Goal: Task Accomplishment & Management: Manage account settings

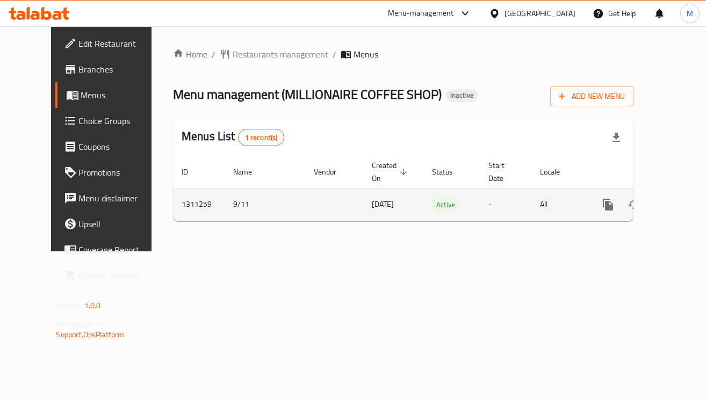
click at [673, 220] on td "enhanced table" at bounding box center [647, 204] width 120 height 33
click at [673, 210] on link "enhanced table" at bounding box center [686, 205] width 26 height 26
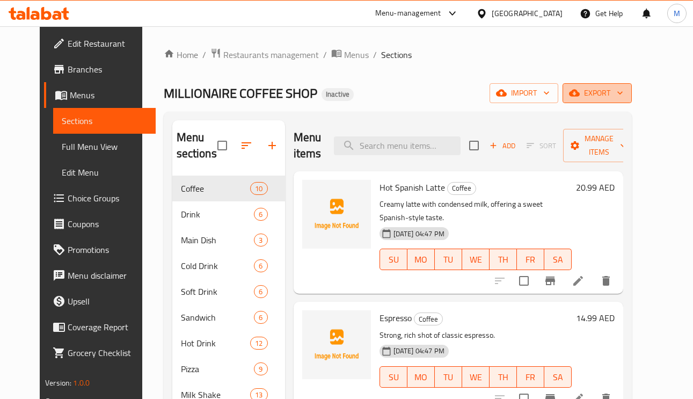
click at [624, 97] on span "export" at bounding box center [598, 92] width 52 height 13
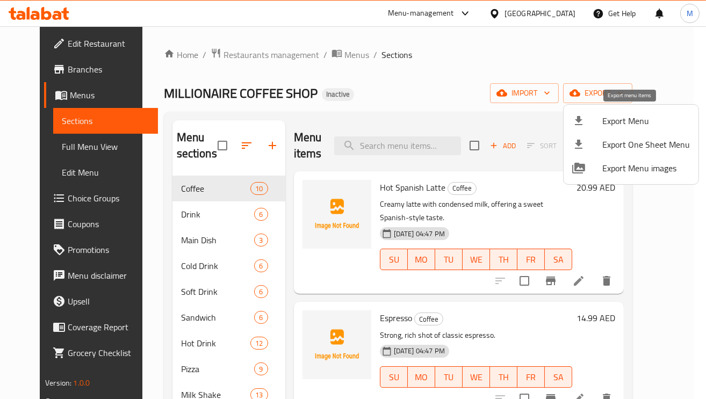
click at [607, 117] on span "Export Menu" at bounding box center [646, 120] width 88 height 13
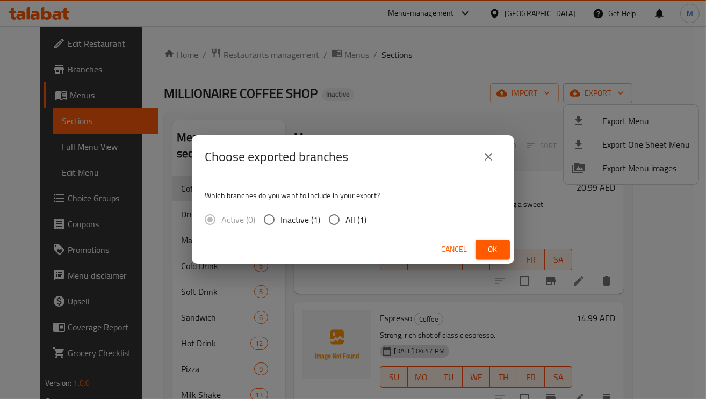
click at [341, 222] on input "All (1)" at bounding box center [334, 219] width 23 height 23
radio input "true"
click at [497, 251] on span "Ok" at bounding box center [492, 249] width 17 height 13
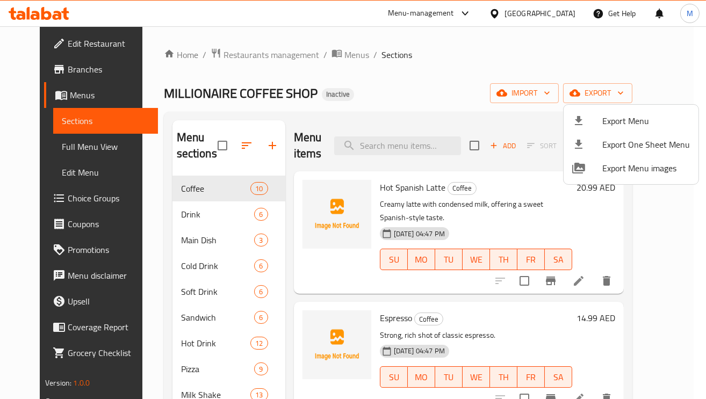
click at [61, 156] on div at bounding box center [353, 199] width 706 height 399
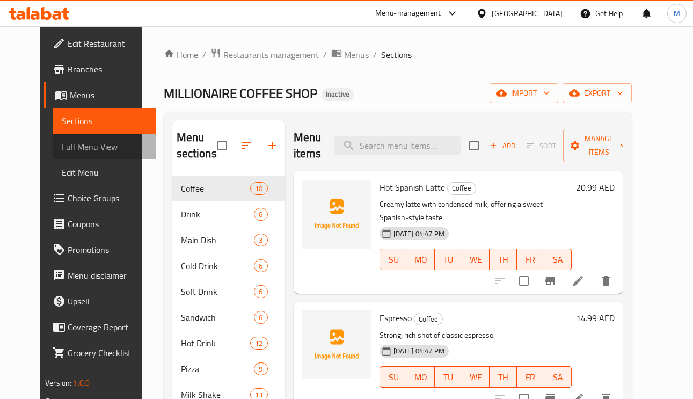
click at [68, 149] on span "Full Menu View" at bounding box center [104, 146] width 85 height 13
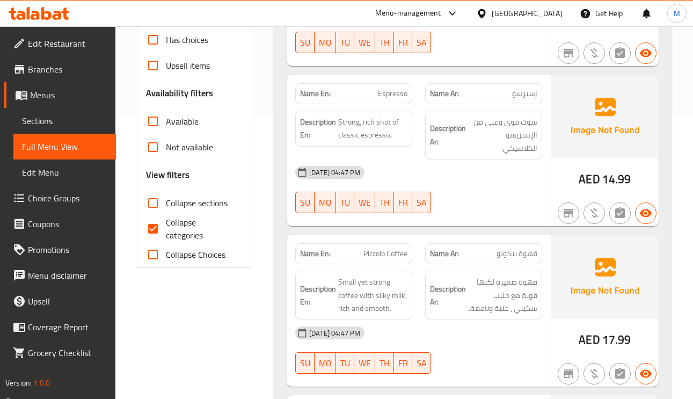
scroll to position [322, 0]
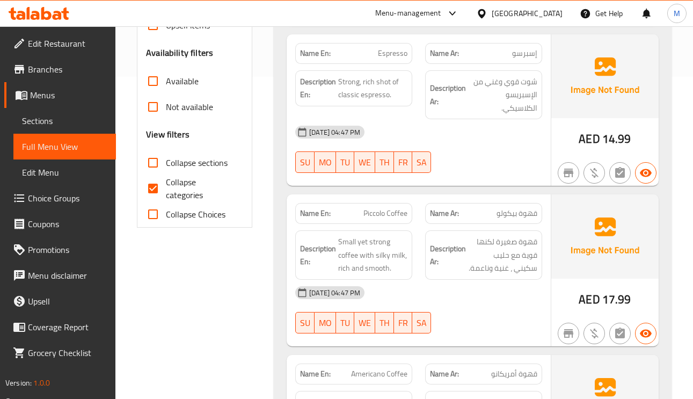
click at [152, 193] on input "Collapse categories" at bounding box center [153, 189] width 26 height 26
checkbox input "false"
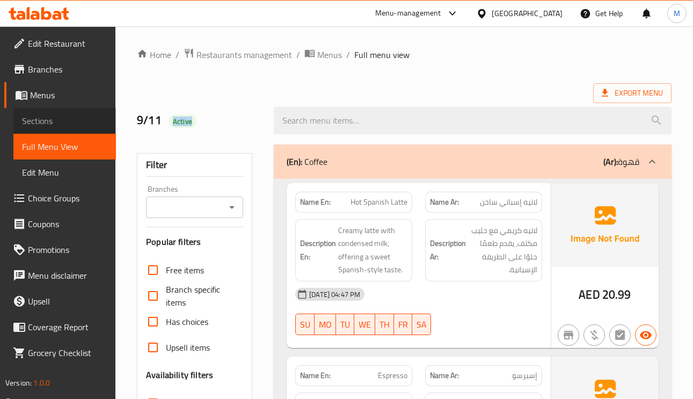
click at [52, 122] on span "Sections" at bounding box center [64, 120] width 85 height 13
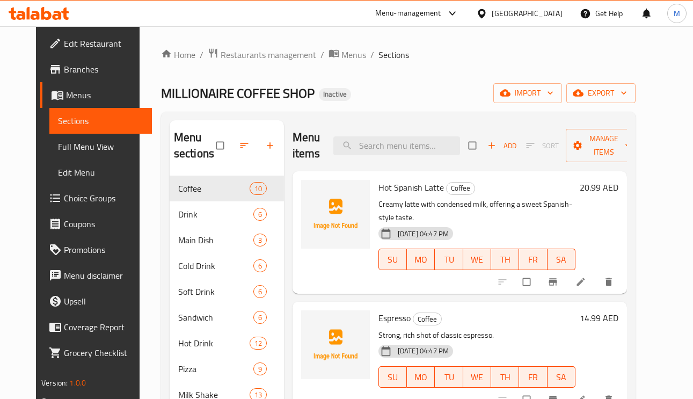
drag, startPoint x: 64, startPoint y: 147, endPoint x: 74, endPoint y: 149, distance: 10.6
click at [65, 147] on span "Full Menu View" at bounding box center [100, 146] width 85 height 13
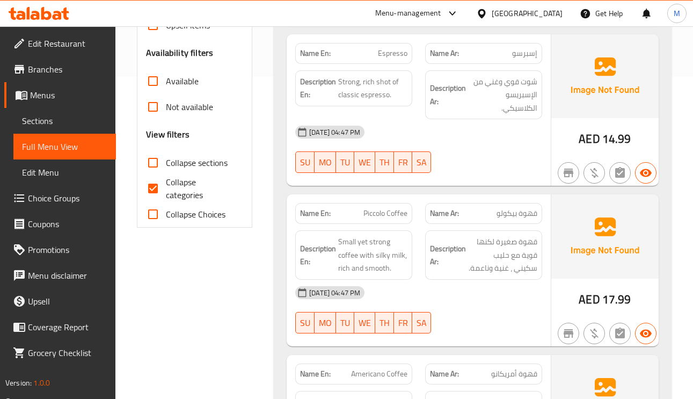
click at [151, 189] on input "Collapse categories" at bounding box center [153, 189] width 26 height 26
checkbox input "false"
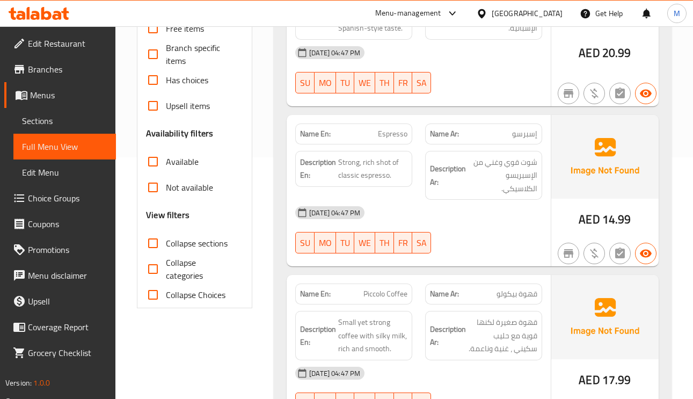
scroll to position [81, 0]
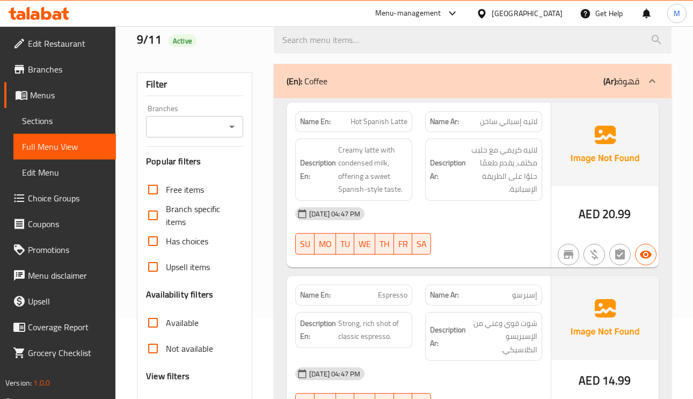
click at [529, 149] on span "لاتيه كريمي مع حليب مكثف، يقدم طعمًا حلوًا على الطريقة الإسبانية." at bounding box center [502, 169] width 69 height 53
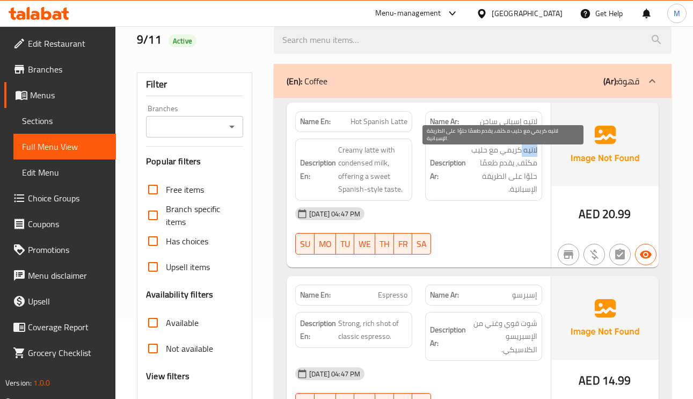
click at [529, 149] on span "لاتيه كريمي مع حليب مكثف، يقدم طعمًا حلوًا على الطريقة الإسبانية." at bounding box center [502, 169] width 69 height 53
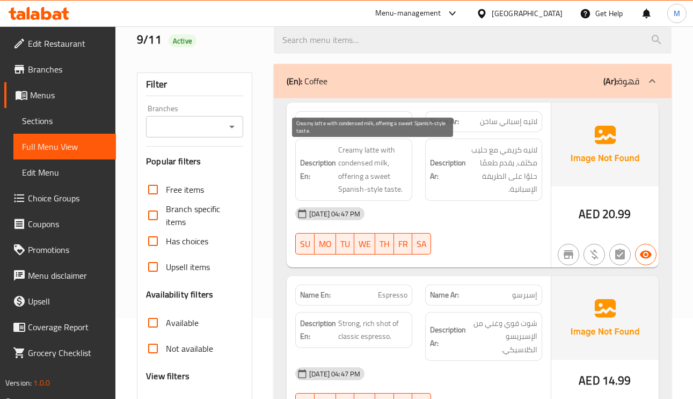
click at [355, 156] on span "Creamy latte with condensed milk, offering a sweet Spanish-style taste." at bounding box center [372, 169] width 69 height 53
click at [387, 148] on span "Creamy latte with condensed milk, offering a sweet Spanish-style taste." at bounding box center [372, 169] width 69 height 53
click at [366, 162] on span "Creamy latte with condensed milk, offering a sweet Spanish-style taste." at bounding box center [372, 169] width 69 height 53
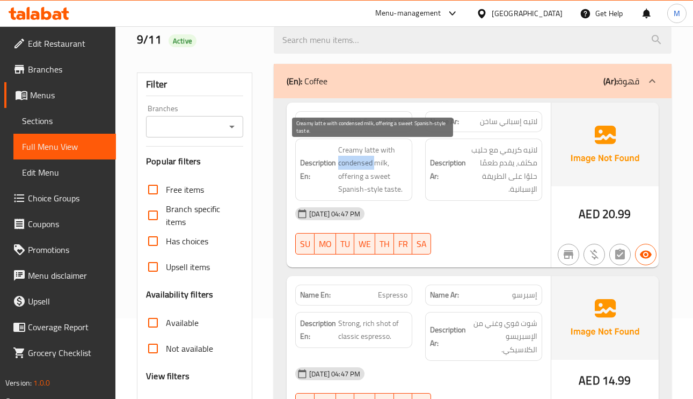
click at [366, 162] on span "Creamy latte with condensed milk, offering a sweet Spanish-style taste." at bounding box center [372, 169] width 69 height 53
click at [355, 172] on span "Creamy latte with condensed milk, offering a sweet Spanish-style taste." at bounding box center [372, 169] width 69 height 53
click at [396, 190] on span "Creamy latte with condensed milk, offering a sweet Spanish-style taste." at bounding box center [372, 169] width 69 height 53
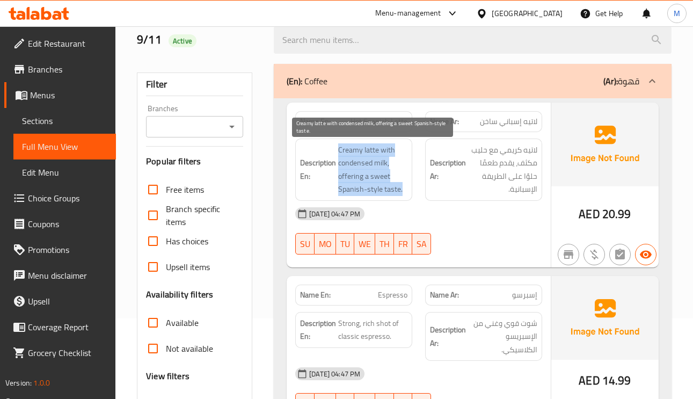
click at [396, 190] on span "Creamy latte with condensed milk, offering a sweet Spanish-style taste." at bounding box center [372, 169] width 69 height 53
click at [397, 193] on span "Creamy latte with condensed milk, offering a sweet Spanish-style taste." at bounding box center [372, 169] width 69 height 53
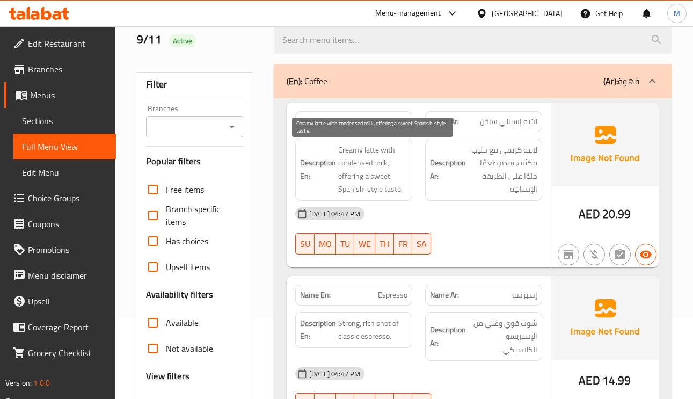
click at [397, 193] on span "Creamy latte with condensed milk, offering a sweet Spanish-style taste." at bounding box center [372, 169] width 69 height 53
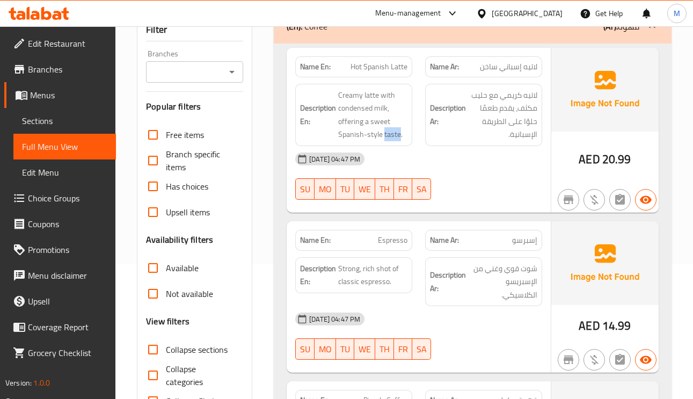
scroll to position [161, 0]
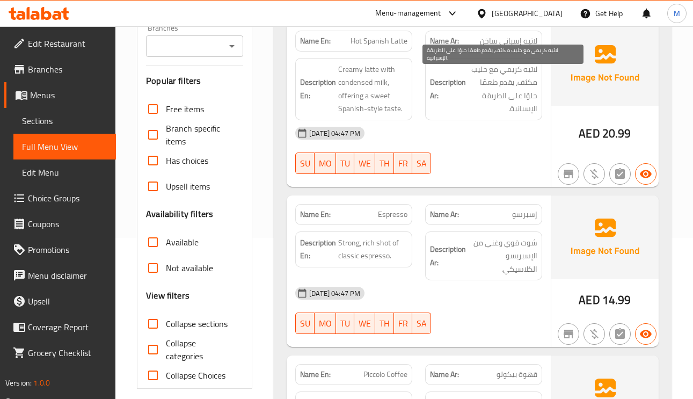
click at [509, 81] on span "لاتيه كريمي مع حليب مكثف، يقدم طعمًا حلوًا على الطريقة الإسبانية." at bounding box center [502, 89] width 69 height 53
click at [523, 78] on span "لاتيه كريمي مع حليب مكثف، يقدم طعمًا حلوًا على الطريقة الإسبانية." at bounding box center [502, 89] width 69 height 53
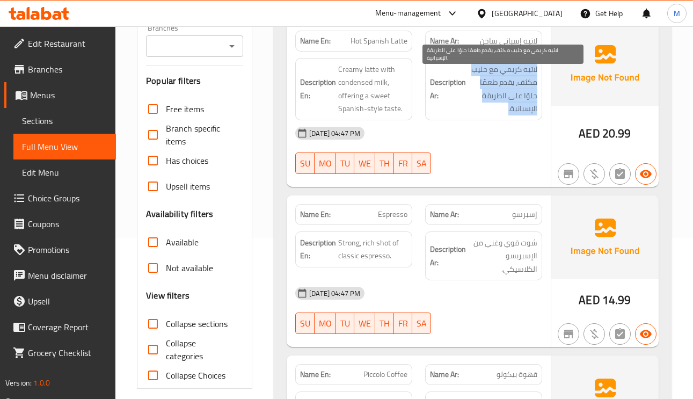
click at [523, 78] on span "لاتيه كريمي مع حليب مكثف، يقدم طعمًا حلوًا على الطريقة الإسبانية." at bounding box center [502, 89] width 69 height 53
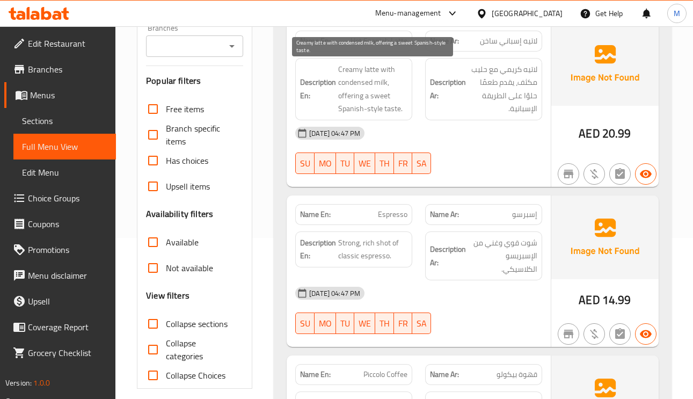
click at [394, 81] on span "Creamy latte with condensed milk, offering a sweet Spanish-style taste." at bounding box center [372, 89] width 69 height 53
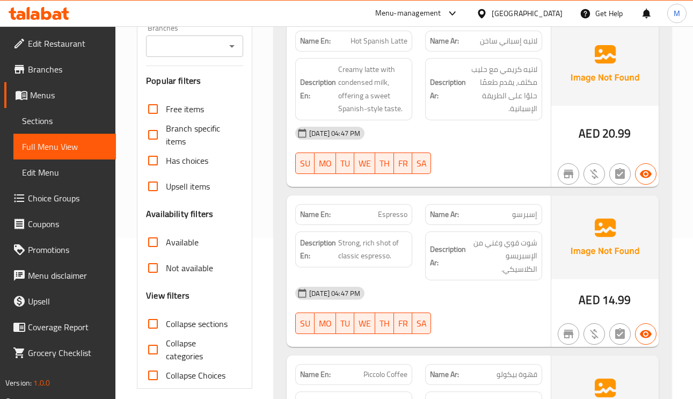
click at [513, 216] on span "إسبرسو" at bounding box center [524, 214] width 25 height 11
click at [387, 209] on span "Espresso" at bounding box center [393, 214] width 30 height 11
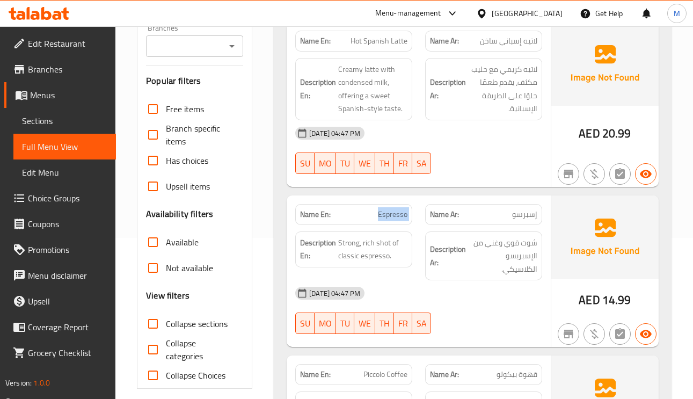
click at [387, 209] on span "Espresso" at bounding box center [393, 214] width 30 height 11
click at [487, 254] on span "شوت قوي وغني من الإسبريسو الكلاسيكي." at bounding box center [502, 256] width 69 height 40
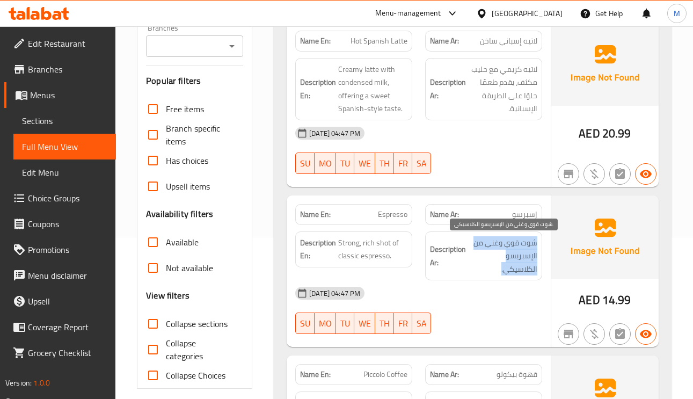
click at [487, 254] on span "شوت قوي وغني من الإسبريسو الكلاسيكي." at bounding box center [502, 256] width 69 height 40
click at [526, 249] on span "شوت قوي وغني من الإسبريسو الكلاسيكي." at bounding box center [502, 256] width 69 height 40
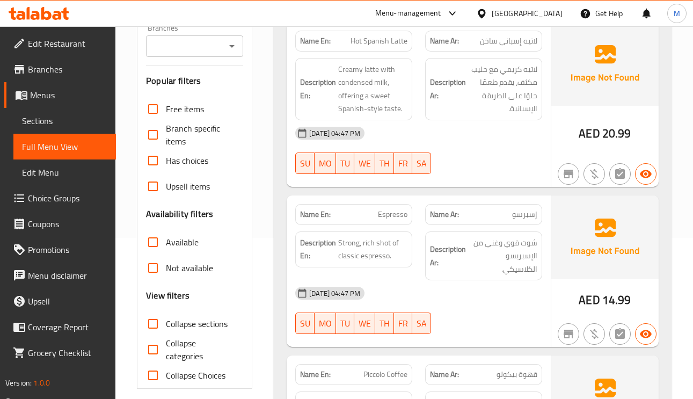
click at [524, 215] on span "إسبرسو" at bounding box center [524, 214] width 25 height 11
click at [528, 245] on span "شوت قوي وغني من الإسبريسو الكلاسيكي." at bounding box center [502, 256] width 69 height 40
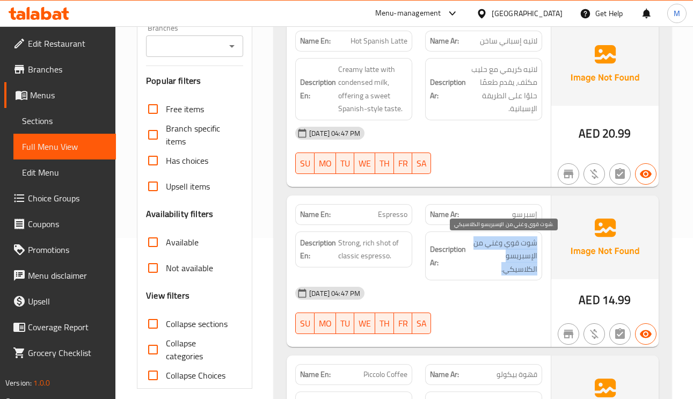
click at [528, 245] on span "شوت قوي وغني من الإسبريسو الكلاسيكي." at bounding box center [502, 256] width 69 height 40
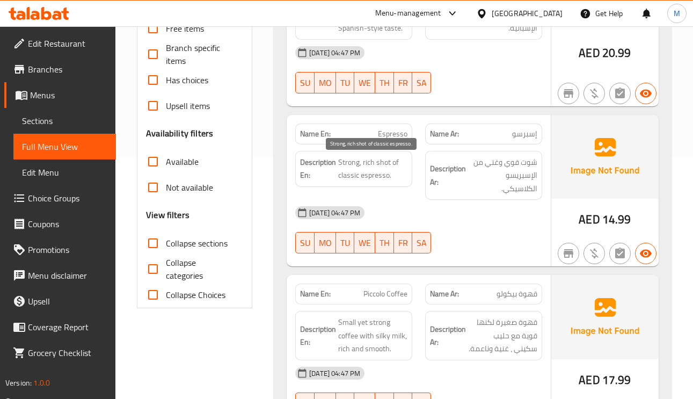
click at [385, 164] on span "Strong, rich shot of classic espresso." at bounding box center [372, 169] width 69 height 26
click at [353, 166] on span "Strong, rich shot of classic espresso." at bounding box center [372, 169] width 69 height 26
drag, startPoint x: 353, startPoint y: 166, endPoint x: 373, endPoint y: 164, distance: 19.4
click at [353, 165] on span "Strong, rich shot of classic espresso." at bounding box center [372, 169] width 69 height 26
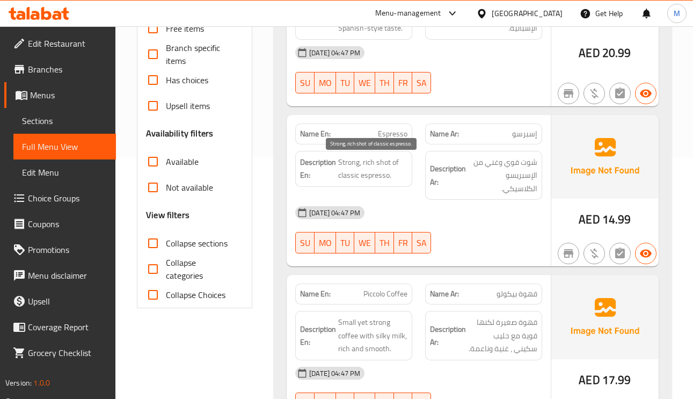
click at [374, 164] on span "Strong, rich shot of classic espresso." at bounding box center [372, 169] width 69 height 26
click at [368, 164] on span "Strong, rich shot of classic espresso." at bounding box center [372, 169] width 69 height 26
click at [367, 164] on span "Strong, rich shot of classic espresso." at bounding box center [372, 169] width 69 height 26
click at [379, 164] on span "Strong, rich shot of classic espresso." at bounding box center [372, 169] width 69 height 26
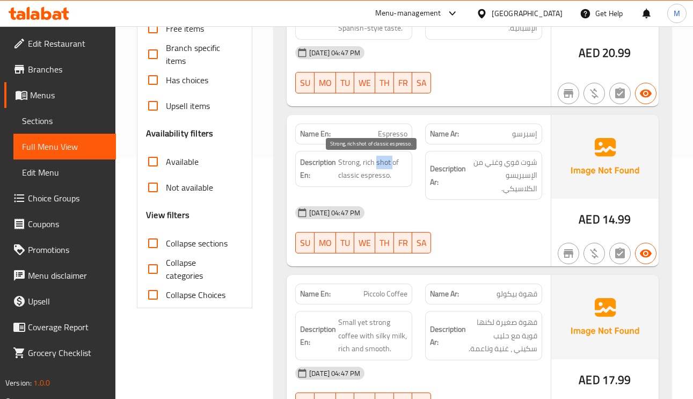
click at [379, 164] on span "Strong, rich shot of classic espresso." at bounding box center [372, 169] width 69 height 26
click at [350, 170] on span "Strong, rich shot of classic espresso." at bounding box center [372, 169] width 69 height 26
click at [382, 167] on span "Strong, rich shot of classic espresso." at bounding box center [372, 169] width 69 height 26
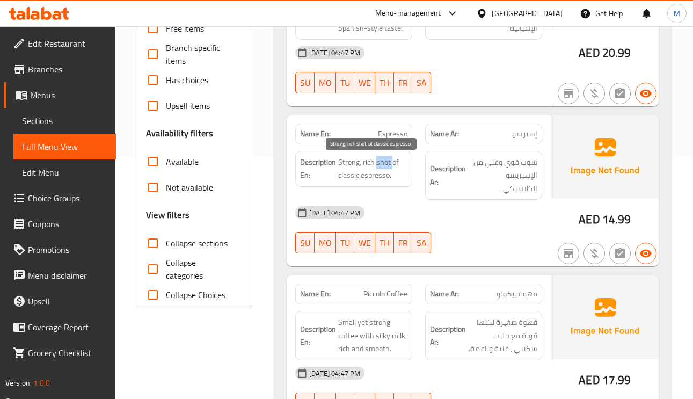
click at [349, 161] on span "Strong, rich shot of classic espresso." at bounding box center [372, 169] width 69 height 26
click at [386, 161] on span "Strong, rich shot of classic espresso." at bounding box center [372, 169] width 69 height 26
click at [362, 167] on span "Strong, rich shot of classic espresso." at bounding box center [372, 169] width 69 height 26
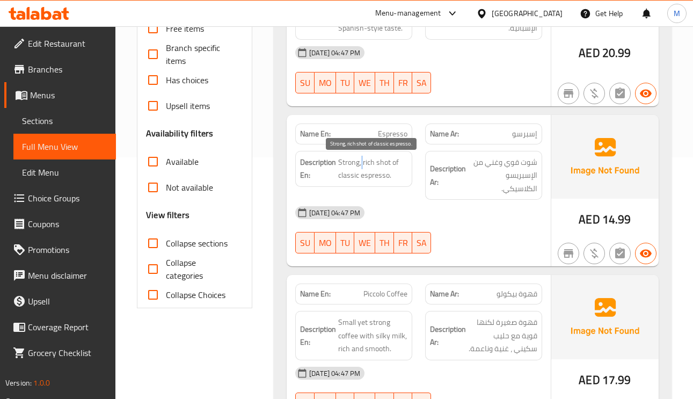
click at [362, 167] on span "Strong, rich shot of classic espresso." at bounding box center [372, 169] width 69 height 26
drag, startPoint x: 362, startPoint y: 167, endPoint x: 339, endPoint y: 162, distance: 22.5
click at [339, 162] on span "Strong, rich shot of classic espresso." at bounding box center [372, 169] width 69 height 26
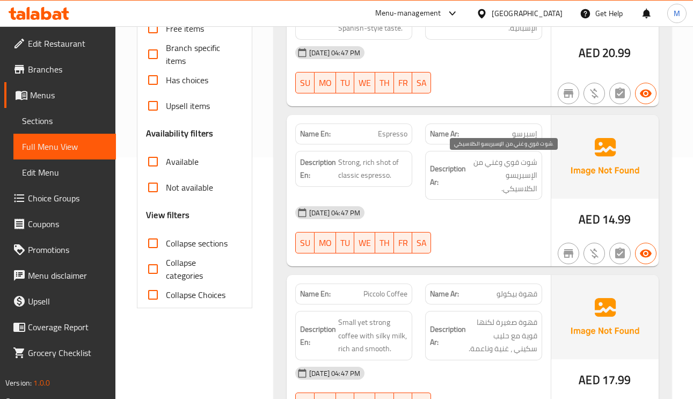
click at [511, 176] on span "شوت قوي وغني من الإسبريسو الكلاسيكي." at bounding box center [502, 176] width 69 height 40
click at [513, 177] on span "شوت قوي وغني من الإسبريسو الكلاسيكي." at bounding box center [502, 176] width 69 height 40
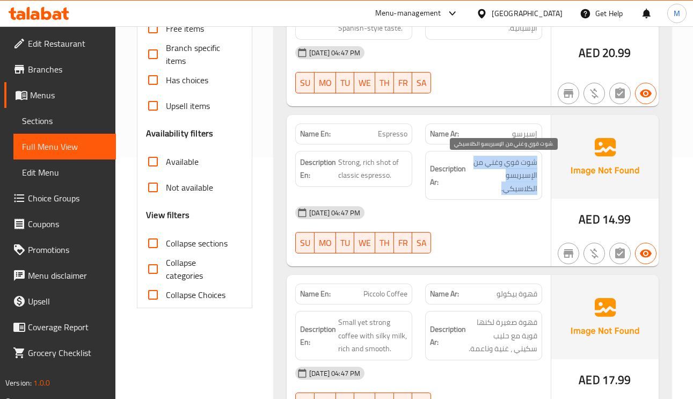
drag, startPoint x: 513, startPoint y: 177, endPoint x: 393, endPoint y: 232, distance: 131.7
click at [393, 232] on div "SU MO TU WE TH FR SA" at bounding box center [354, 243] width 130 height 34
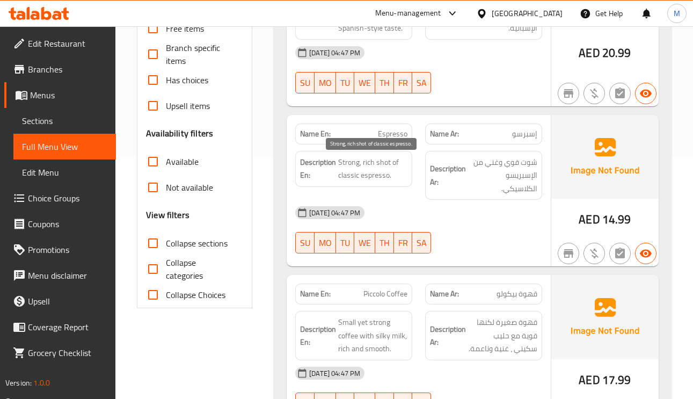
click at [388, 180] on span "Strong, rich shot of classic espresso." at bounding box center [372, 169] width 69 height 26
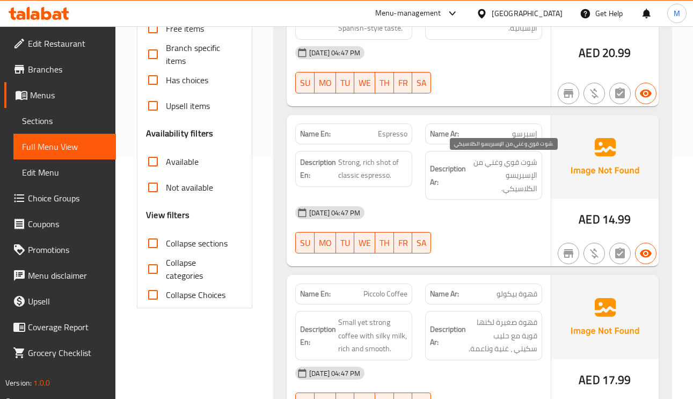
click at [487, 178] on span "شوت قوي وغني من الإسبريسو الكلاسيكي." at bounding box center [502, 176] width 69 height 40
drag, startPoint x: 487, startPoint y: 178, endPoint x: 516, endPoint y: 174, distance: 29.4
click at [516, 174] on span "شوت قوي وغني من الإسبريسو الكلاسيكي." at bounding box center [502, 176] width 69 height 40
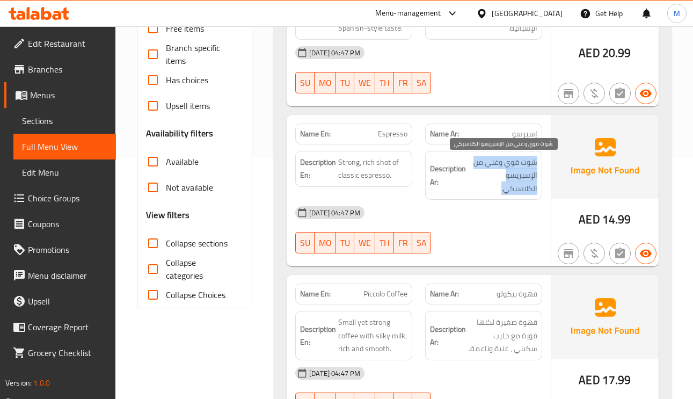
click at [528, 162] on span "شوت قوي وغني من الإسبريسو الكلاسيكي." at bounding box center [502, 176] width 69 height 40
click at [528, 161] on span "شوت قوي وغني من الإسبريسو الكلاسيكي." at bounding box center [502, 176] width 69 height 40
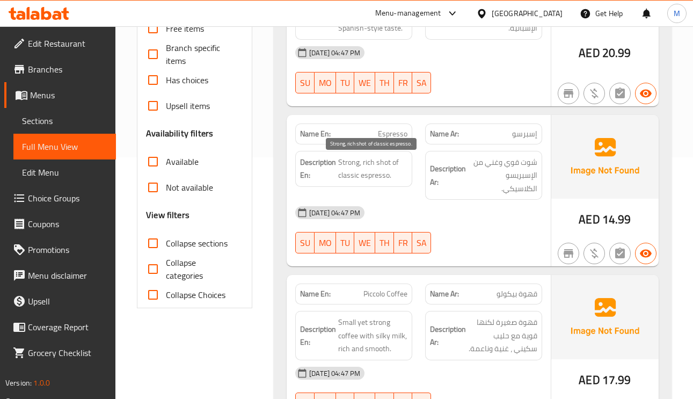
click at [395, 165] on span "Strong, rich shot of classic espresso." at bounding box center [372, 169] width 69 height 26
click at [366, 181] on span "Strong, rich shot of classic espresso." at bounding box center [372, 169] width 69 height 26
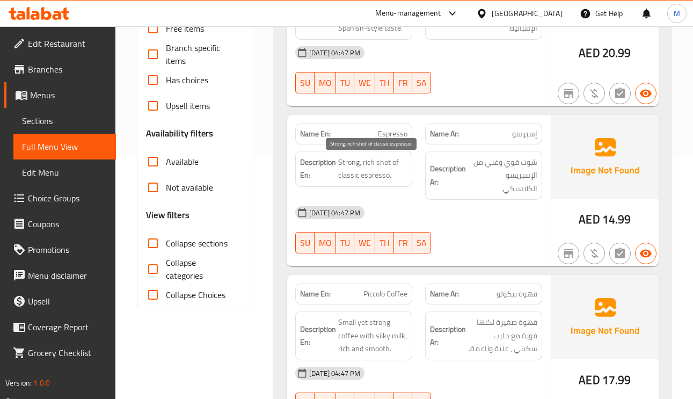
click at [356, 181] on span "Strong, rich shot of classic espresso." at bounding box center [372, 169] width 69 height 26
click at [385, 168] on span "Strong, rich shot of classic espresso." at bounding box center [372, 169] width 69 height 26
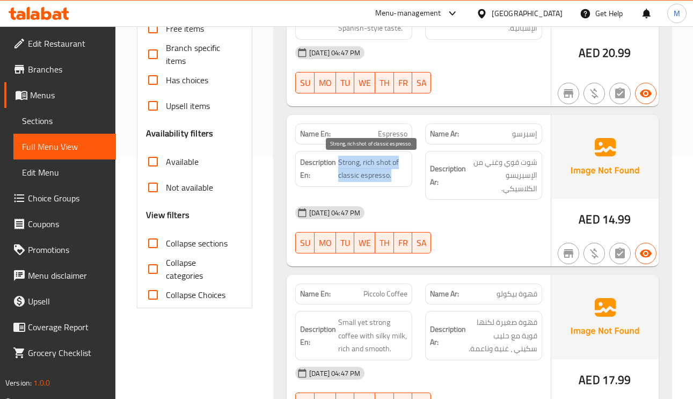
click at [387, 169] on span "Strong, rich shot of classic espresso." at bounding box center [372, 169] width 69 height 26
click at [387, 164] on span "Strong, rich shot of classic espresso." at bounding box center [372, 169] width 69 height 26
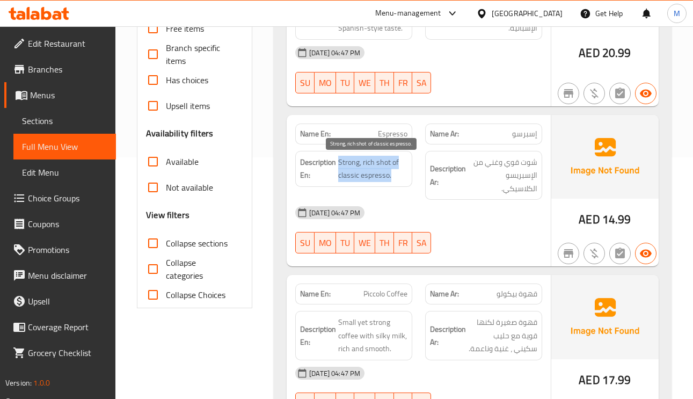
click at [389, 166] on span "Strong, rich shot of classic espresso." at bounding box center [372, 169] width 69 height 26
click at [389, 164] on span "Strong, rich shot of classic espresso." at bounding box center [372, 169] width 69 height 26
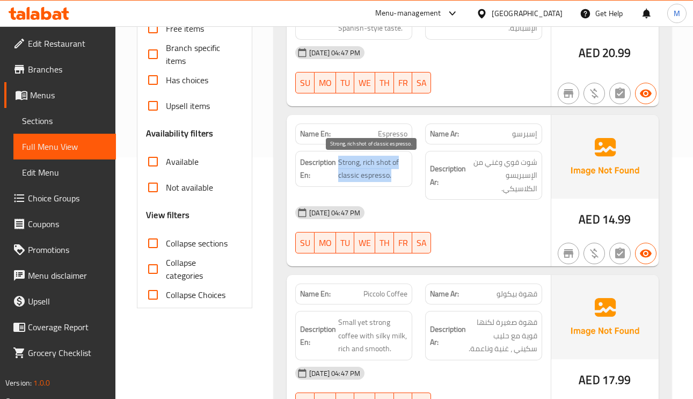
click at [389, 164] on span "Strong, rich shot of classic espresso." at bounding box center [372, 169] width 69 height 26
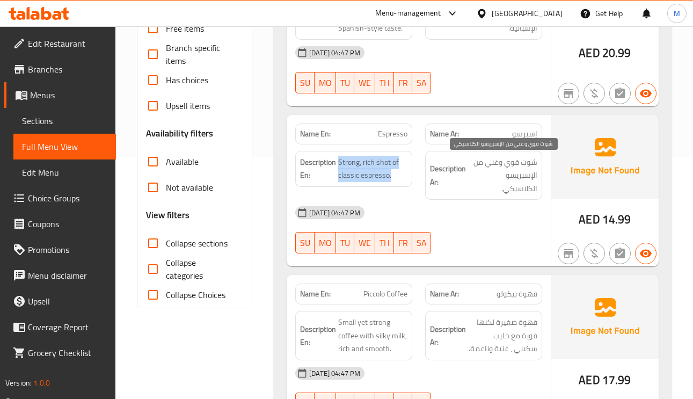
click at [504, 166] on span "شوت قوي وغني من الإسبريسو الكلاسيكي." at bounding box center [502, 176] width 69 height 40
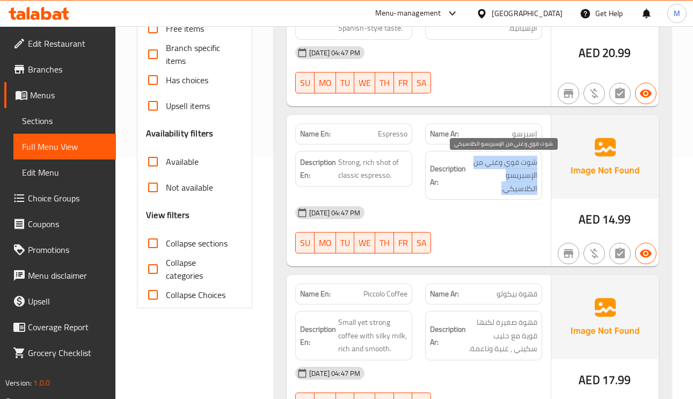
click at [504, 166] on span "شوت قوي وغني من الإسبريسو الكلاسيكي." at bounding box center [502, 176] width 69 height 40
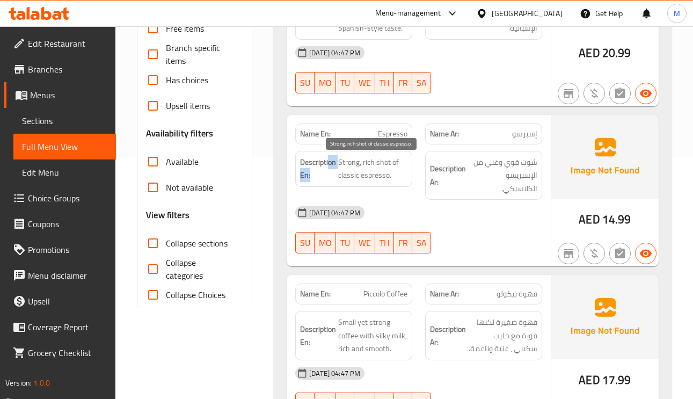
drag, startPoint x: 358, startPoint y: 164, endPoint x: 329, endPoint y: 171, distance: 29.8
click at [329, 171] on strong "Description En:" at bounding box center [318, 169] width 36 height 26
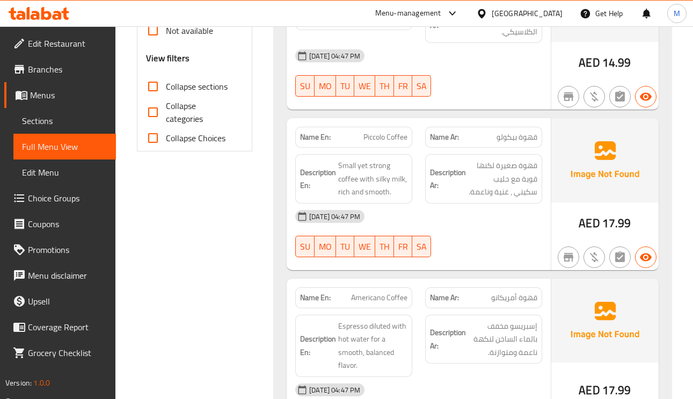
scroll to position [403, 0]
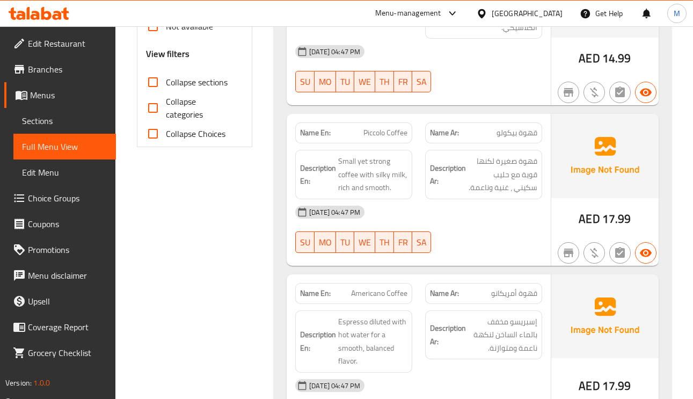
click at [503, 146] on div "Description Ar: قهوة صغيرة لكنها قوية مع حليب سكيني ، غنية وناعمة." at bounding box center [484, 174] width 130 height 62
click at [509, 132] on span "قهوة بيكولو" at bounding box center [517, 132] width 41 height 11
click at [399, 139] on span "Piccolo Coffee" at bounding box center [386, 132] width 44 height 11
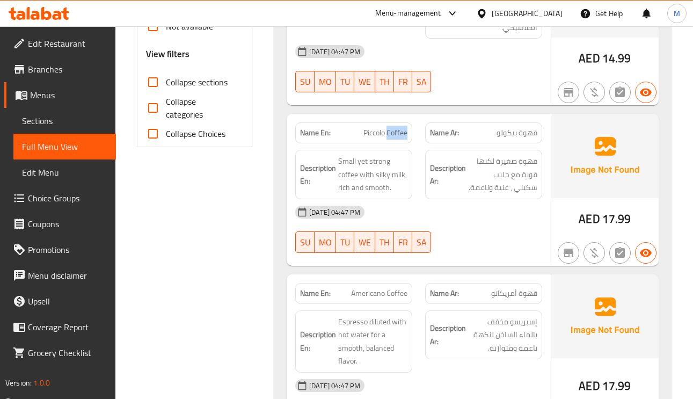
click at [399, 139] on span "Piccolo Coffee" at bounding box center [386, 132] width 44 height 11
click at [485, 175] on span "قهوة صغيرة لكنها قوية مع حليب سكيني ، غنية وناعمة." at bounding box center [502, 175] width 69 height 40
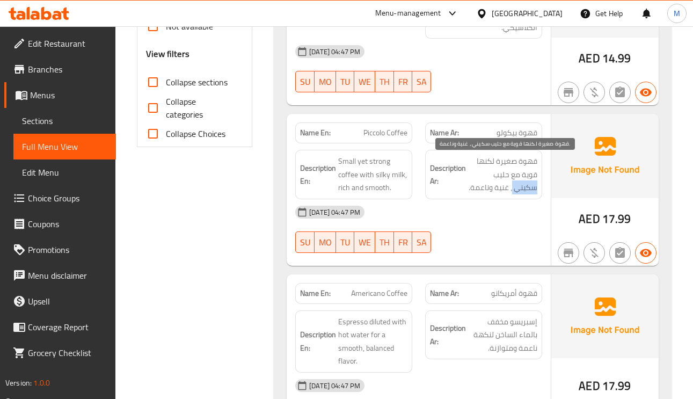
click at [485, 175] on span "قهوة صغيرة لكنها قوية مع حليب سكيني ، غنية وناعمة." at bounding box center [502, 175] width 69 height 40
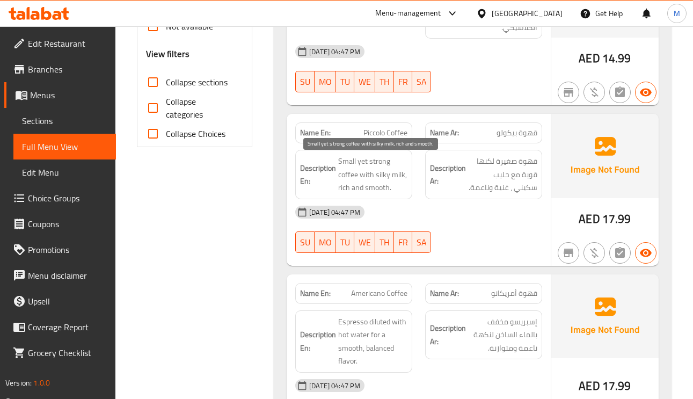
click at [380, 173] on span "Small yet strong coffee with silky milk, rich and smooth." at bounding box center [372, 175] width 69 height 40
copy span "silky"
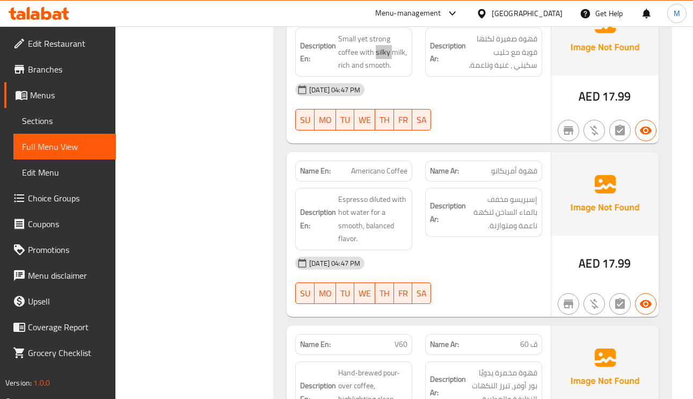
scroll to position [564, 0]
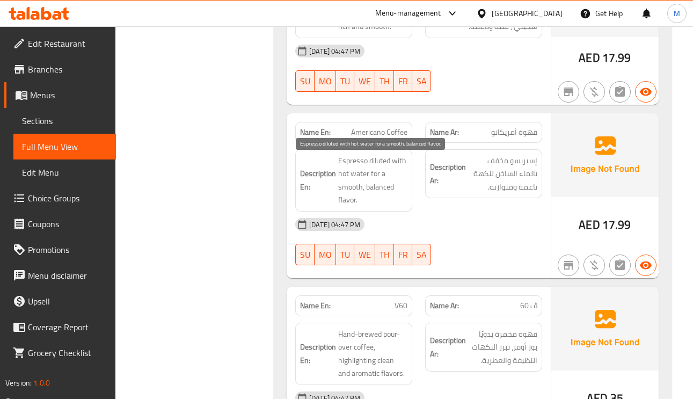
click at [357, 174] on span "Espresso diluted with hot water for a smooth, balanced flavor." at bounding box center [372, 180] width 69 height 53
click at [336, 169] on strong "Description En:" at bounding box center [318, 180] width 36 height 26
click at [343, 178] on span "Espresso diluted with hot water for a smooth, balanced flavor." at bounding box center [372, 180] width 69 height 53
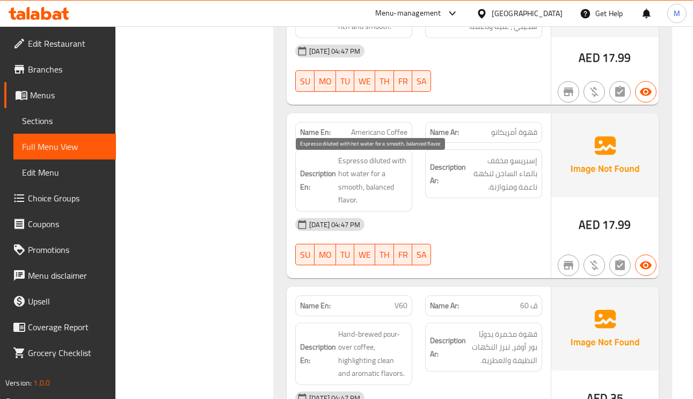
click at [352, 205] on span "Espresso diluted with hot water for a smooth, balanced flavor." at bounding box center [372, 180] width 69 height 53
click at [345, 195] on span "Espresso diluted with hot water for a smooth, balanced flavor." at bounding box center [372, 180] width 69 height 53
drag, startPoint x: 395, startPoint y: 194, endPoint x: 387, endPoint y: 191, distance: 8.7
click at [395, 193] on span "Espresso diluted with hot water for a smooth, balanced flavor." at bounding box center [372, 180] width 69 height 53
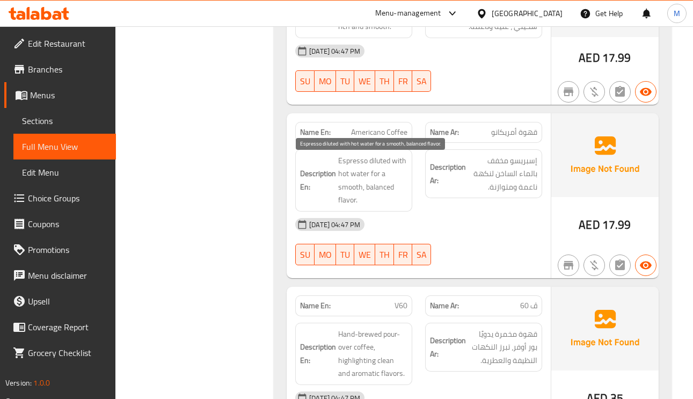
click at [379, 186] on span "Espresso diluted with hot water for a smooth, balanced flavor." at bounding box center [372, 180] width 69 height 53
click at [362, 163] on span "Espresso diluted with hot water for a smooth, balanced flavor." at bounding box center [372, 180] width 69 height 53
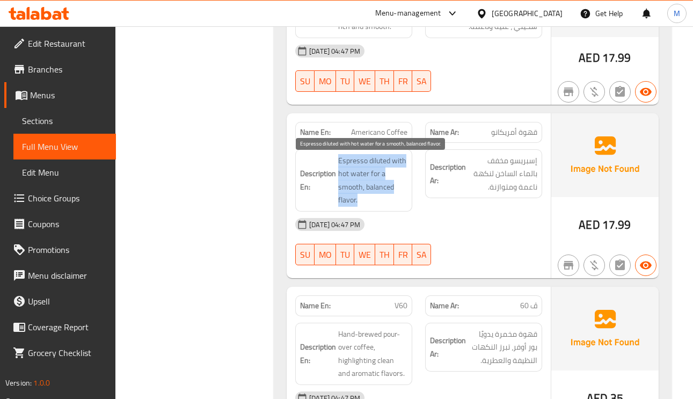
click at [379, 165] on span "Espresso diluted with hot water for a smooth, balanced flavor." at bounding box center [372, 180] width 69 height 53
click at [379, 168] on span "Espresso diluted with hot water for a smooth, balanced flavor." at bounding box center [372, 180] width 69 height 53
click at [377, 169] on span "Espresso diluted with hot water for a smooth, balanced flavor." at bounding box center [372, 180] width 69 height 53
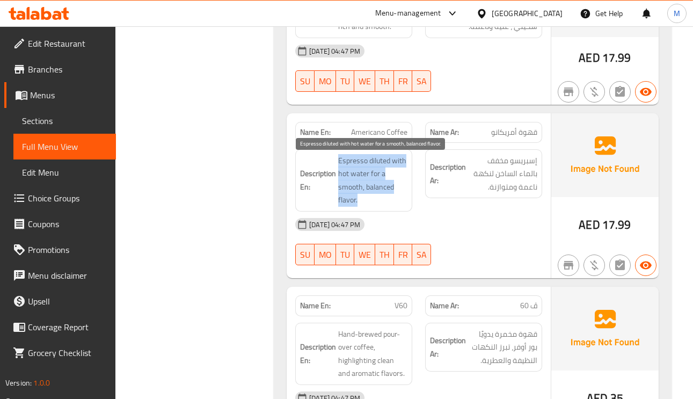
drag, startPoint x: 377, startPoint y: 169, endPoint x: 350, endPoint y: 157, distance: 29.6
click at [350, 157] on div "Description En: Espresso diluted with hot water for a smooth, balanced flavor." at bounding box center [353, 180] width 117 height 62
drag, startPoint x: 352, startPoint y: 190, endPoint x: 460, endPoint y: 227, distance: 113.8
click at [352, 190] on span "Espresso diluted with hot water for a smooth, balanced flavor." at bounding box center [372, 180] width 69 height 53
click at [385, 169] on span "Espresso diluted with hot water for a smooth, balanced flavor." at bounding box center [372, 180] width 69 height 53
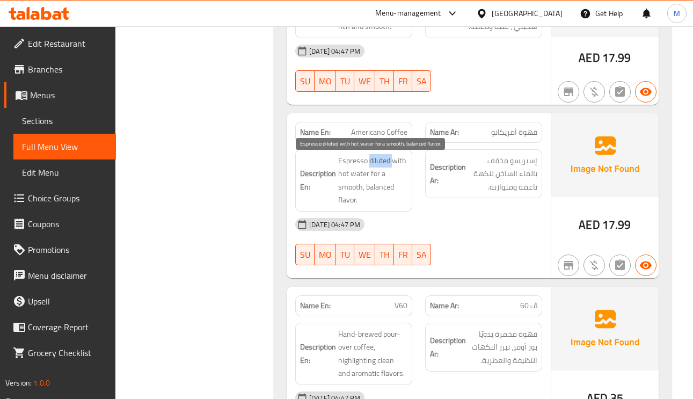
click at [385, 169] on span "Espresso diluted with hot water for a smooth, balanced flavor." at bounding box center [372, 180] width 69 height 53
drag, startPoint x: 385, startPoint y: 169, endPoint x: 473, endPoint y: 217, distance: 100.2
click at [473, 217] on div "[DATE] 04:47 PM" at bounding box center [419, 225] width 260 height 26
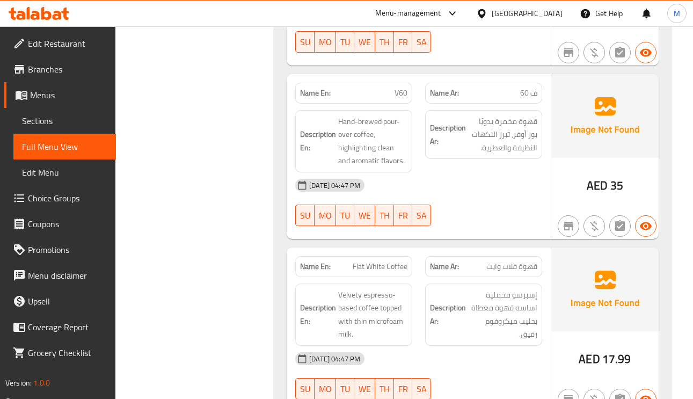
scroll to position [806, 0]
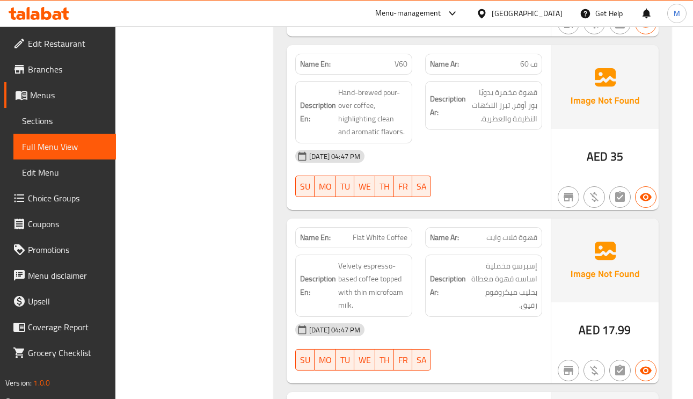
click at [529, 66] on span "ڤ 60" at bounding box center [529, 64] width 17 height 11
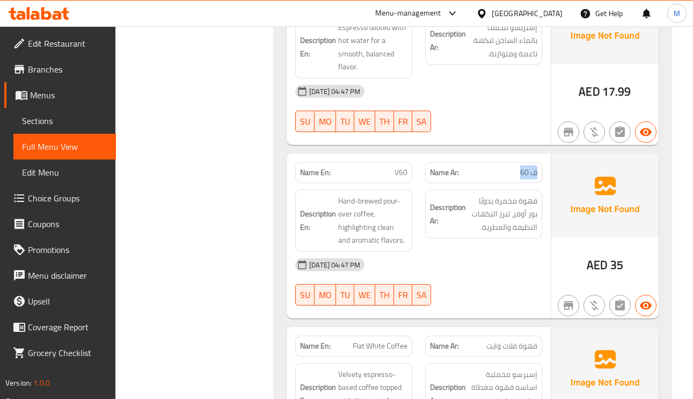
scroll to position [725, 0]
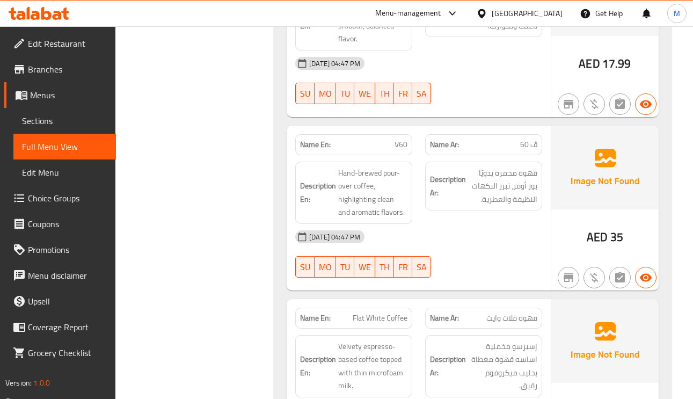
click at [397, 144] on span "V60" at bounding box center [401, 144] width 13 height 11
copy span "V60"
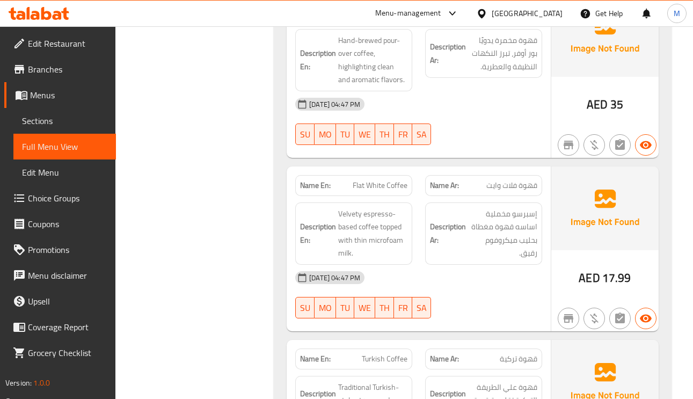
scroll to position [967, 0]
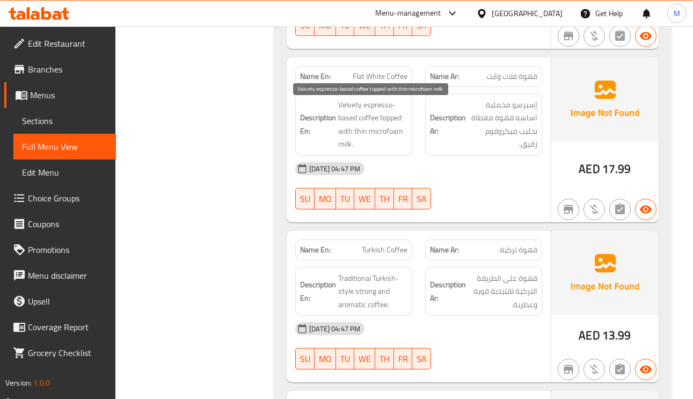
click at [352, 112] on span "Velvety espresso-based coffee topped with thin microfoam milk." at bounding box center [372, 124] width 69 height 53
click at [352, 122] on span "Velvety espresso-based coffee topped with thin microfoam milk." at bounding box center [372, 124] width 69 height 53
click at [366, 119] on span "Velvety espresso-based coffee topped with thin microfoam milk." at bounding box center [372, 124] width 69 height 53
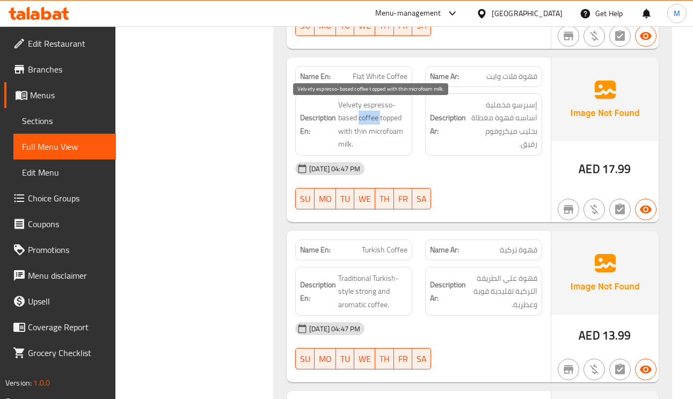
click at [366, 119] on span "Velvety espresso-based coffee topped with thin microfoam milk." at bounding box center [372, 124] width 69 height 53
click at [387, 122] on span "Velvety espresso-based coffee topped with thin microfoam milk." at bounding box center [372, 124] width 69 height 53
click at [379, 117] on span "Velvety espresso-based coffee topped with thin microfoam milk." at bounding box center [372, 124] width 69 height 53
drag, startPoint x: 337, startPoint y: 106, endPoint x: 306, endPoint y: 104, distance: 31.7
click at [306, 104] on h6 "Description En: Velvety espresso-based coffee topped with thin microfoam milk." at bounding box center [353, 124] width 107 height 53
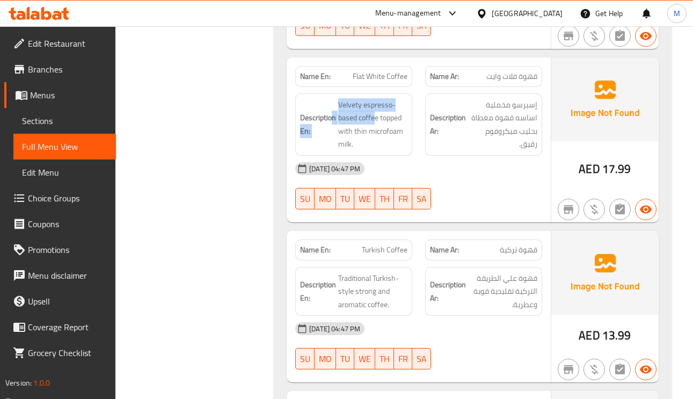
drag, startPoint x: 375, startPoint y: 124, endPoint x: 345, endPoint y: 126, distance: 30.7
click at [335, 115] on h6 "Description En: Velvety espresso-based coffee topped with thin microfoam milk." at bounding box center [353, 124] width 107 height 53
click at [370, 122] on span "Velvety espresso-based coffee topped with thin microfoam milk." at bounding box center [372, 124] width 69 height 53
drag, startPoint x: 379, startPoint y: 124, endPoint x: 336, endPoint y: 106, distance: 46.2
click at [336, 106] on h6 "Description En: Velvety espresso-based coffee topped with thin microfoam milk." at bounding box center [353, 124] width 107 height 53
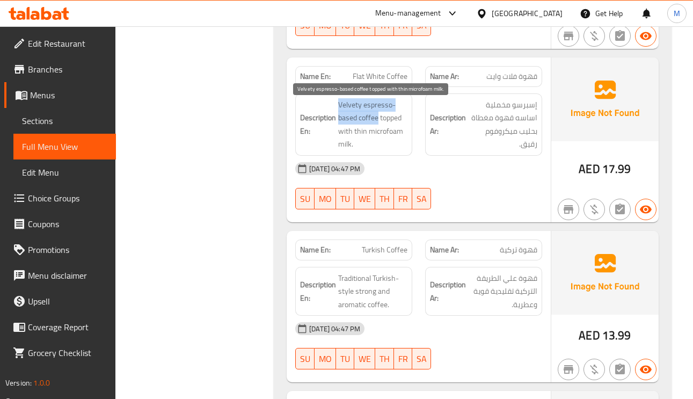
click at [338, 110] on span "Velvety espresso-based coffee topped with thin microfoam milk." at bounding box center [372, 124] width 69 height 53
click at [345, 114] on span "Velvety espresso-based coffee topped with thin microfoam milk." at bounding box center [372, 124] width 69 height 53
click at [350, 120] on span "Velvety espresso-based coffee topped with thin microfoam milk." at bounding box center [372, 124] width 69 height 53
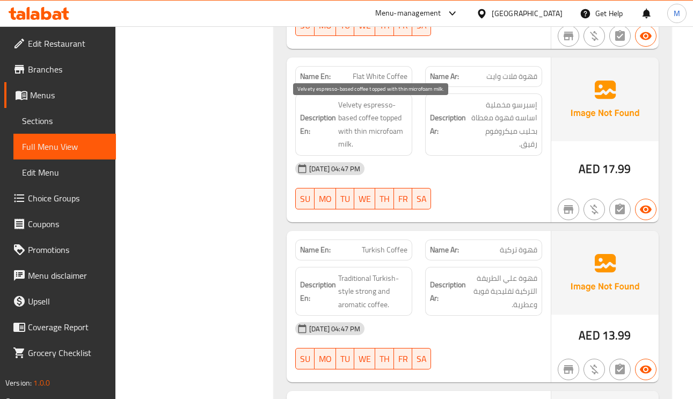
click at [395, 119] on span "Velvety espresso-based coffee topped with thin microfoam milk." at bounding box center [372, 124] width 69 height 53
click at [344, 144] on span "Velvety espresso-based coffee topped with thin microfoam milk." at bounding box center [372, 124] width 69 height 53
click at [391, 139] on span "Velvety espresso-based coffee topped with thin microfoam milk." at bounding box center [372, 124] width 69 height 53
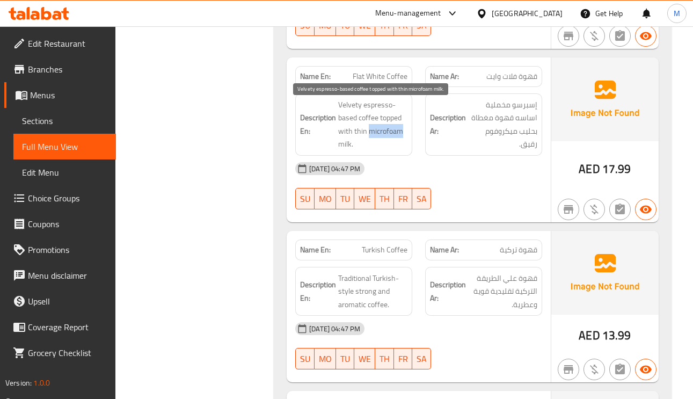
click at [391, 139] on span "Velvety espresso-based coffee topped with thin microfoam milk." at bounding box center [372, 124] width 69 height 53
click at [360, 132] on span "Velvety espresso-based coffee topped with thin microfoam milk." at bounding box center [372, 124] width 69 height 53
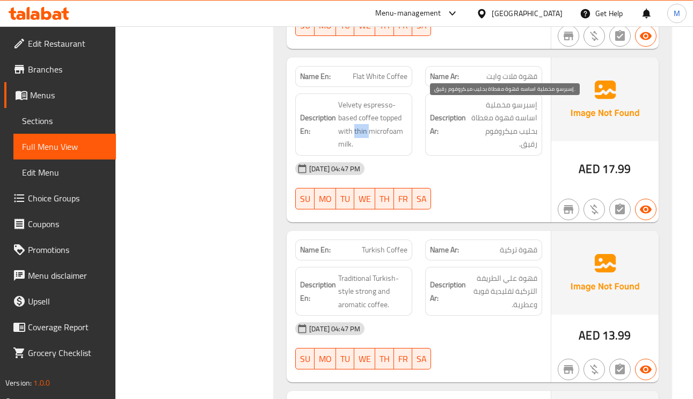
click at [496, 118] on span "إسبرسو مخملية اساسه قهوة مغطاة بحليب ميكروفوم رقيق." at bounding box center [502, 124] width 69 height 53
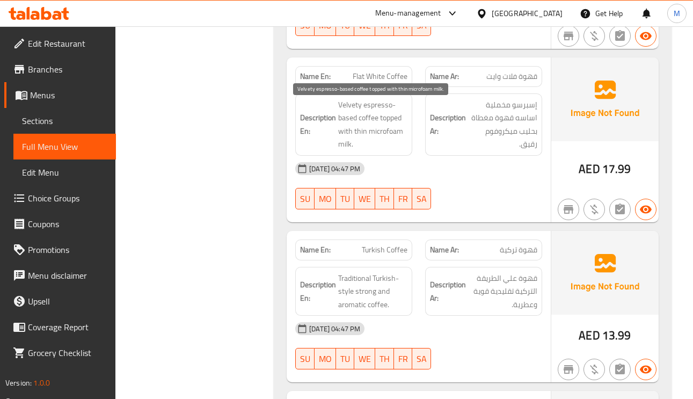
click at [381, 117] on span "Velvety espresso-based coffee topped with thin microfoam milk." at bounding box center [372, 124] width 69 height 53
click at [363, 114] on span "Velvety espresso-based coffee topped with thin microfoam milk." at bounding box center [372, 124] width 69 height 53
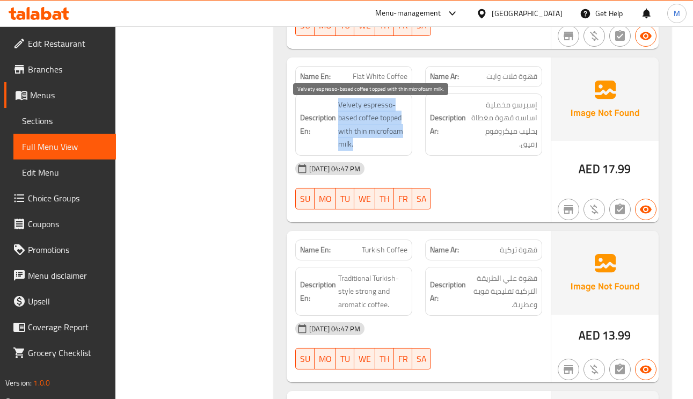
click at [363, 114] on span "Velvety espresso-based coffee topped with thin microfoam milk." at bounding box center [372, 124] width 69 height 53
click at [348, 107] on span "Velvety espresso-based coffee topped with thin microfoam milk." at bounding box center [372, 124] width 69 height 53
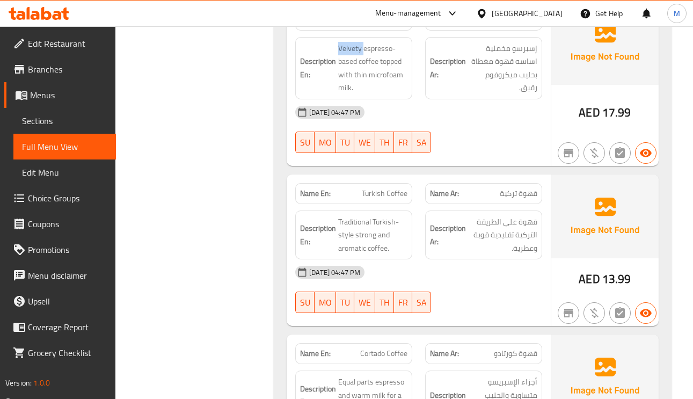
scroll to position [1047, 0]
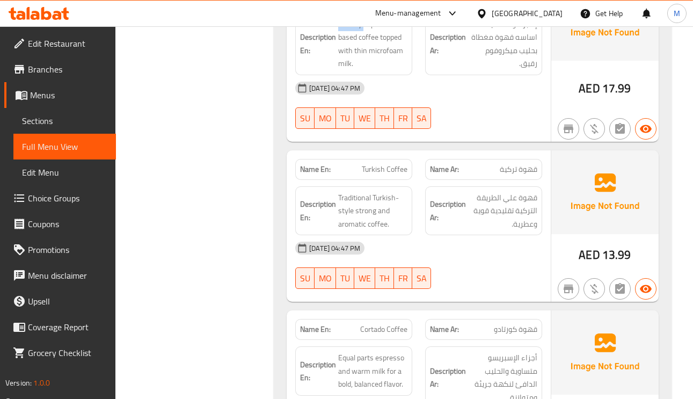
click at [521, 172] on span "قهوة تركية" at bounding box center [519, 169] width 38 height 11
click at [528, 194] on div "Description Ar: قهوة علي الطريقة التركية تقليدية قوية وعطرية." at bounding box center [483, 210] width 117 height 49
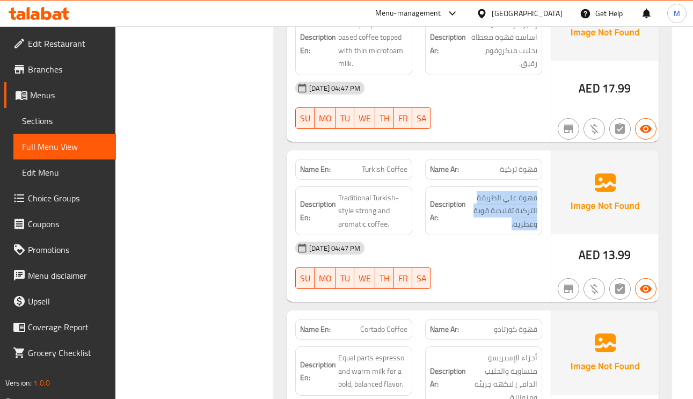
click at [528, 194] on div "Description Ar: قهوة علي الطريقة التركية تقليدية قوية وعطرية." at bounding box center [483, 210] width 117 height 49
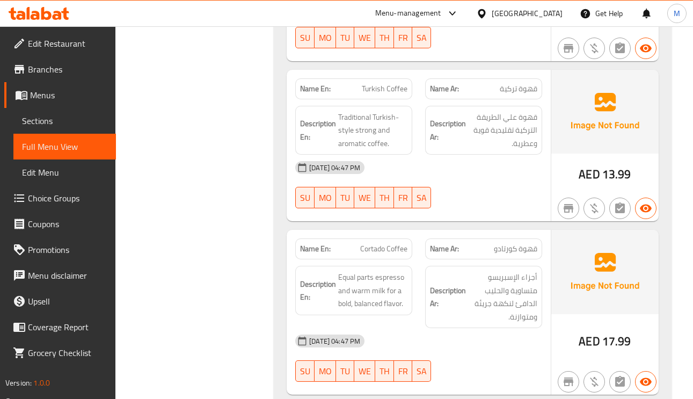
click at [396, 251] on span "Cortado Coffee" at bounding box center [383, 248] width 47 height 11
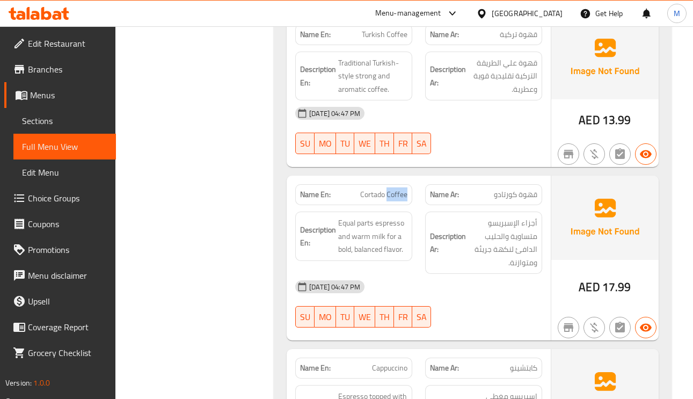
scroll to position [1209, 0]
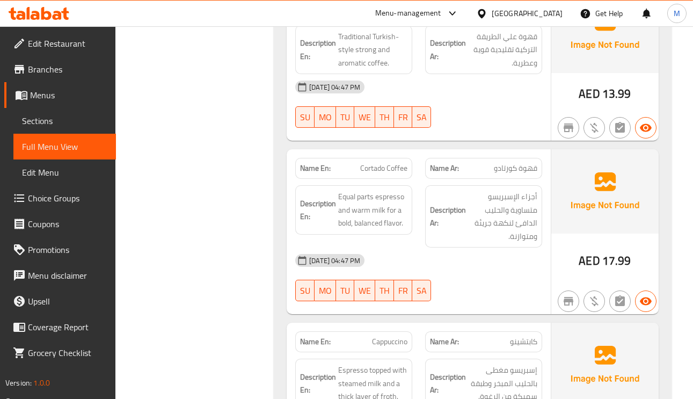
click at [510, 207] on span "أجزاء الإسبريسو متساوية والحليب الدافئ لنكهة جريئة ومتوازنة." at bounding box center [502, 216] width 69 height 53
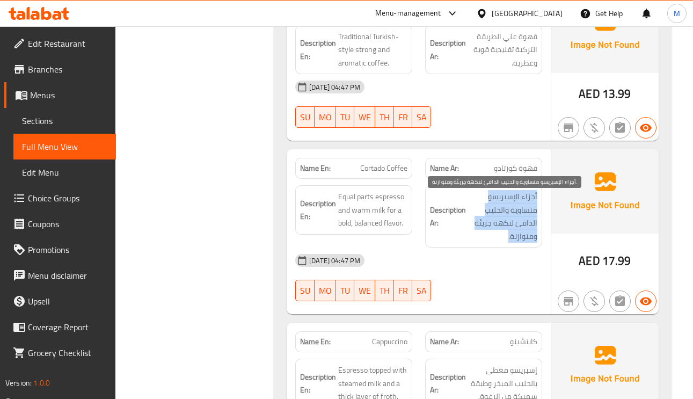
click at [510, 207] on span "أجزاء الإسبريسو متساوية والحليب الدافئ لنكهة جريئة ومتوازنة." at bounding box center [502, 216] width 69 height 53
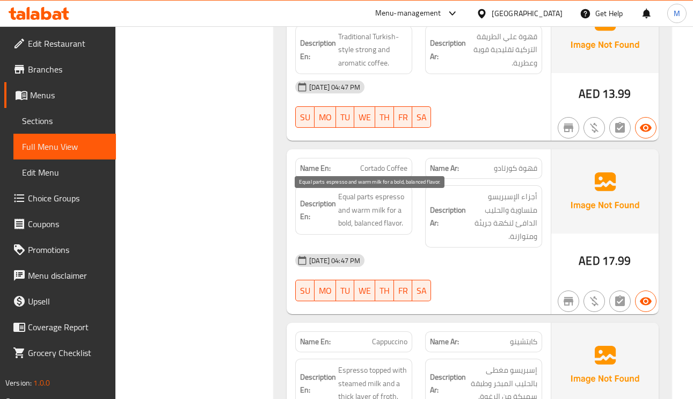
click at [393, 212] on span "Equal parts espresso and warm milk for a bold, balanced flavor." at bounding box center [372, 210] width 69 height 40
click at [359, 206] on span "Equal parts espresso and warm milk for a bold, balanced flavor." at bounding box center [372, 210] width 69 height 40
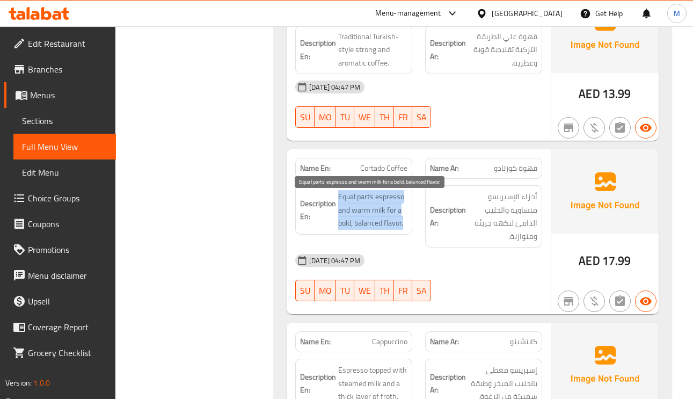
click at [359, 206] on span "Equal parts espresso and warm milk for a bold, balanced flavor." at bounding box center [372, 210] width 69 height 40
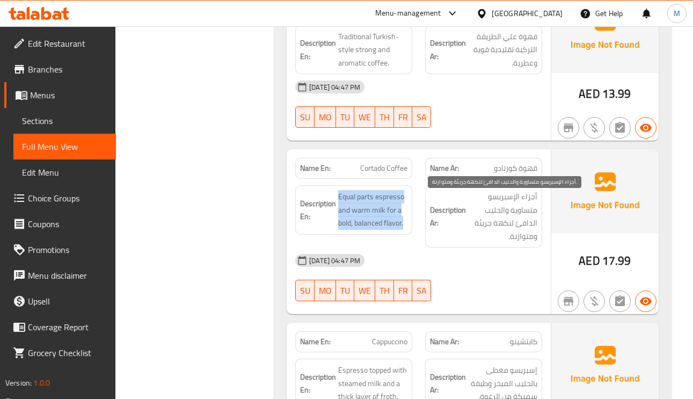
click at [525, 196] on span "أجزاء الإسبريسو متساوية والحليب الدافئ لنكهة جريئة ومتوازنة." at bounding box center [502, 216] width 69 height 53
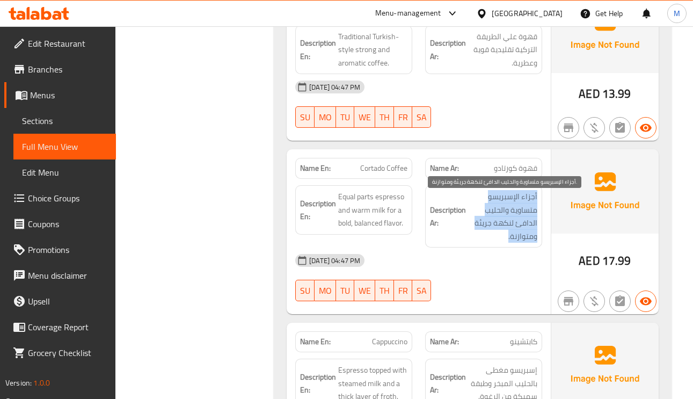
click at [525, 196] on span "أجزاء الإسبريسو متساوية والحليب الدافئ لنكهة جريئة ومتوازنة." at bounding box center [502, 216] width 69 height 53
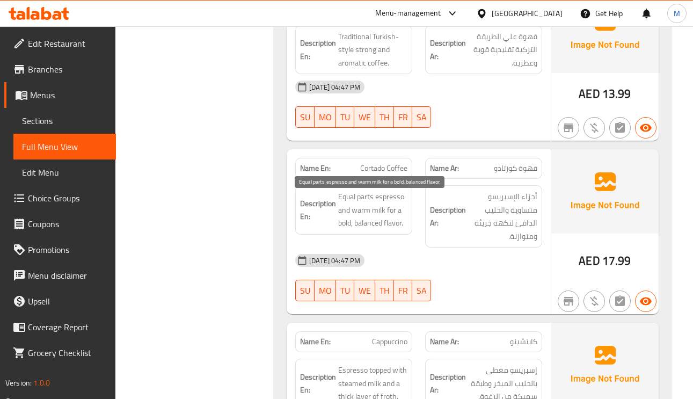
click at [369, 209] on span "Equal parts espresso and warm milk for a bold, balanced flavor." at bounding box center [372, 210] width 69 height 40
click at [518, 174] on span "قهوة كورتادو" at bounding box center [516, 168] width 44 height 11
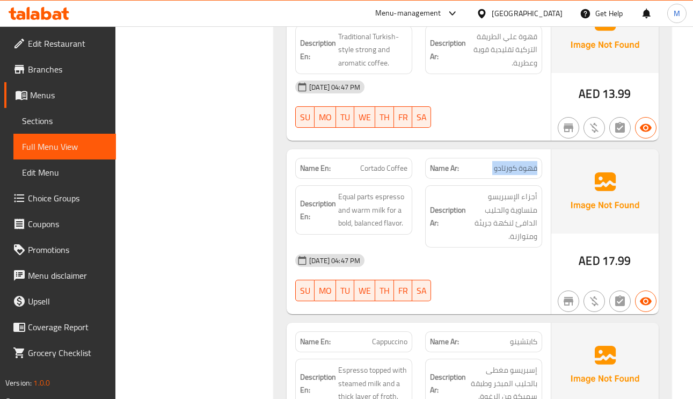
click at [518, 174] on span "قهوة كورتادو" at bounding box center [516, 168] width 44 height 11
click at [369, 179] on div "Name En: Cortado Coffee" at bounding box center [353, 168] width 117 height 21
click at [370, 173] on span "Cortado Coffee" at bounding box center [383, 168] width 47 height 11
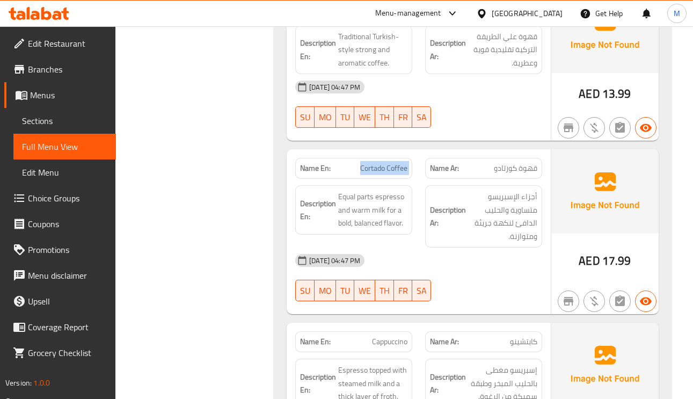
click at [370, 173] on span "Cortado Coffee" at bounding box center [383, 168] width 47 height 11
click at [370, 193] on div "Description En: Equal parts espresso and warm milk for a bold, balanced flavor." at bounding box center [353, 209] width 117 height 49
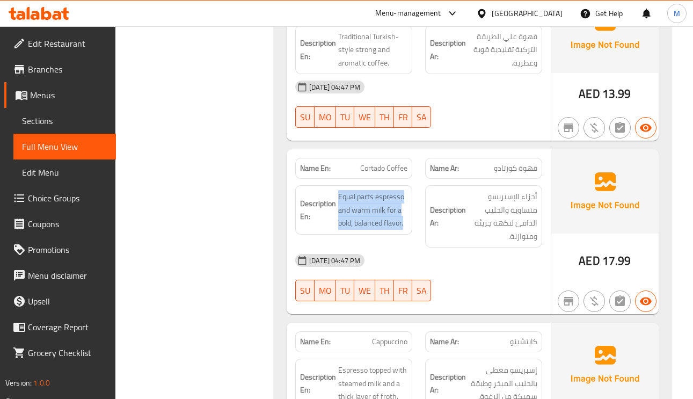
click at [370, 193] on div "Description En: Equal parts espresso and warm milk for a bold, balanced flavor." at bounding box center [353, 209] width 117 height 49
click at [356, 201] on span "Equal parts espresso and warm milk for a bold, balanced flavor." at bounding box center [372, 210] width 69 height 40
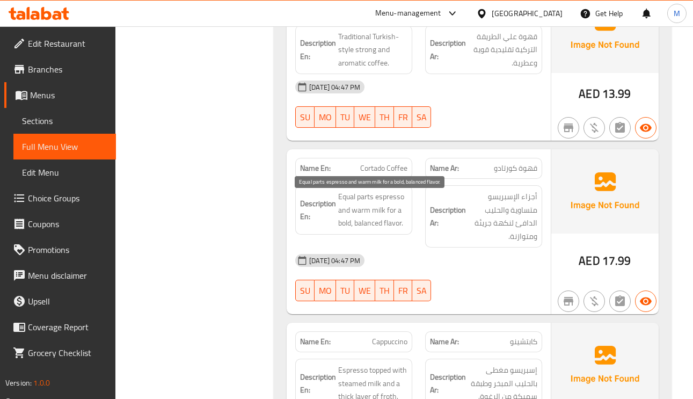
click at [356, 201] on span "Equal parts espresso and warm milk for a bold, balanced flavor." at bounding box center [372, 210] width 69 height 40
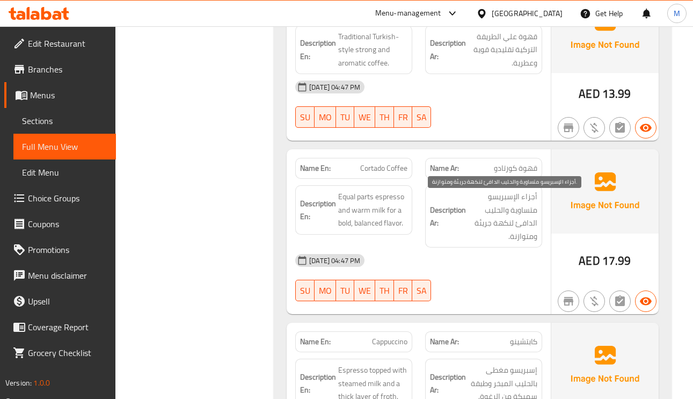
click at [513, 224] on span "أجزاء الإسبريسو متساوية والحليب الدافئ لنكهة جريئة ومتوازنة." at bounding box center [502, 216] width 69 height 53
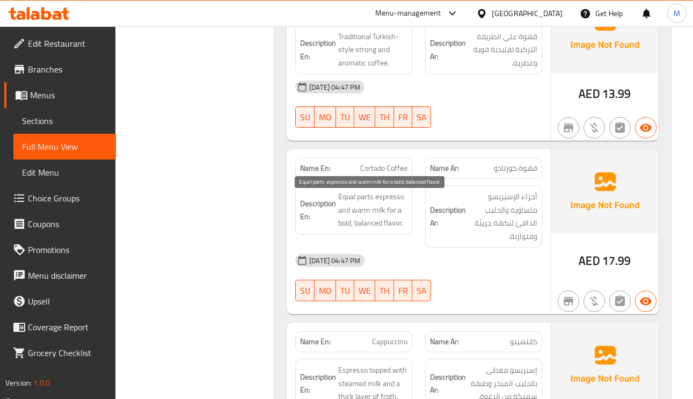
click at [368, 206] on span "Equal parts espresso and warm milk for a bold, balanced flavor." at bounding box center [372, 210] width 69 height 40
click at [360, 200] on span "Equal parts espresso and warm milk for a bold, balanced flavor." at bounding box center [372, 210] width 69 height 40
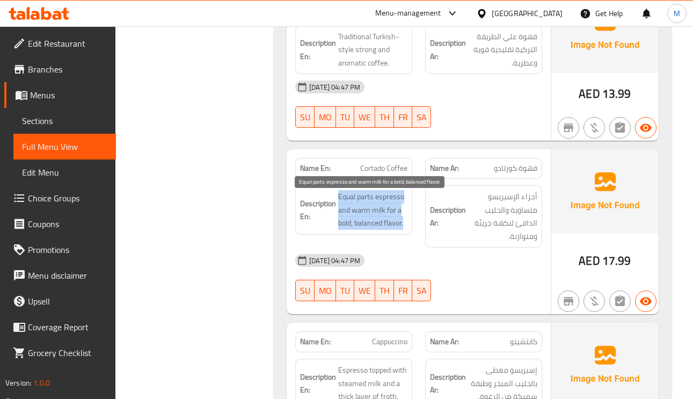
click at [360, 200] on span "Equal parts espresso and warm milk for a bold, balanced flavor." at bounding box center [372, 210] width 69 height 40
click at [363, 201] on span "Equal parts espresso and warm milk for a bold, balanced flavor." at bounding box center [372, 210] width 69 height 40
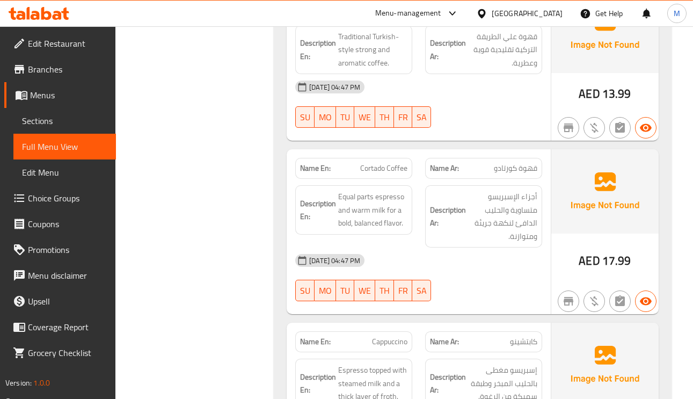
click at [326, 203] on strong "Description En:" at bounding box center [318, 210] width 36 height 26
click at [334, 202] on strong "Description En:" at bounding box center [318, 210] width 36 height 26
click at [335, 201] on strong "Description En:" at bounding box center [318, 210] width 36 height 26
click at [341, 201] on span "Equal parts espresso and warm milk for a bold, balanced flavor." at bounding box center [372, 210] width 69 height 40
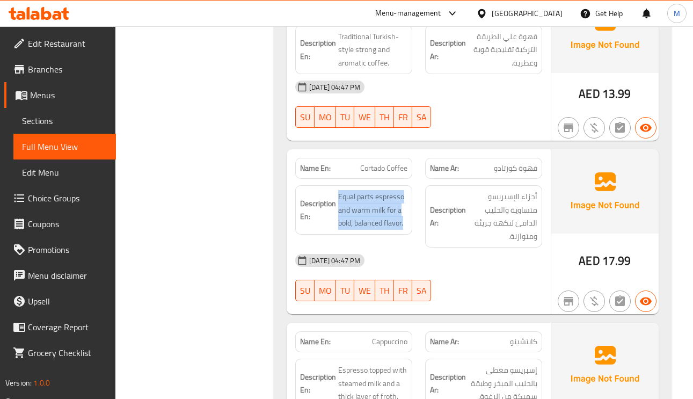
drag, startPoint x: 337, startPoint y: 200, endPoint x: 409, endPoint y: 229, distance: 77.1
click at [409, 229] on div "Description En: Equal parts espresso and warm milk for a bold, balanced flavor." at bounding box center [353, 209] width 117 height 49
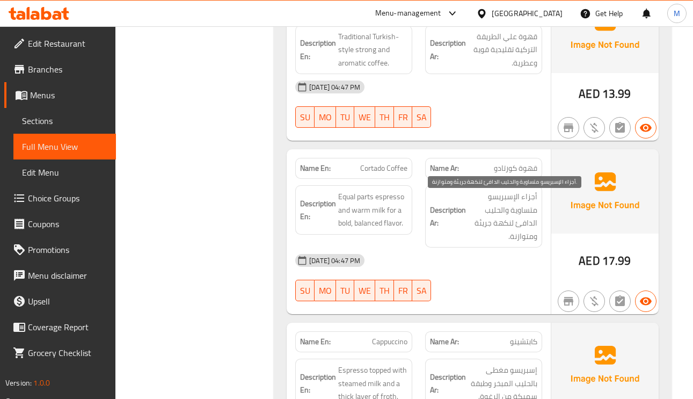
click at [509, 205] on span "أجزاء الإسبريسو متساوية والحليب الدافئ لنكهة جريئة ومتوازنة." at bounding box center [502, 216] width 69 height 53
click at [397, 201] on span "Equal parts espresso and warm milk for a bold, balanced flavor." at bounding box center [372, 210] width 69 height 40
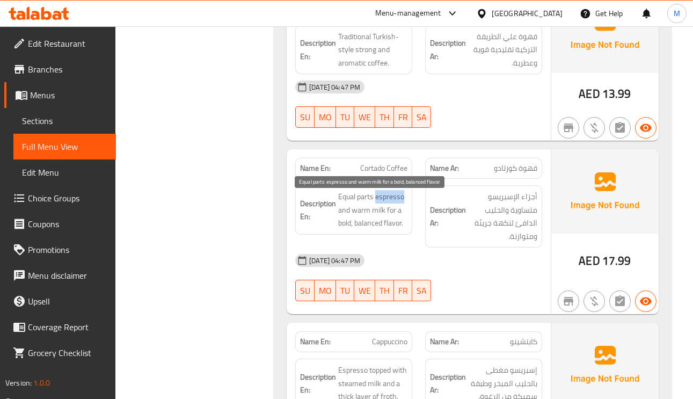
click at [397, 201] on span "Equal parts espresso and warm milk for a bold, balanced flavor." at bounding box center [372, 210] width 69 height 40
click at [366, 203] on span "Equal parts espresso and warm milk for a bold, balanced flavor." at bounding box center [372, 210] width 69 height 40
click at [344, 203] on span "Equal parts espresso and warm milk for a bold, balanced flavor." at bounding box center [372, 210] width 69 height 40
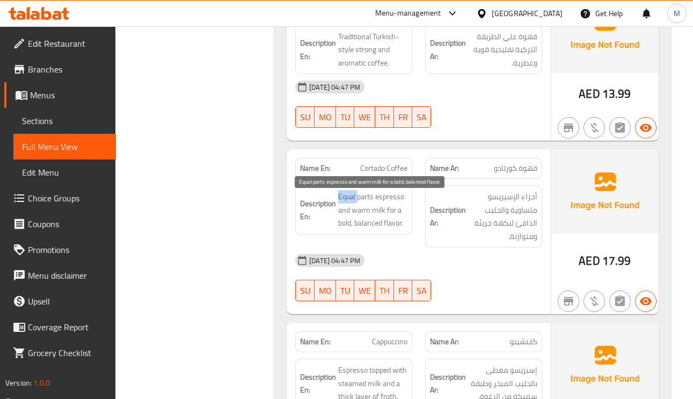
click at [344, 203] on span "Equal parts espresso and warm milk for a bold, balanced flavor." at bounding box center [372, 210] width 69 height 40
click at [359, 198] on span "Equal parts espresso and warm milk for a bold, balanced flavor." at bounding box center [372, 210] width 69 height 40
click at [345, 198] on span "Equal parts espresso and warm milk for a bold, balanced flavor." at bounding box center [372, 210] width 69 height 40
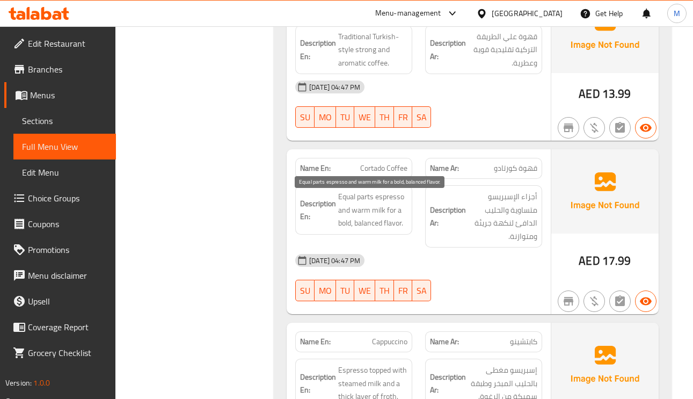
click at [389, 205] on span "Equal parts espresso and warm milk for a bold, balanced flavor." at bounding box center [372, 210] width 69 height 40
click at [343, 201] on span "Equal parts espresso and warm milk for a bold, balanced flavor." at bounding box center [372, 210] width 69 height 40
click at [322, 189] on div "Description En: Equal parts espresso and warm milk for a bold, balanced flavor." at bounding box center [354, 216] width 130 height 75
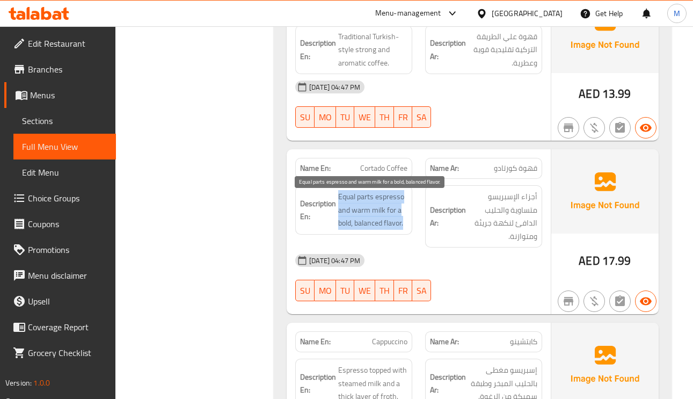
drag, startPoint x: 340, startPoint y: 199, endPoint x: 407, endPoint y: 229, distance: 73.1
click at [407, 229] on span "Equal parts espresso and warm milk for a bold, balanced flavor." at bounding box center [372, 210] width 69 height 40
click at [358, 209] on span "Equal parts espresso and warm milk for a bold, balanced flavor." at bounding box center [372, 210] width 69 height 40
click at [358, 208] on span "Equal parts espresso and warm milk for a bold, balanced flavor." at bounding box center [372, 210] width 69 height 40
click at [366, 198] on span "Equal parts espresso and warm milk for a bold, balanced flavor." at bounding box center [372, 210] width 69 height 40
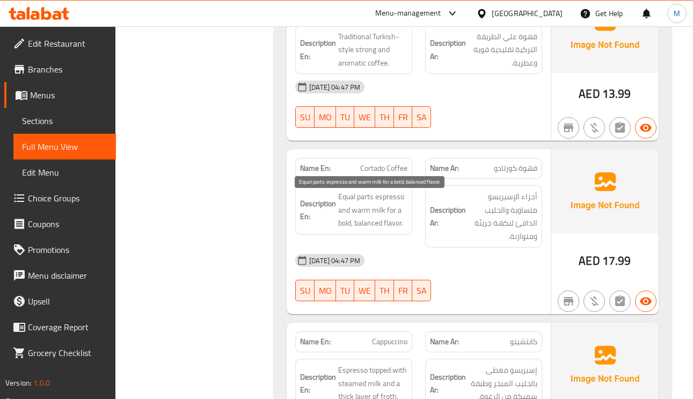
click at [367, 200] on span "Equal parts espresso and warm milk for a bold, balanced flavor." at bounding box center [372, 210] width 69 height 40
click at [371, 203] on span "Equal parts espresso and warm milk for a bold, balanced flavor." at bounding box center [372, 210] width 69 height 40
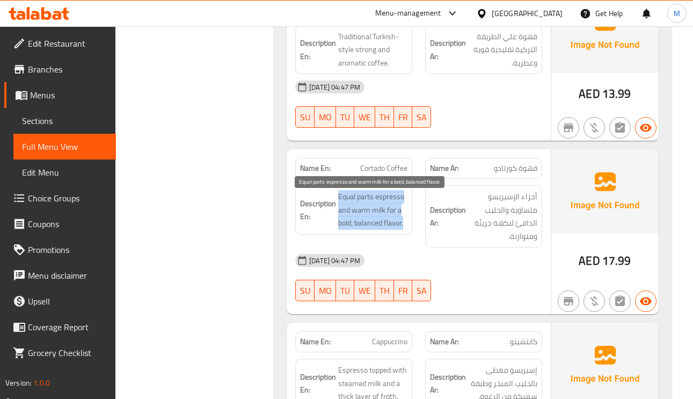
click at [367, 205] on span "Equal parts espresso and warm milk for a bold, balanced flavor." at bounding box center [372, 210] width 69 height 40
click at [343, 202] on span "Equal parts espresso and warm milk for a bold, balanced flavor." at bounding box center [372, 210] width 69 height 40
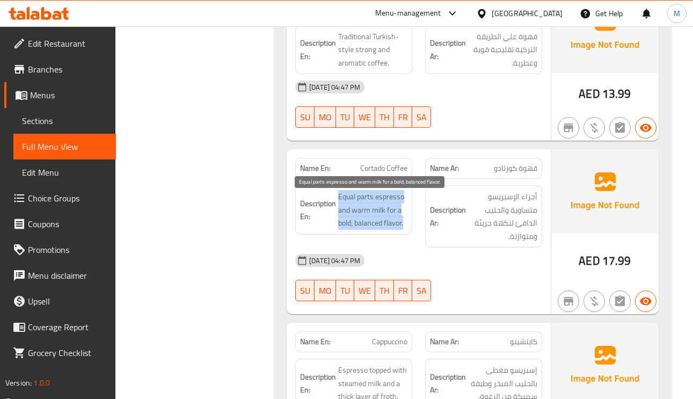
click at [371, 200] on span "Equal parts espresso and warm milk for a bold, balanced flavor." at bounding box center [372, 210] width 69 height 40
click at [375, 213] on span "Equal parts espresso and warm milk for a bold, balanced flavor." at bounding box center [372, 210] width 69 height 40
click at [389, 219] on span "Equal parts espresso and warm milk for a bold, balanced flavor." at bounding box center [372, 210] width 69 height 40
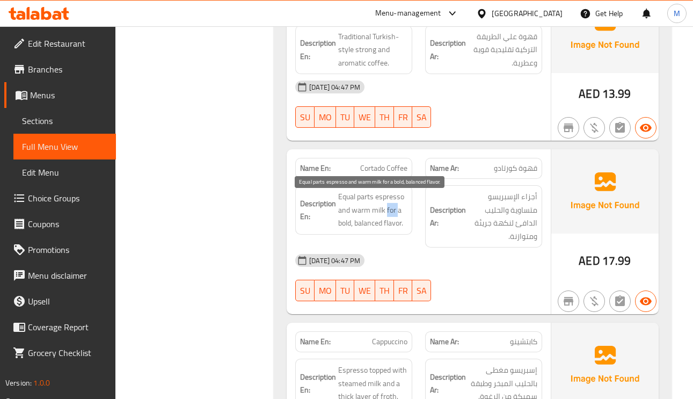
click at [389, 219] on span "Equal parts espresso and warm milk for a bold, balanced flavor." at bounding box center [372, 210] width 69 height 40
click at [396, 227] on span "Equal parts espresso and warm milk for a bold, balanced flavor." at bounding box center [372, 210] width 69 height 40
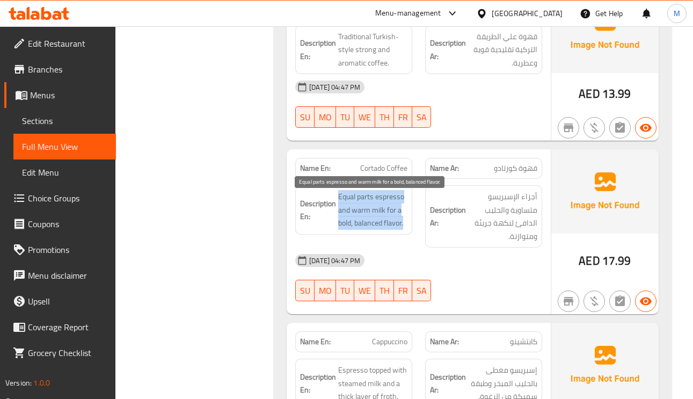
click at [396, 227] on span "Equal parts espresso and warm milk for a bold, balanced flavor." at bounding box center [372, 210] width 69 height 40
click at [397, 226] on span "Equal parts espresso and warm milk for a bold, balanced flavor." at bounding box center [372, 210] width 69 height 40
click at [389, 228] on span "Equal parts espresso and warm milk for a bold, balanced flavor." at bounding box center [372, 210] width 69 height 40
drag, startPoint x: 382, startPoint y: 229, endPoint x: 330, endPoint y: 231, distance: 52.1
click at [330, 230] on h6 "Description En: Equal parts espresso and warm milk for a bold, balanced flavor." at bounding box center [353, 210] width 107 height 40
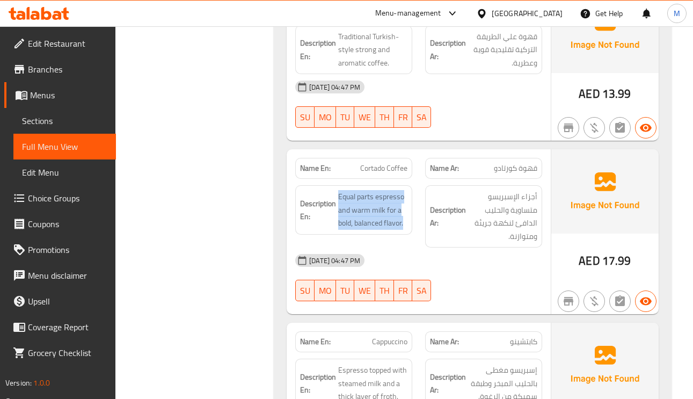
drag, startPoint x: 357, startPoint y: 229, endPoint x: 415, endPoint y: 230, distance: 58.0
click at [415, 230] on div "Description En: Equal parts espresso and warm milk for a bold, balanced flavor." at bounding box center [354, 216] width 130 height 75
click at [396, 229] on span "Equal parts espresso and warm milk for a bold, balanced flavor." at bounding box center [372, 210] width 69 height 40
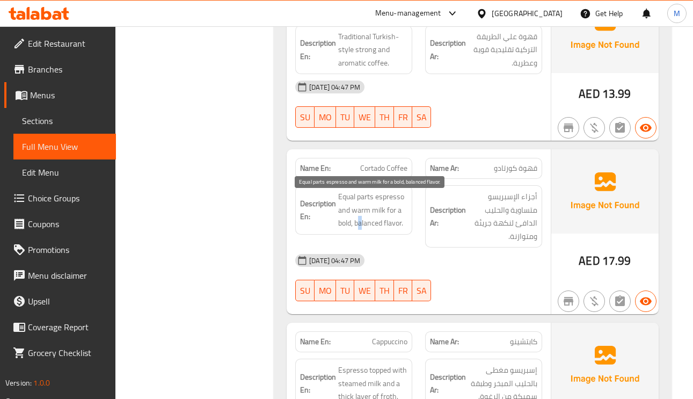
drag, startPoint x: 396, startPoint y: 229, endPoint x: 362, endPoint y: 231, distance: 34.4
click at [362, 230] on span "Equal parts espresso and warm milk for a bold, balanced flavor." at bounding box center [372, 210] width 69 height 40
click at [349, 227] on span "Equal parts espresso and warm milk for a bold, balanced flavor." at bounding box center [372, 210] width 69 height 40
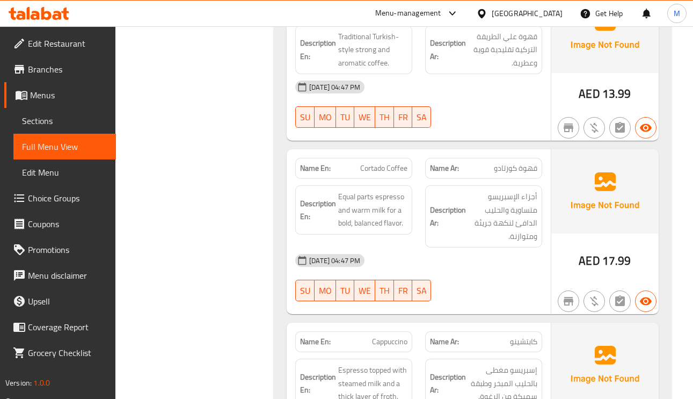
click at [374, 230] on span "Equal parts espresso and warm milk for a bold, balanced flavor." at bounding box center [372, 210] width 69 height 40
click at [398, 229] on span "Equal parts espresso and warm milk for a bold, balanced flavor." at bounding box center [372, 210] width 69 height 40
click at [369, 228] on span "Equal parts espresso and warm milk for a bold, balanced flavor." at bounding box center [372, 210] width 69 height 40
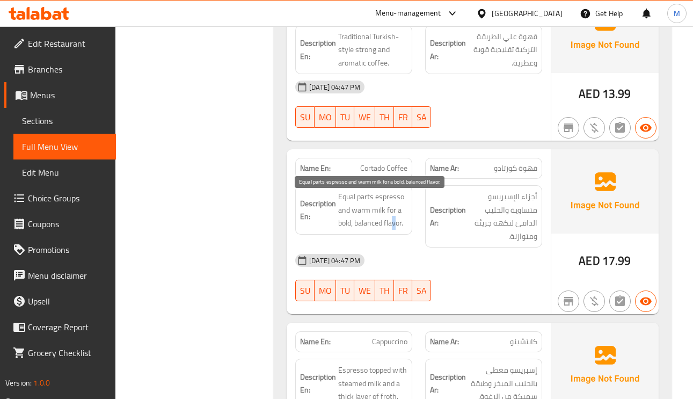
drag, startPoint x: 370, startPoint y: 228, endPoint x: 395, endPoint y: 245, distance: 30.5
click at [395, 245] on div "Description En: Equal parts espresso and warm milk for a bold, balanced flavor." at bounding box center [354, 216] width 130 height 75
click at [396, 230] on span "Equal parts espresso and warm milk for a bold, balanced flavor." at bounding box center [372, 210] width 69 height 40
click at [375, 228] on span "Equal parts espresso and warm milk for a bold, balanced flavor." at bounding box center [372, 210] width 69 height 40
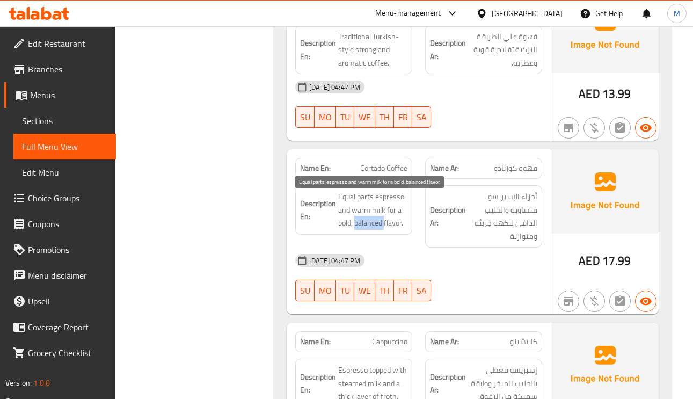
click at [375, 228] on span "Equal parts espresso and warm milk for a bold, balanced flavor." at bounding box center [372, 210] width 69 height 40
click at [345, 228] on span "Equal parts espresso and warm milk for a bold, balanced flavor." at bounding box center [372, 210] width 69 height 40
click at [366, 230] on span "Equal parts espresso and warm milk for a bold, balanced flavor." at bounding box center [372, 210] width 69 height 40
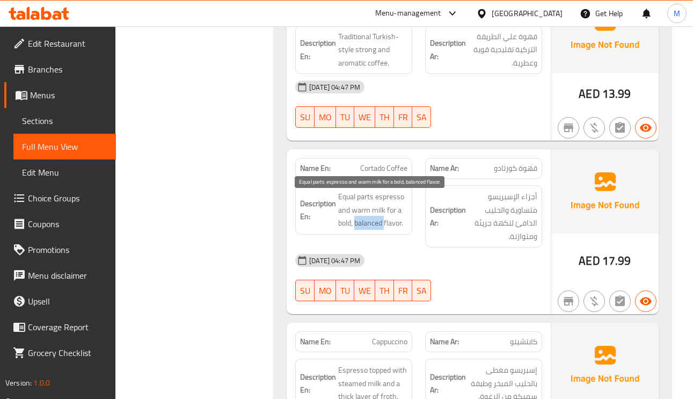
click at [368, 229] on span "Equal parts espresso and warm milk for a bold, balanced flavor." at bounding box center [372, 210] width 69 height 40
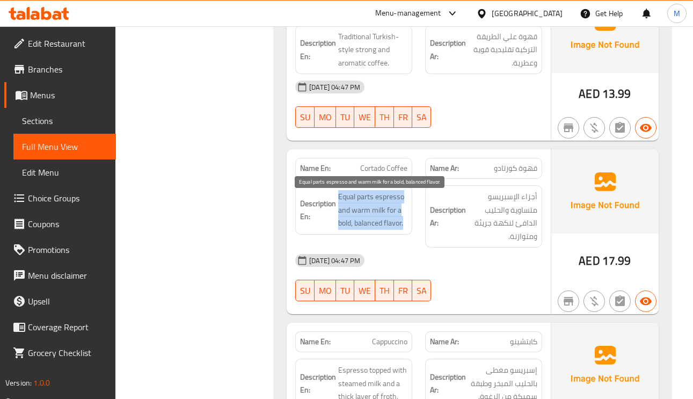
click at [368, 229] on span "Equal parts espresso and warm milk for a bold, balanced flavor." at bounding box center [372, 210] width 69 height 40
click at [390, 229] on span "Equal parts espresso and warm milk for a bold, balanced flavor." at bounding box center [372, 210] width 69 height 40
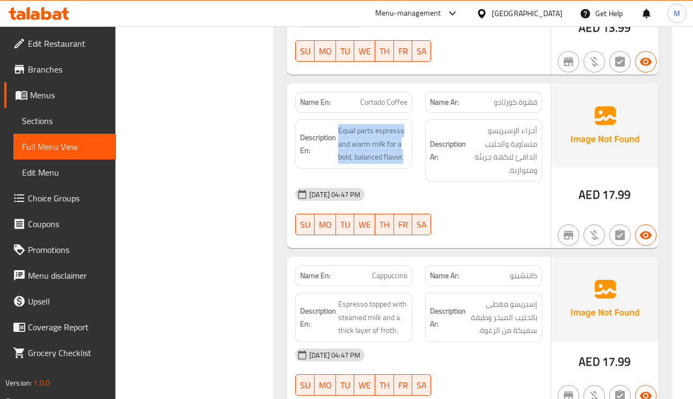
scroll to position [1289, 0]
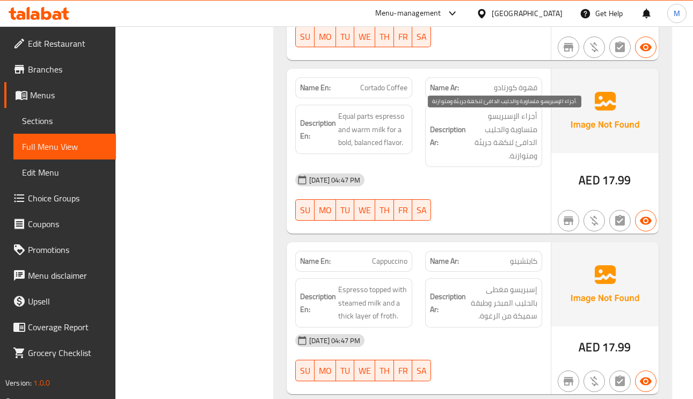
click at [510, 134] on span "أجزاء الإسبريسو متساوية والحليب الدافئ لنكهة جريئة ومتوازنة." at bounding box center [502, 136] width 69 height 53
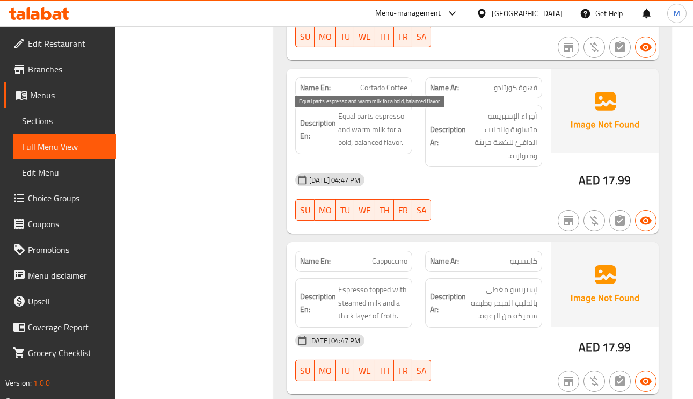
click at [348, 131] on span "Equal parts espresso and warm milk for a bold, balanced flavor." at bounding box center [372, 130] width 69 height 40
click at [349, 129] on span "Equal parts espresso and warm milk for a bold, balanced flavor." at bounding box center [372, 130] width 69 height 40
click at [344, 119] on span "Equal parts espresso and warm milk for a bold, balanced flavor." at bounding box center [372, 130] width 69 height 40
click at [345, 121] on span "Equal parts espresso and warm milk for a bold, balanced flavor." at bounding box center [372, 130] width 69 height 40
drag, startPoint x: 345, startPoint y: 122, endPoint x: 366, endPoint y: 113, distance: 22.9
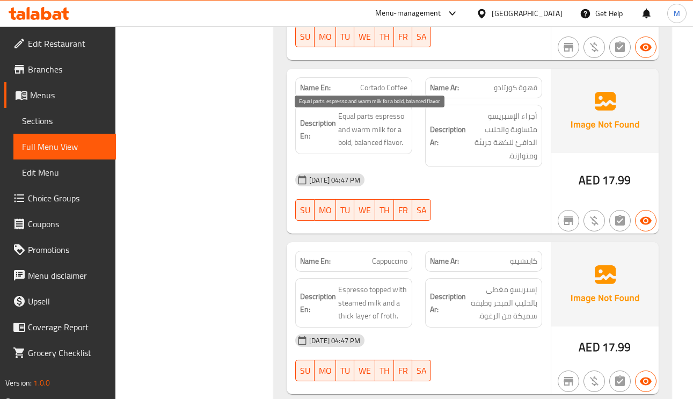
click at [366, 113] on div "Description En: Equal parts espresso and warm milk for a bold, balanced flavor." at bounding box center [353, 129] width 117 height 49
click at [362, 121] on span "Equal parts espresso and warm milk for a bold, balanced flavor." at bounding box center [372, 130] width 69 height 40
click at [353, 121] on span "Equal parts espresso and warm milk for a bold, balanced flavor." at bounding box center [372, 130] width 69 height 40
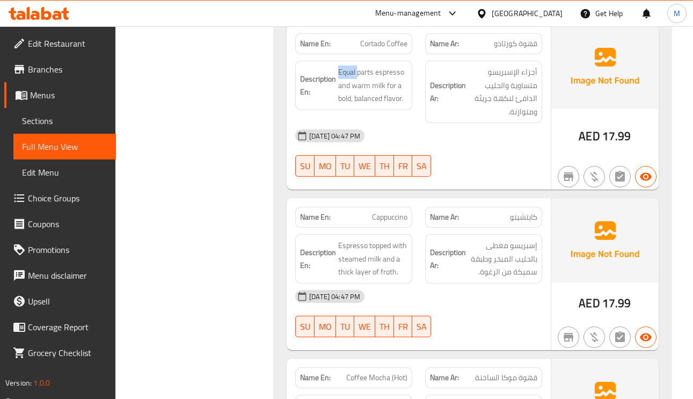
scroll to position [1370, 0]
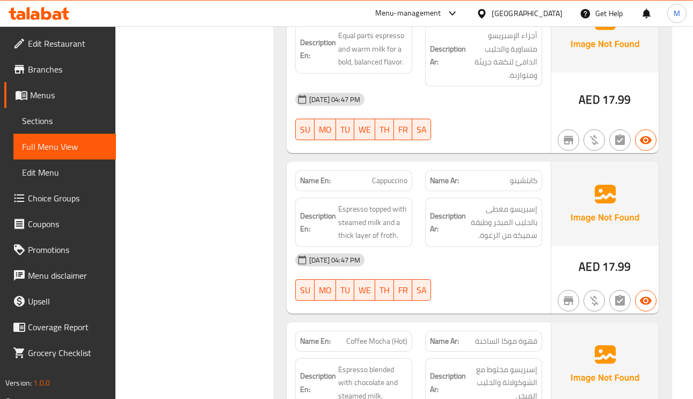
click at [514, 186] on span "كابتشينو" at bounding box center [523, 180] width 27 height 11
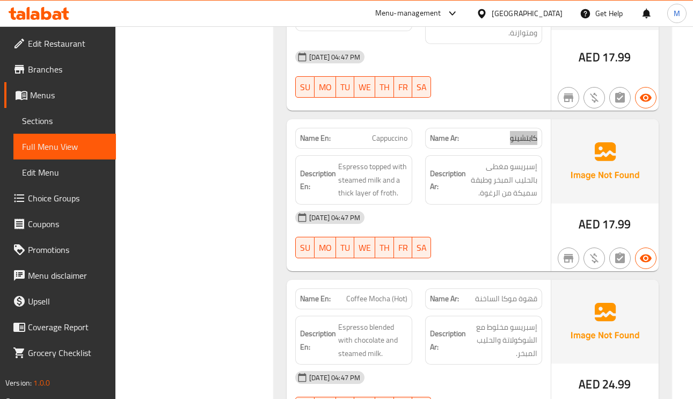
scroll to position [1450, 0]
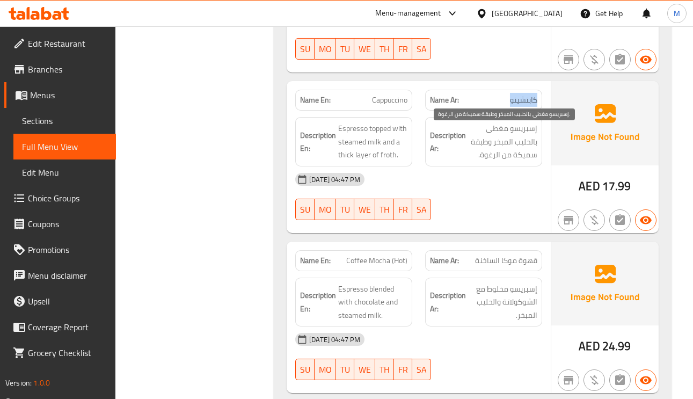
click at [526, 142] on span "إسبريسو مغطى بالحليب المبخر وطبقة سميكة من الرغوة." at bounding box center [502, 142] width 69 height 40
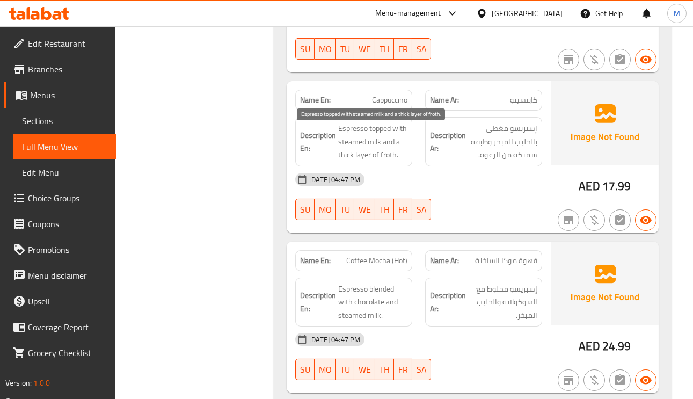
click at [355, 142] on span "Espresso topped with steamed milk and a thick layer of froth." at bounding box center [372, 142] width 69 height 40
click at [382, 158] on span "Espresso topped with steamed milk and a thick layer of froth." at bounding box center [372, 142] width 69 height 40
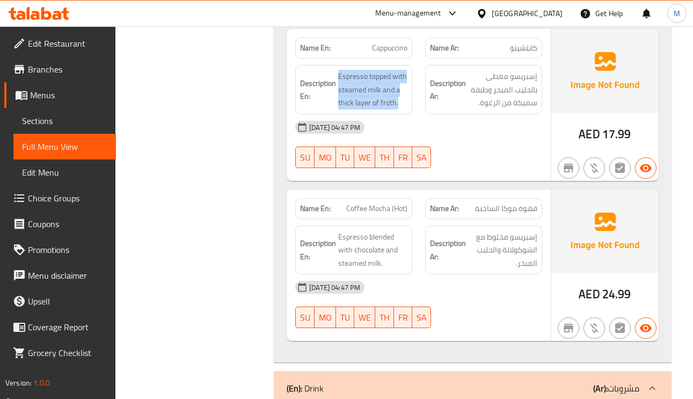
scroll to position [1531, 0]
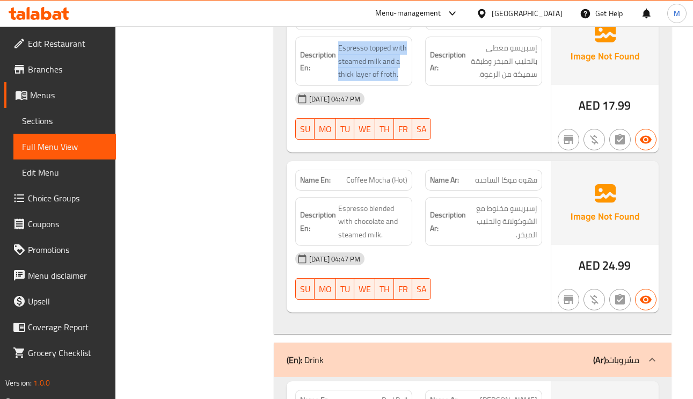
click at [523, 186] on span "قهوة موكا الساخنة" at bounding box center [506, 180] width 62 height 11
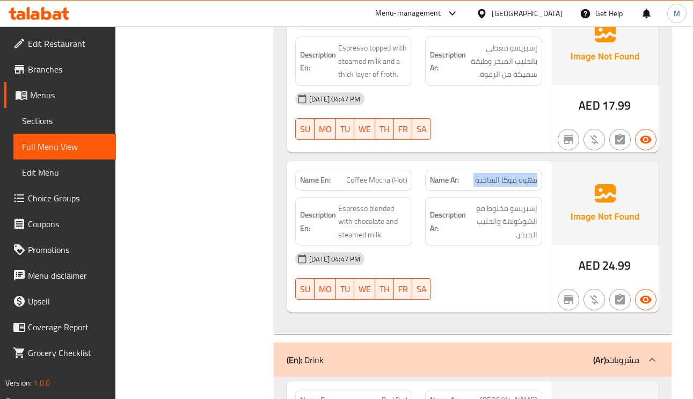
click at [523, 186] on span "قهوة موكا الساخنة" at bounding box center [506, 180] width 62 height 11
click at [374, 186] on span "Coffee Mocha (Hot)" at bounding box center [376, 180] width 61 height 11
click at [399, 186] on span "Coffee Mocha (Hot)" at bounding box center [376, 180] width 61 height 11
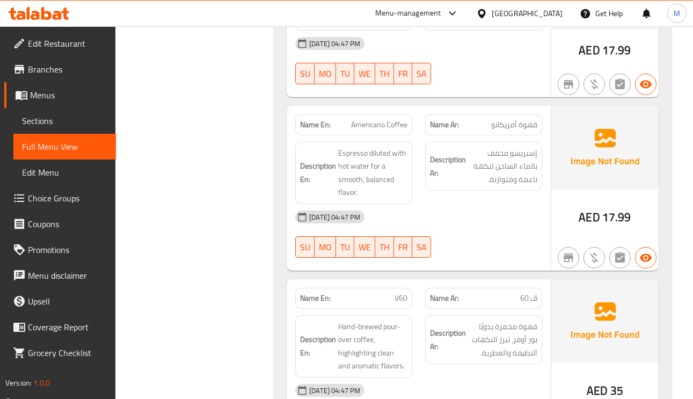
scroll to position [483, 0]
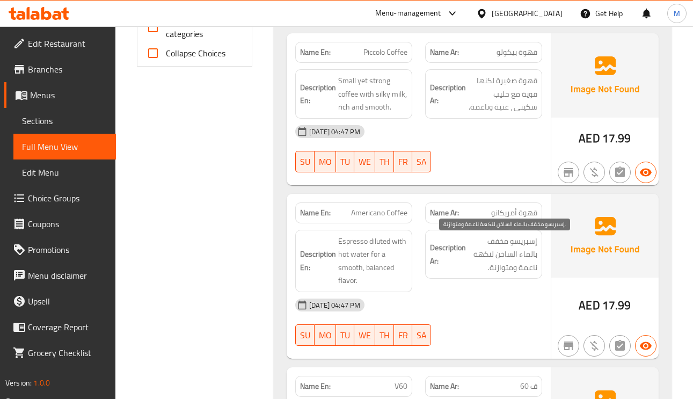
click at [506, 241] on span "إسبريسو مخفف بالماء الساخن لنكهة ناعمة ومتوازنة." at bounding box center [502, 255] width 69 height 40
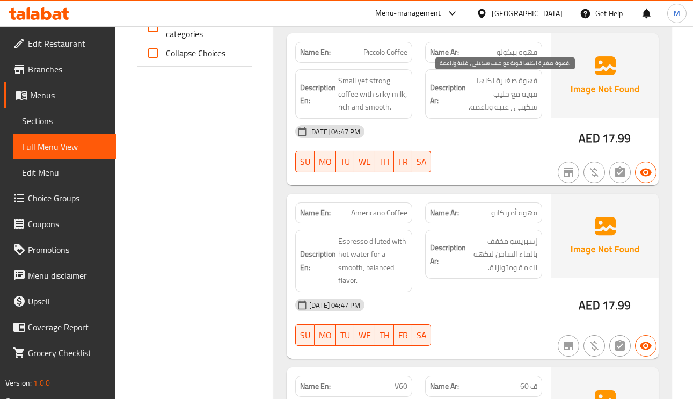
click at [518, 99] on span "قهوة صغيرة لكنها قوية مع حليب سكيني ، غنية وناعمة." at bounding box center [502, 94] width 69 height 40
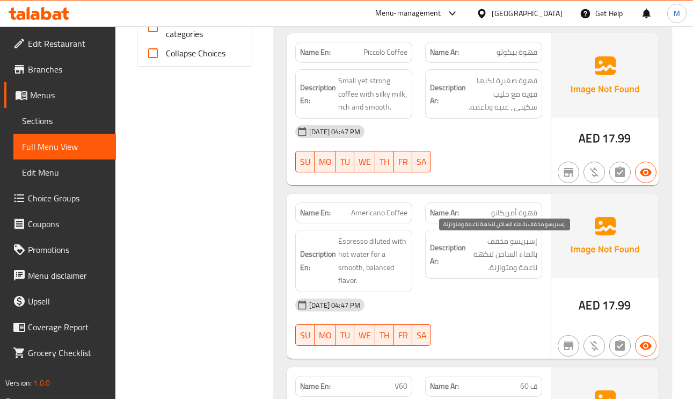
click at [511, 256] on span "إسبريسو مخفف بالماء الساخن لنكهة ناعمة ومتوازنة." at bounding box center [502, 255] width 69 height 40
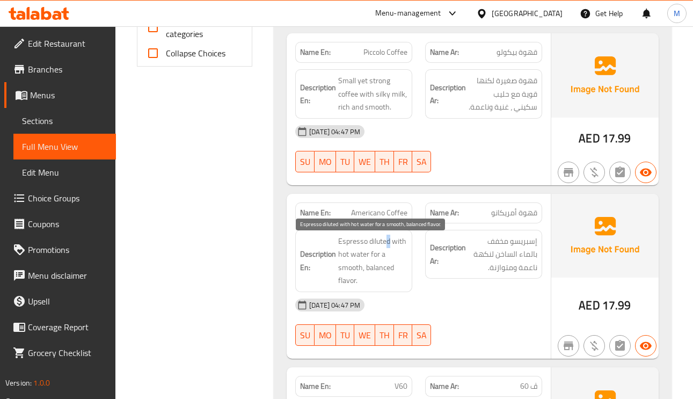
click at [388, 246] on span "Espresso diluted with hot water for a smooth, balanced flavor." at bounding box center [372, 261] width 69 height 53
drag, startPoint x: 388, startPoint y: 246, endPoint x: 377, endPoint y: 261, distance: 18.7
click at [388, 247] on span "Espresso diluted with hot water for a smooth, balanced flavor." at bounding box center [372, 261] width 69 height 53
click at [377, 261] on span "Espresso diluted with hot water for a smooth, balanced flavor." at bounding box center [372, 261] width 69 height 53
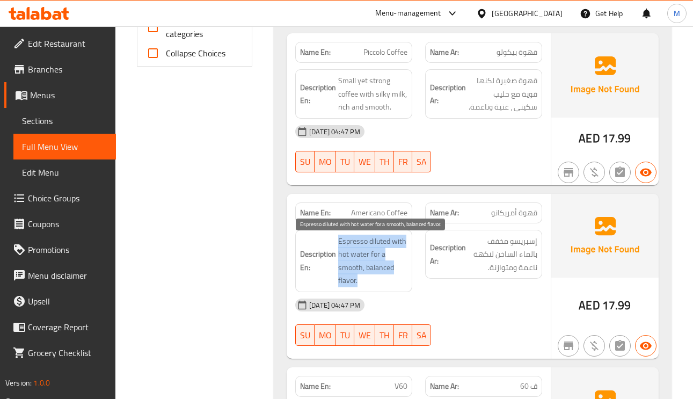
click at [377, 261] on span "Espresso diluted with hot water for a smooth, balanced flavor." at bounding box center [372, 261] width 69 height 53
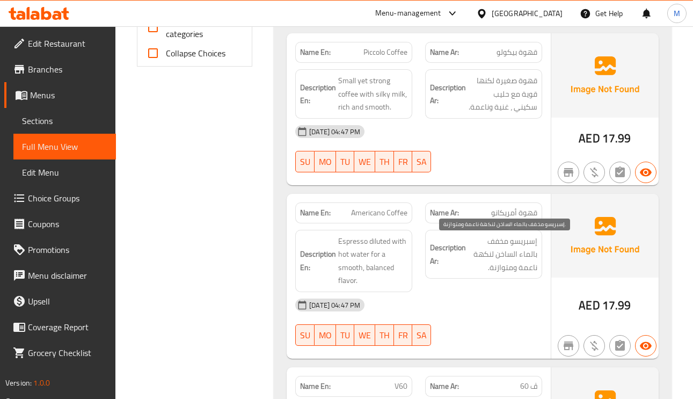
click at [498, 250] on span "إسبريسو مخفف بالماء الساخن لنكهة ناعمة ومتوازنة." at bounding box center [502, 255] width 69 height 40
drag, startPoint x: 498, startPoint y: 250, endPoint x: 533, endPoint y: 255, distance: 34.7
click at [533, 255] on span "إسبريسو مخفف بالماء الساخن لنكهة ناعمة ومتوازنة." at bounding box center [502, 255] width 69 height 40
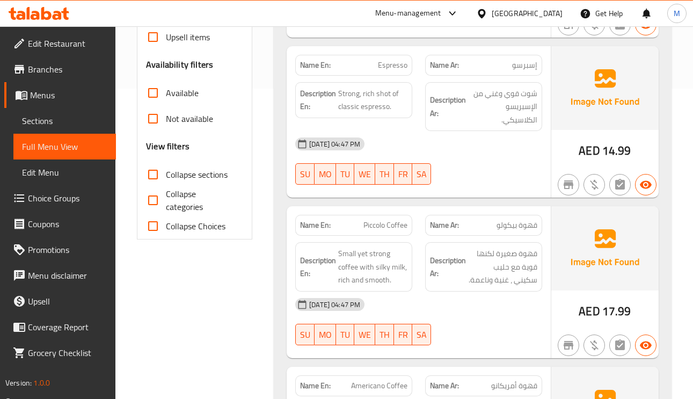
scroll to position [322, 0]
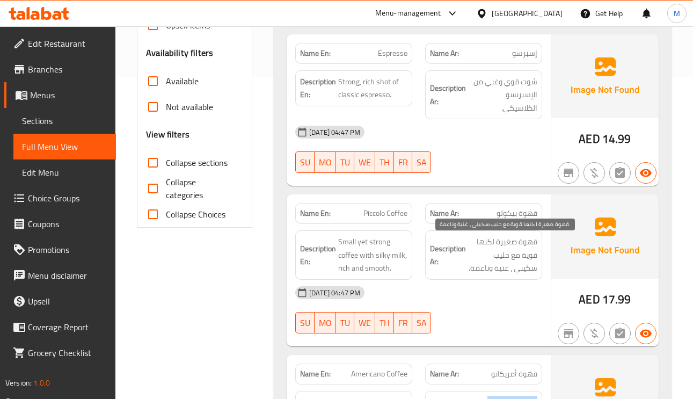
click at [533, 254] on span "قهوة صغيرة لكنها قوية مع حليب سكيني ، غنية وناعمة." at bounding box center [502, 255] width 69 height 40
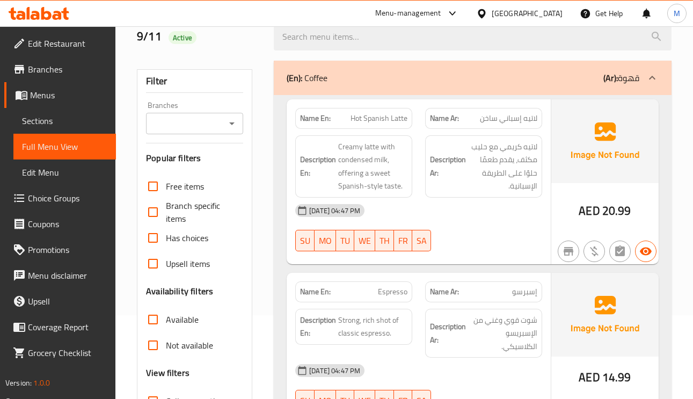
scroll to position [0, 0]
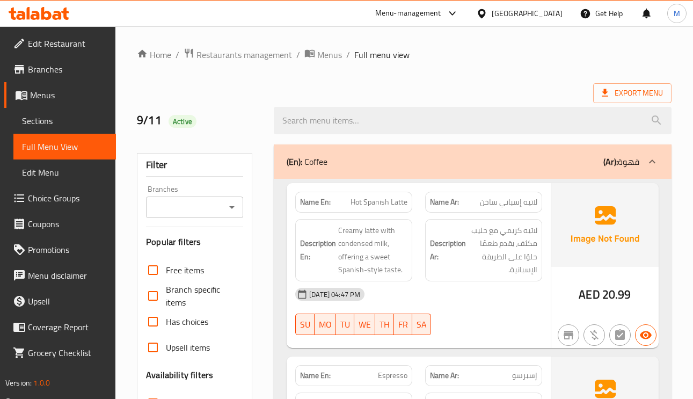
click at [624, 151] on div "(En): Coffee (Ar): قهوة" at bounding box center [473, 161] width 398 height 34
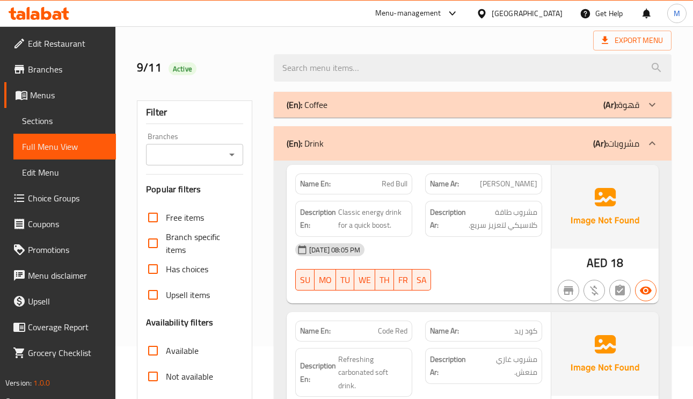
scroll to position [81, 0]
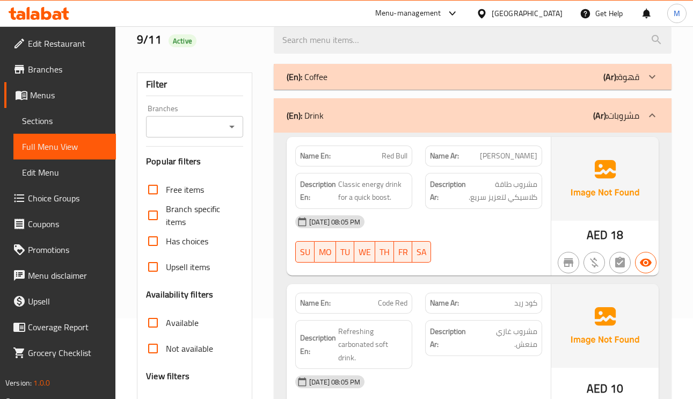
click at [647, 120] on icon at bounding box center [652, 115] width 13 height 13
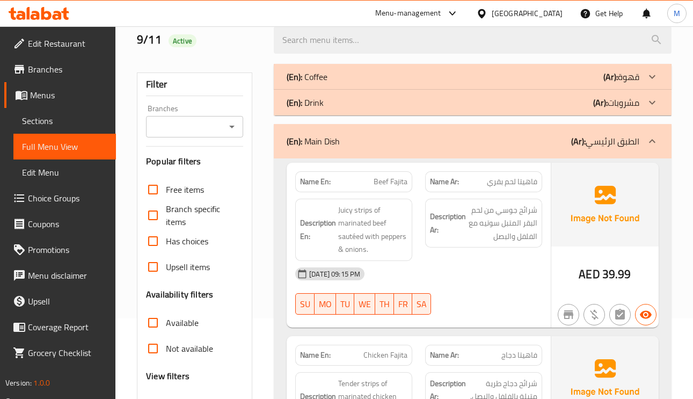
click at [653, 102] on icon at bounding box center [652, 102] width 13 height 13
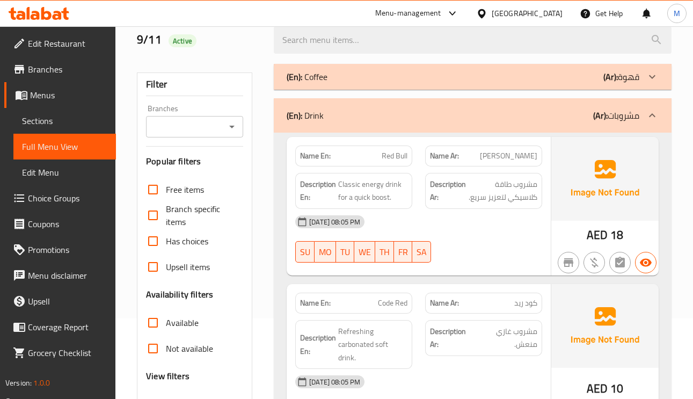
drag, startPoint x: 653, startPoint y: 102, endPoint x: 663, endPoint y: 104, distance: 10.4
click at [663, 103] on div "(En): Drink (Ar): مشروبات" at bounding box center [473, 115] width 398 height 34
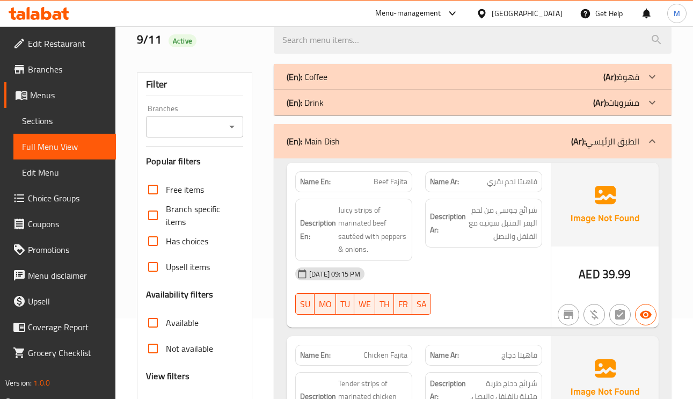
click at [653, 141] on icon at bounding box center [652, 141] width 6 height 4
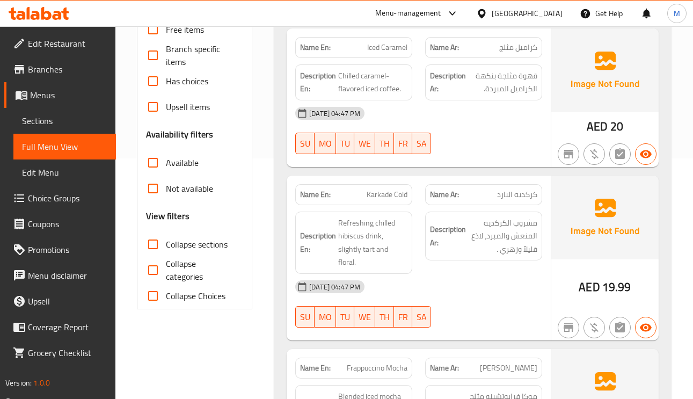
scroll to position [242, 0]
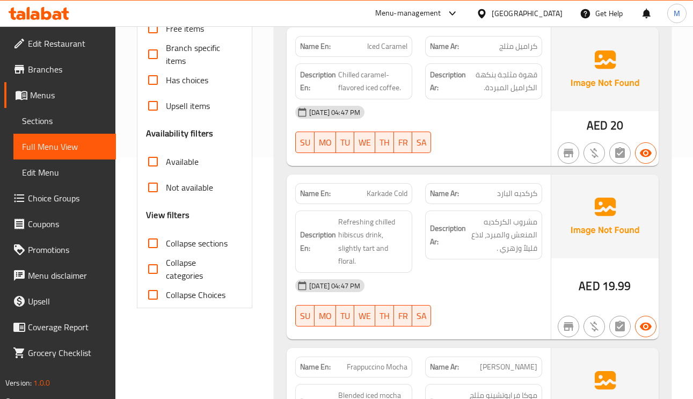
click at [507, 52] on span "كراميل مثلج" at bounding box center [519, 46] width 38 height 11
click at [382, 49] on span "Iced Caramel" at bounding box center [387, 46] width 40 height 11
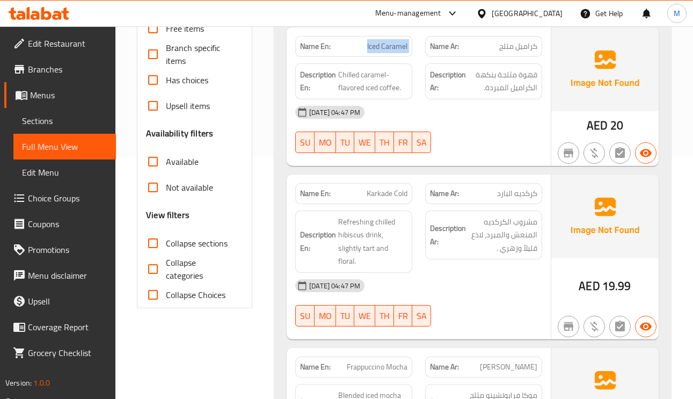
click at [382, 49] on span "Iced Caramel" at bounding box center [387, 46] width 40 height 11
drag, startPoint x: 394, startPoint y: 89, endPoint x: 379, endPoint y: 89, distance: 15.0
click at [379, 89] on span "Chilled caramel-flavored iced coffee." at bounding box center [372, 81] width 69 height 26
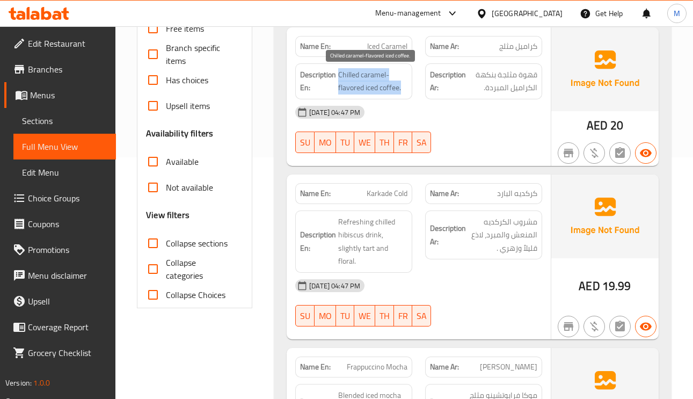
click at [379, 89] on span "Chilled caramel-flavored iced coffee." at bounding box center [372, 81] width 69 height 26
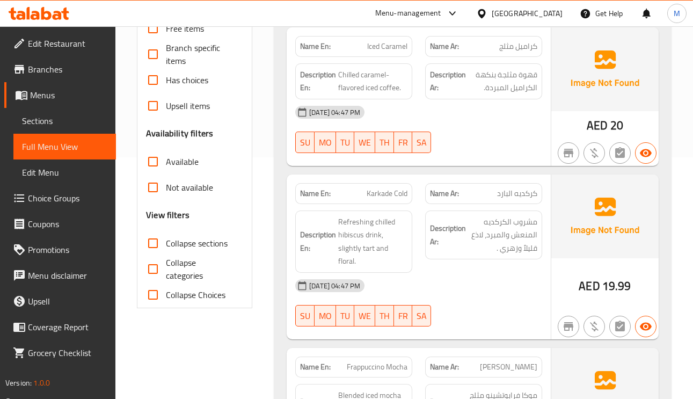
click at [513, 192] on span "كركديه البارد" at bounding box center [517, 193] width 40 height 11
drag, startPoint x: 513, startPoint y: 192, endPoint x: 530, endPoint y: 193, distance: 17.2
click at [530, 193] on span "كركديه البارد" at bounding box center [517, 193] width 40 height 11
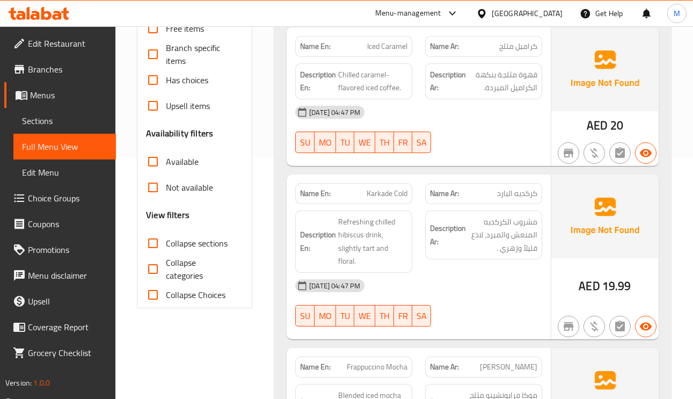
click at [406, 184] on div "Name En: Karkade Cold" at bounding box center [353, 193] width 117 height 21
click at [403, 186] on div "Name En: Karkade Cold" at bounding box center [353, 193] width 117 height 21
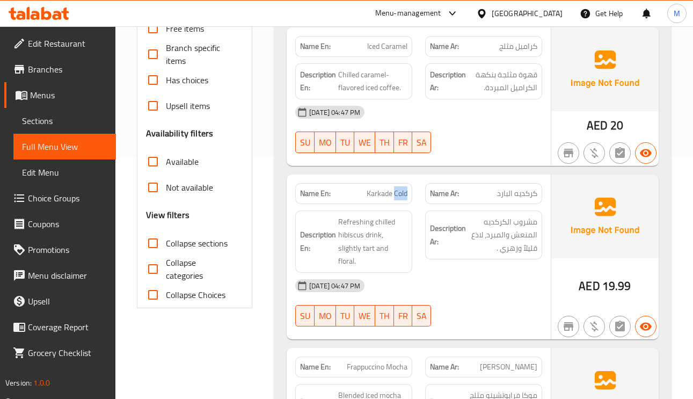
click at [401, 190] on span "Karkade Cold" at bounding box center [387, 193] width 41 height 11
click at [507, 195] on span "كركديه البارد" at bounding box center [517, 193] width 40 height 11
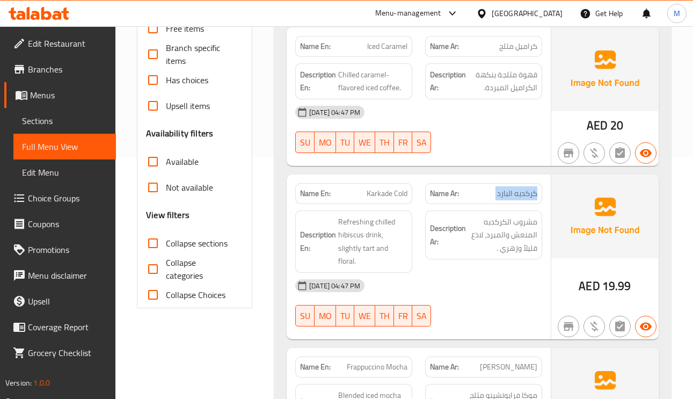
click at [507, 195] on span "كركديه البارد" at bounding box center [517, 193] width 40 height 11
click at [414, 192] on div "Name En: Karkade Cold" at bounding box center [354, 194] width 130 height 34
click at [399, 192] on span "Karkade Cold" at bounding box center [387, 193] width 41 height 11
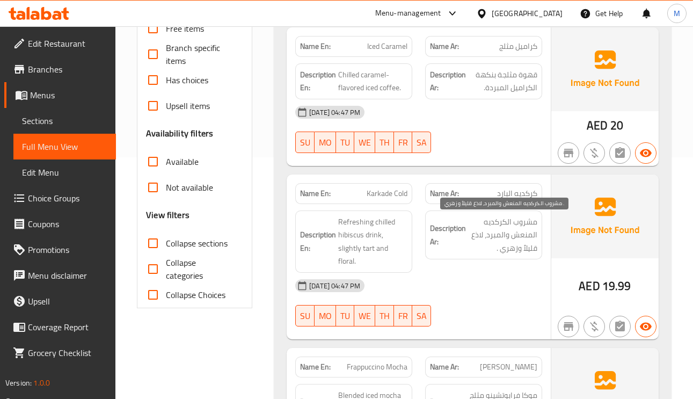
click at [516, 233] on span "مشروب الكركديه المنعش والمبرد، لاذع قليلاً وزهري ." at bounding box center [502, 235] width 69 height 40
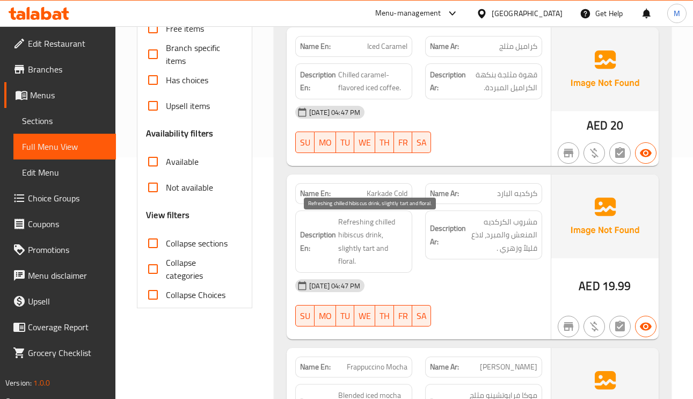
click at [350, 239] on span "Refreshing chilled hibiscus drink, slightly tart and floral." at bounding box center [372, 241] width 69 height 53
click at [341, 221] on span "Refreshing chilled hibiscus drink, slightly tart and floral." at bounding box center [372, 241] width 69 height 53
click at [389, 226] on span "Refreshing chilled hibiscus drink, slightly tart and floral." at bounding box center [372, 241] width 69 height 53
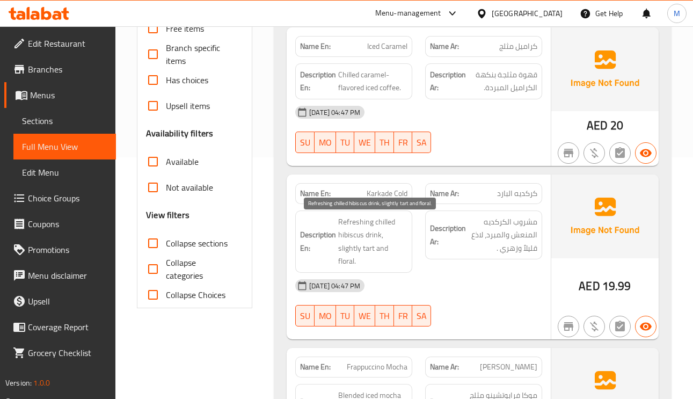
drag, startPoint x: 389, startPoint y: 226, endPoint x: 389, endPoint y: 242, distance: 15.6
click at [389, 242] on span "Refreshing chilled hibiscus drink, slightly tart and floral." at bounding box center [372, 241] width 69 height 53
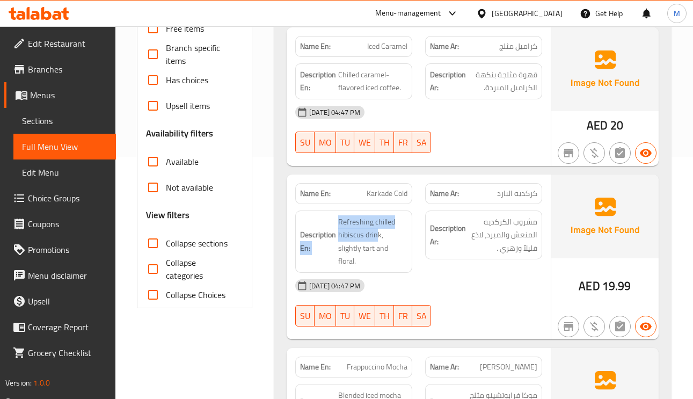
drag, startPoint x: 379, startPoint y: 239, endPoint x: 344, endPoint y: 228, distance: 36.0
click at [336, 222] on h6 "Description En: Refreshing chilled hibiscus drink, slightly tart and floral." at bounding box center [353, 241] width 107 height 53
click at [385, 242] on span "Refreshing chilled hibiscus drink, slightly tart and floral." at bounding box center [372, 241] width 69 height 53
drag, startPoint x: 381, startPoint y: 239, endPoint x: 339, endPoint y: 220, distance: 45.9
click at [339, 220] on span "Refreshing chilled hibiscus drink, slightly tart and floral." at bounding box center [372, 241] width 69 height 53
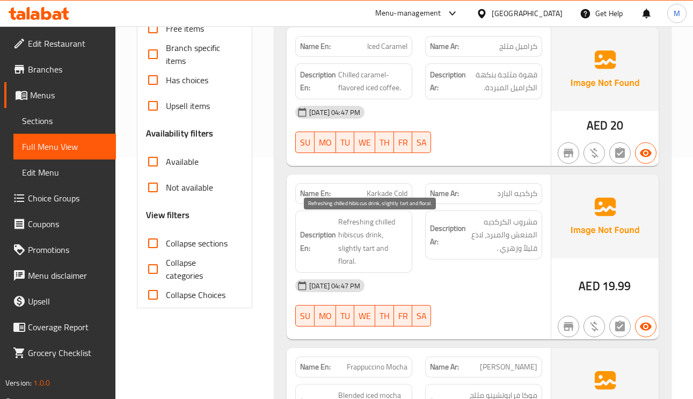
click at [394, 243] on span "Refreshing chilled hibiscus drink, slightly tart and floral." at bounding box center [372, 241] width 69 height 53
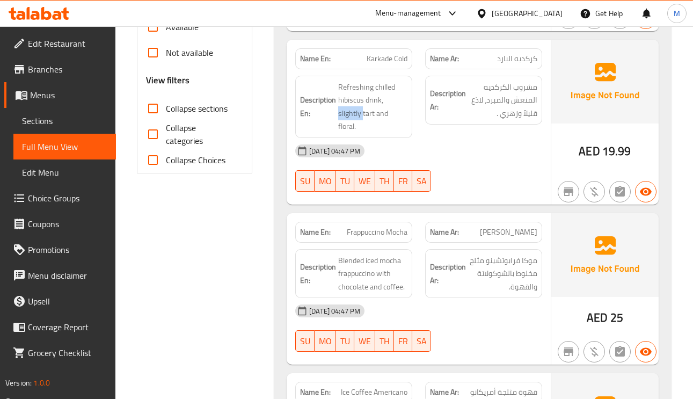
scroll to position [403, 0]
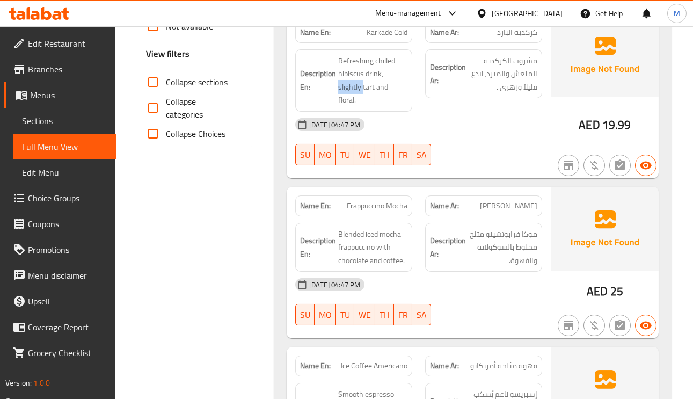
click at [509, 200] on span "موكا فرابتشينو" at bounding box center [508, 205] width 57 height 11
click at [395, 254] on span "Blended iced mocha frappuccino with chocolate and coffee." at bounding box center [372, 248] width 69 height 40
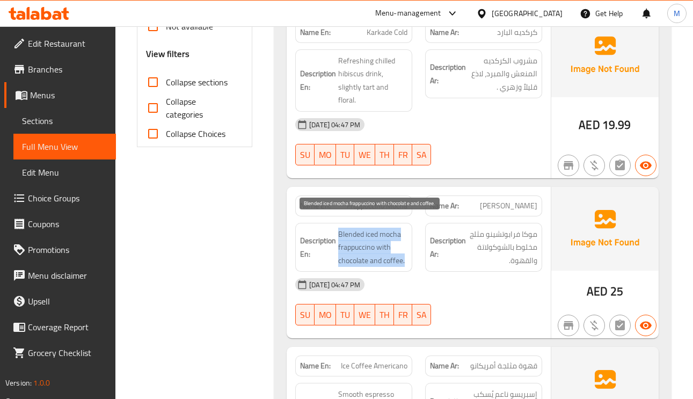
click at [395, 254] on span "Blended iced mocha frappuccino with chocolate and coffee." at bounding box center [372, 248] width 69 height 40
click at [373, 228] on span "Blended iced mocha frappuccino with chocolate and coffee." at bounding box center [372, 248] width 69 height 40
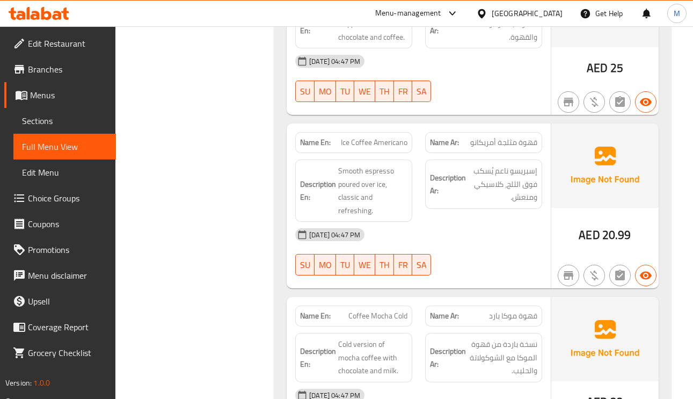
scroll to position [645, 0]
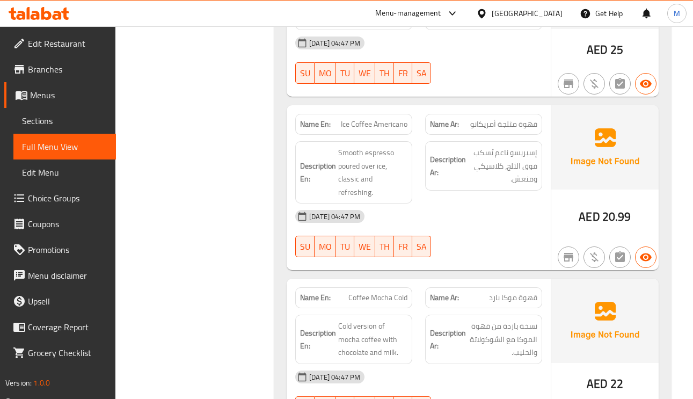
click at [351, 119] on span "Ice Coffee Americano" at bounding box center [374, 124] width 67 height 11
click at [381, 119] on span "Ice Coffee Americano" at bounding box center [374, 124] width 67 height 11
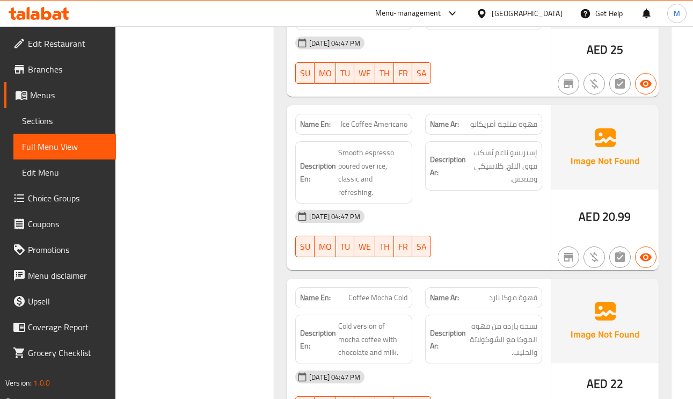
click at [381, 119] on span "Ice Coffee Americano" at bounding box center [374, 124] width 67 height 11
click at [373, 183] on span "Smooth espresso poured over ice, classic and refreshing." at bounding box center [372, 172] width 69 height 53
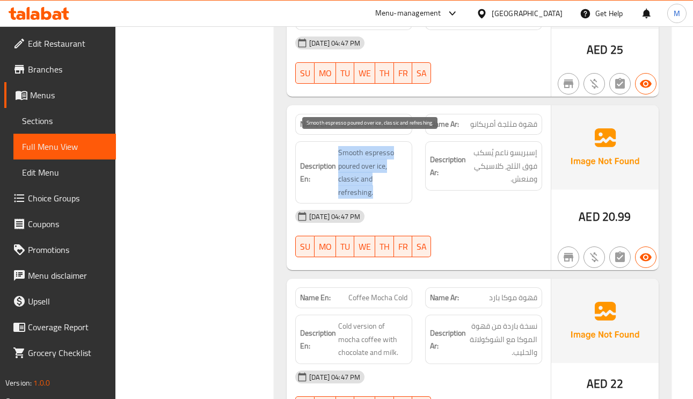
click at [373, 183] on span "Smooth espresso poured over ice, classic and refreshing." at bounding box center [372, 172] width 69 height 53
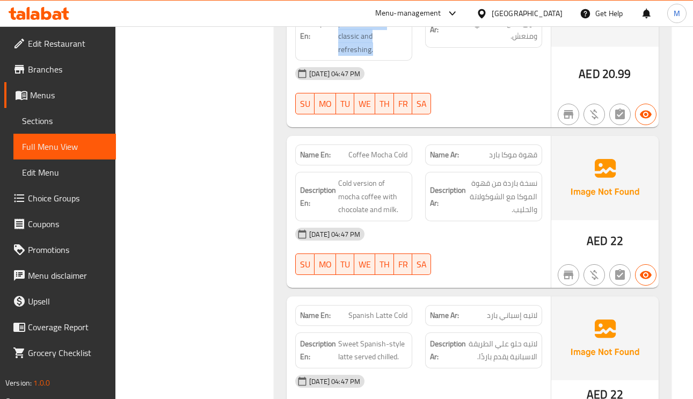
scroll to position [806, 0]
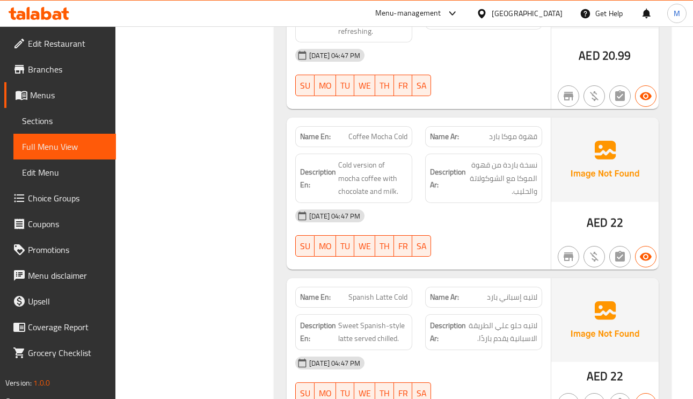
click at [371, 131] on span "Coffee Mocha Cold" at bounding box center [378, 136] width 59 height 11
click at [494, 131] on span "قهوة موكا بارد" at bounding box center [513, 136] width 48 height 11
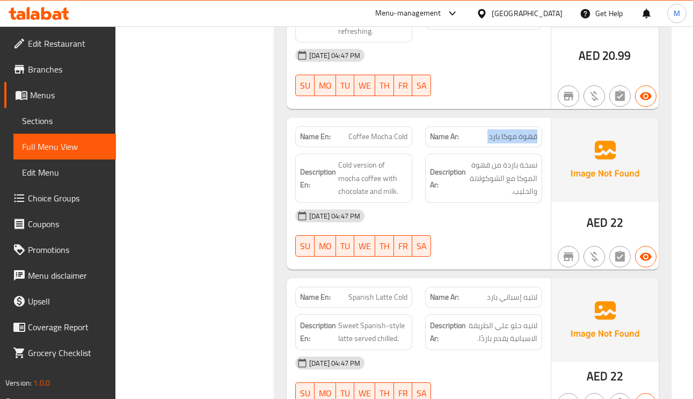
click at [494, 131] on span "قهوة موكا بارد" at bounding box center [513, 136] width 48 height 11
click at [392, 170] on span "Cold version of mocha coffee with chocolate and milk." at bounding box center [372, 178] width 69 height 40
drag, startPoint x: 392, startPoint y: 170, endPoint x: 356, endPoint y: 180, distance: 37.9
click at [356, 180] on span "Cold version of mocha coffee with chocolate and milk." at bounding box center [372, 178] width 69 height 40
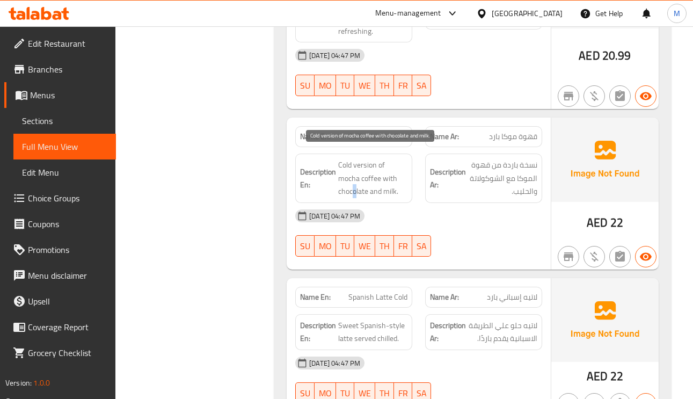
click at [356, 180] on span "Cold version of mocha coffee with chocolate and milk." at bounding box center [372, 178] width 69 height 40
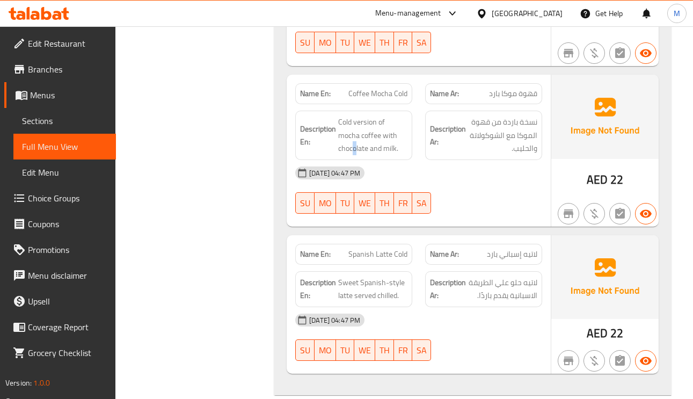
scroll to position [886, 0]
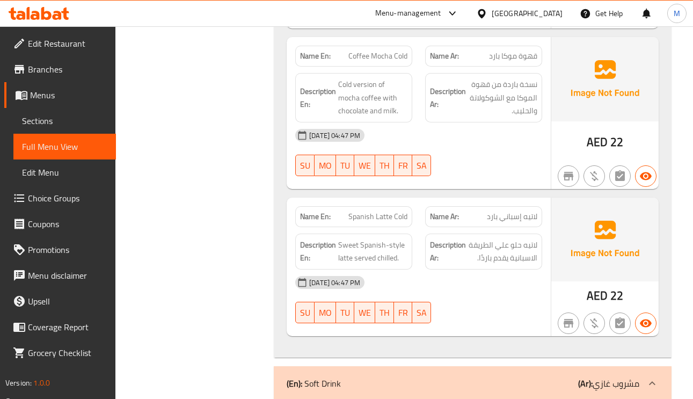
click at [536, 239] on span "لاتيه حلو علي الطريقة الاسبانية يقدم باردًا." at bounding box center [502, 252] width 69 height 26
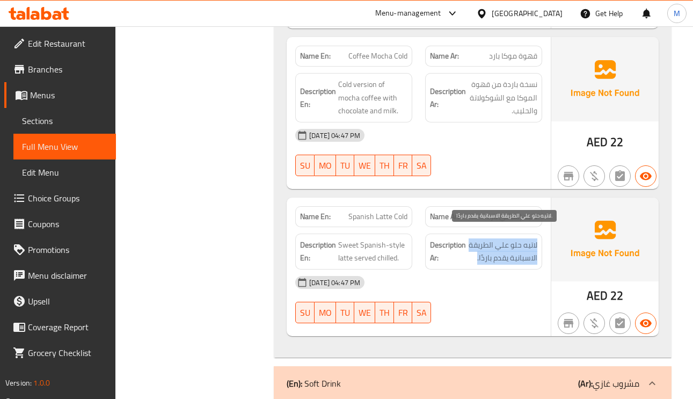
click at [536, 239] on span "لاتيه حلو علي الطريقة الاسبانية يقدم باردًا." at bounding box center [502, 252] width 69 height 26
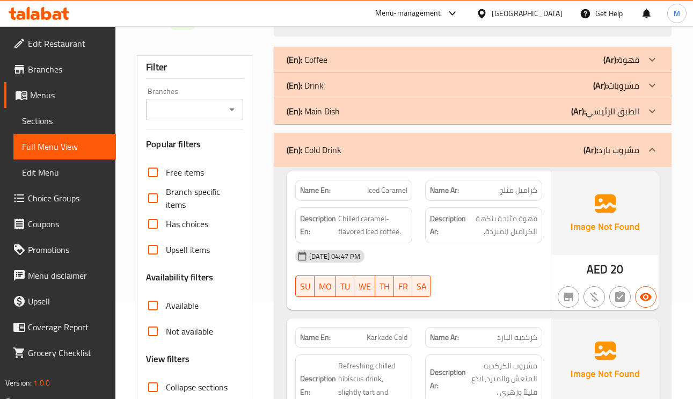
scroll to position [0, 0]
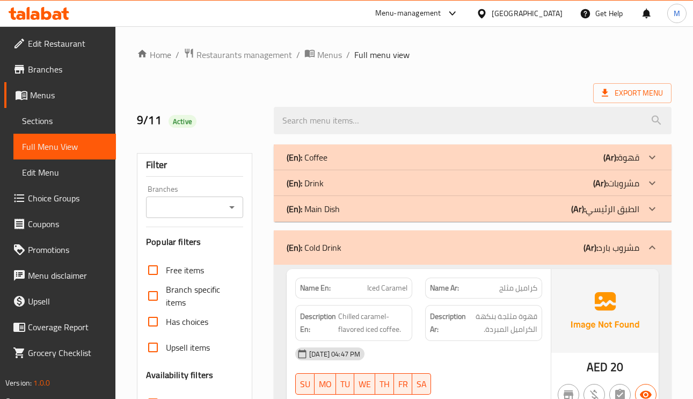
click at [651, 186] on icon at bounding box center [652, 183] width 13 height 13
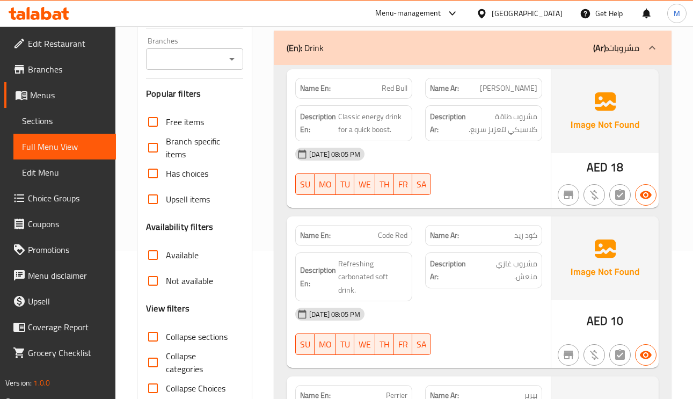
scroll to position [161, 0]
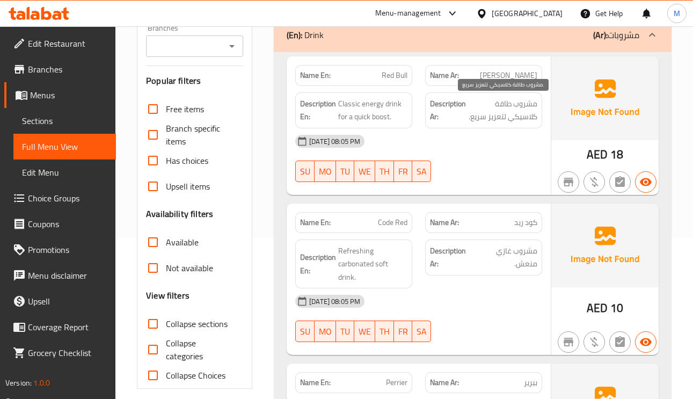
click at [523, 103] on span "مشروب طاقة كلاسيكي لتعزيز سريع." at bounding box center [502, 110] width 69 height 26
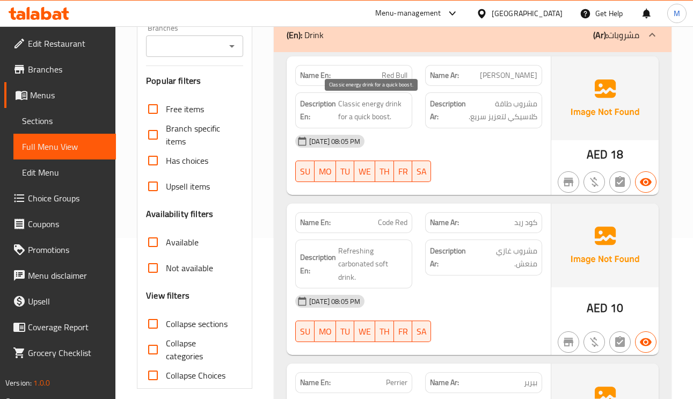
click at [373, 107] on span "Classic energy drink for a quick boost." at bounding box center [372, 110] width 69 height 26
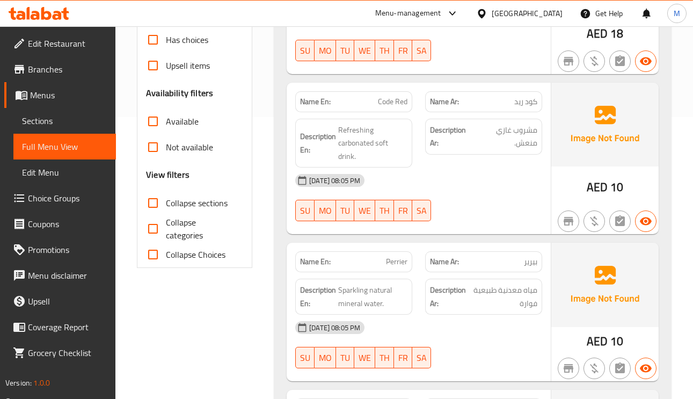
scroll to position [322, 0]
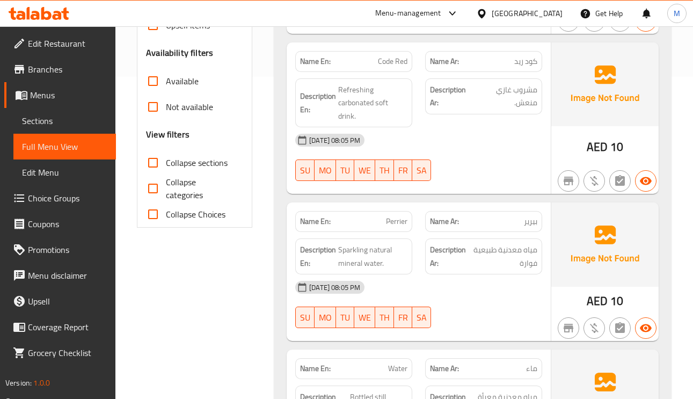
click at [402, 216] on span "Perrier" at bounding box center [396, 221] width 21 height 11
copy span "Perrier"
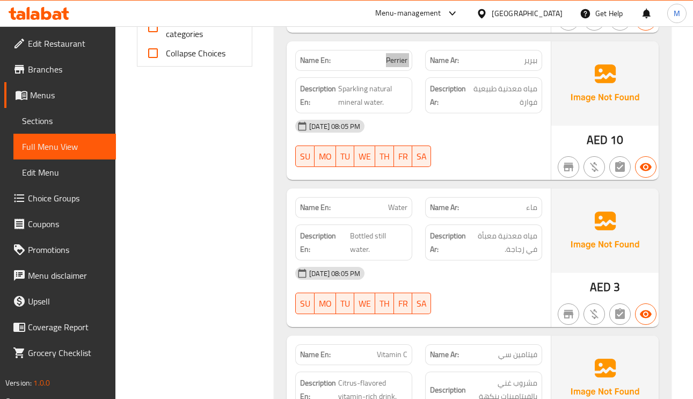
scroll to position [564, 0]
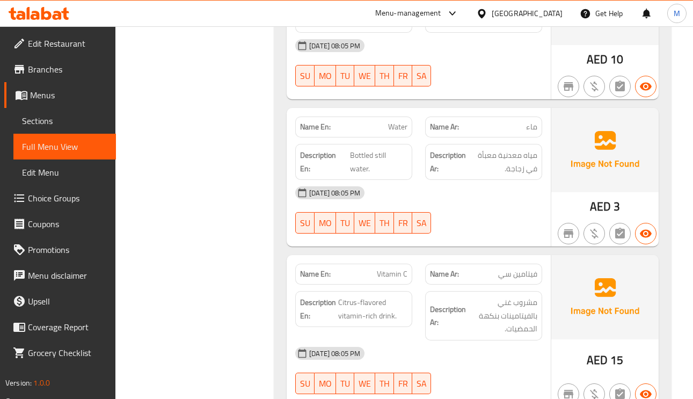
click at [521, 269] on span "فيتامين سي" at bounding box center [517, 274] width 39 height 11
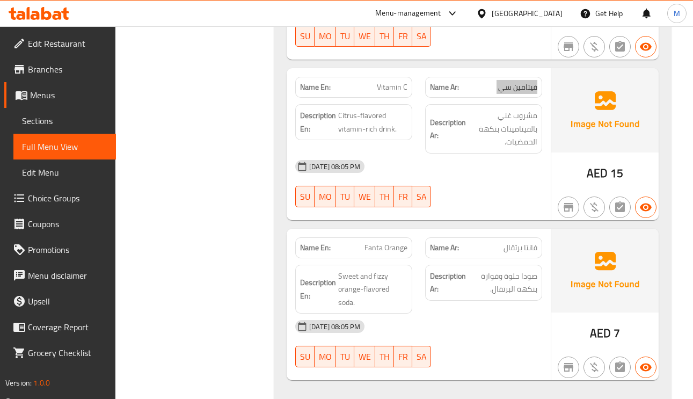
scroll to position [725, 0]
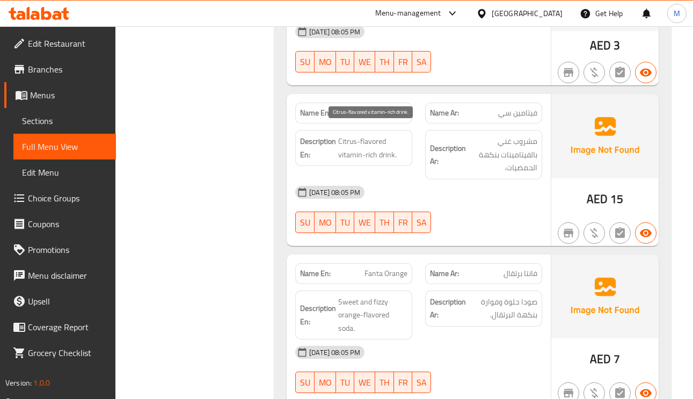
click at [365, 148] on span "Citrus-flavored vitamin-rich drink." at bounding box center [372, 148] width 69 height 26
click at [373, 139] on span "Citrus-flavored vitamin-rich drink." at bounding box center [372, 148] width 69 height 26
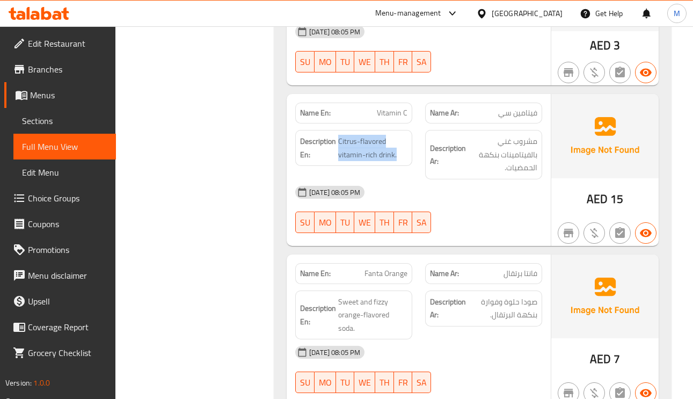
scroll to position [806, 0]
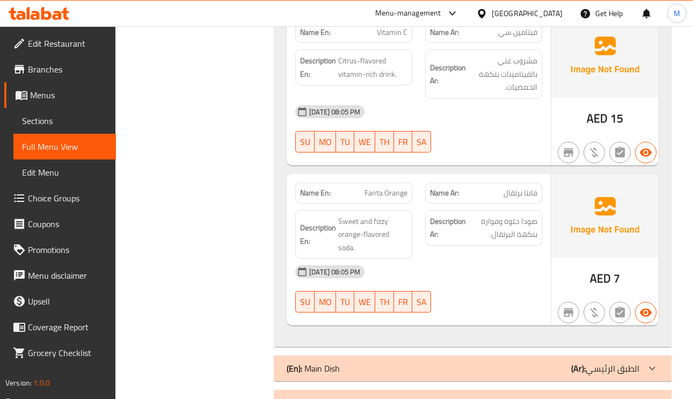
click at [516, 187] on span "فانتا برتقال" at bounding box center [521, 192] width 34 height 11
click at [497, 215] on span "صودا حلوة وفوارة بنكهة البرتقال." at bounding box center [502, 228] width 69 height 26
click at [496, 215] on span "صودا حلوة وفوارة بنكهة البرتقال." at bounding box center [502, 228] width 69 height 26
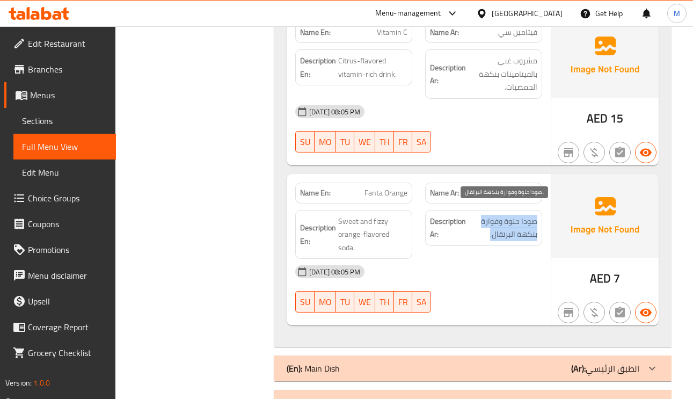
click at [496, 215] on span "صودا حلوة وفوارة بنكهة البرتقال." at bounding box center [502, 228] width 69 height 26
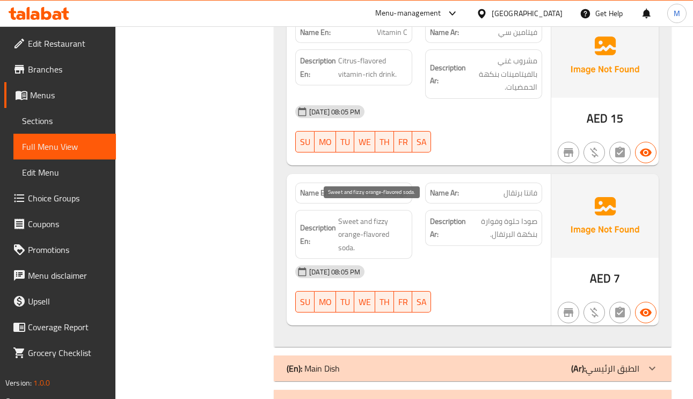
click at [352, 239] on span "Sweet and fizzy orange-flavored soda." at bounding box center [372, 235] width 69 height 40
click at [349, 237] on span "Sweet and fizzy orange-flavored soda." at bounding box center [372, 235] width 69 height 40
drag, startPoint x: 349, startPoint y: 237, endPoint x: 338, endPoint y: 271, distance: 35.5
click at [338, 271] on div "[DATE] 08:05 PM" at bounding box center [419, 272] width 260 height 26
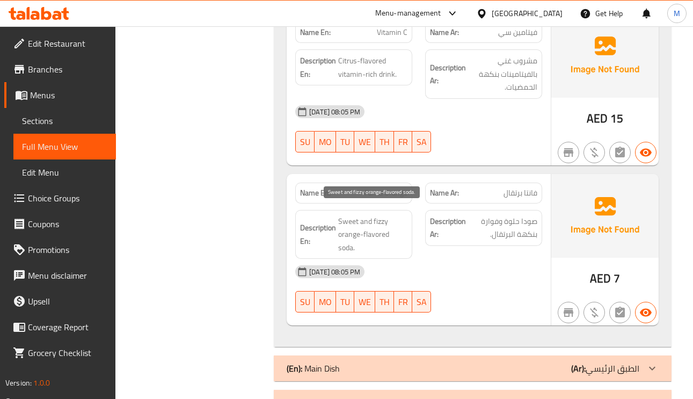
click at [380, 215] on span "Sweet and fizzy orange-flavored soda." at bounding box center [372, 235] width 69 height 40
click at [386, 229] on span "Sweet and fizzy orange-flavored soda." at bounding box center [372, 235] width 69 height 40
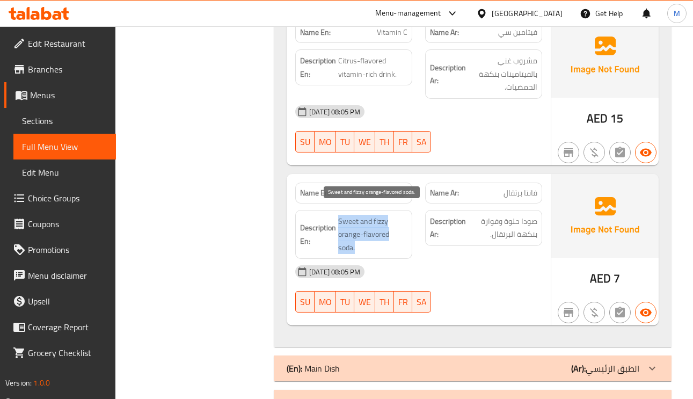
click at [352, 226] on span "Sweet and fizzy orange-flavored soda." at bounding box center [372, 235] width 69 height 40
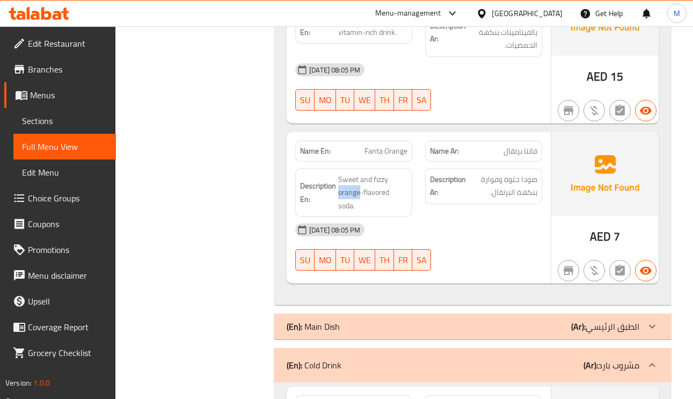
scroll to position [886, 0]
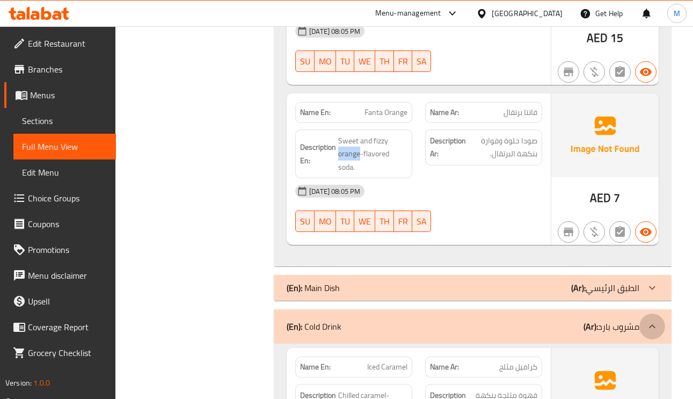
click at [647, 320] on icon at bounding box center [652, 326] width 13 height 13
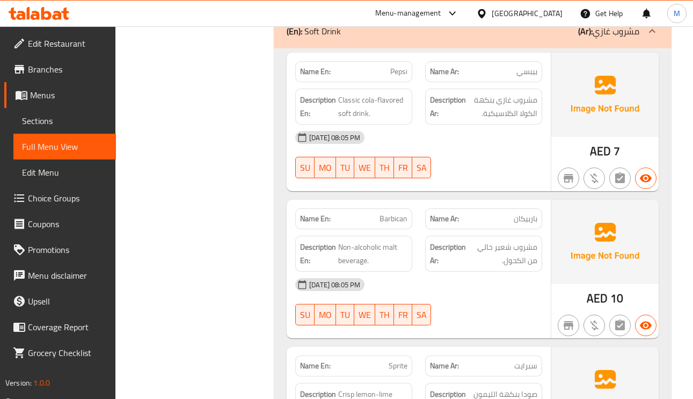
scroll to position [1209, 0]
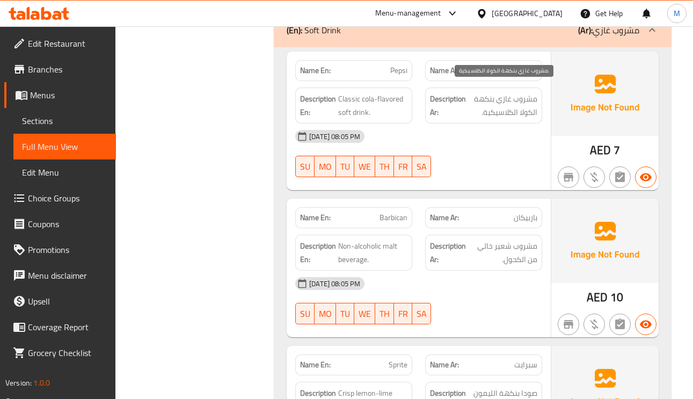
click at [498, 93] on span "مشروب غازي بنكهة الكولا الكلاسيكية." at bounding box center [502, 105] width 69 height 26
click at [497, 93] on span "مشروب غازي بنكهة الكولا الكلاسيكية." at bounding box center [502, 105] width 69 height 26
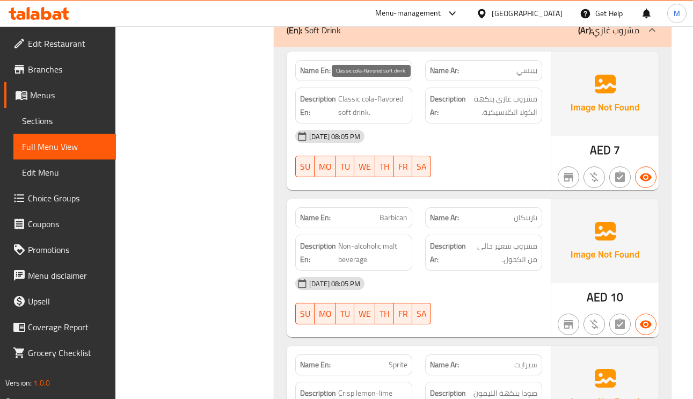
click at [380, 92] on span "Classic cola-flavored soft drink." at bounding box center [372, 105] width 69 height 26
click at [362, 99] on span "Classic cola-flavored soft drink." at bounding box center [372, 105] width 69 height 26
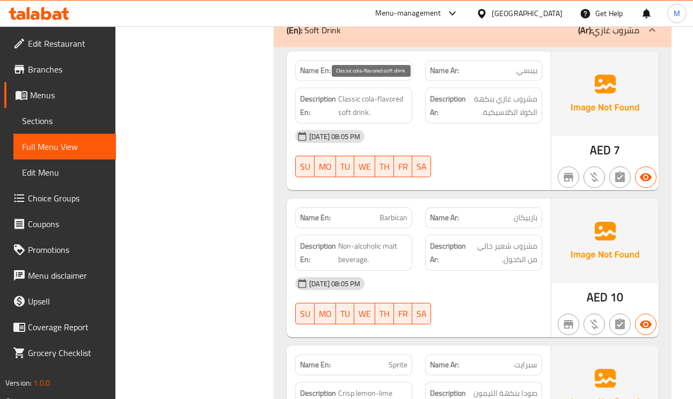
click at [353, 93] on span "Classic cola-flavored soft drink." at bounding box center [372, 105] width 69 height 26
click at [353, 92] on span "Classic cola-flavored soft drink." at bounding box center [372, 105] width 69 height 26
click at [371, 99] on span "Classic cola-flavored soft drink." at bounding box center [372, 105] width 69 height 26
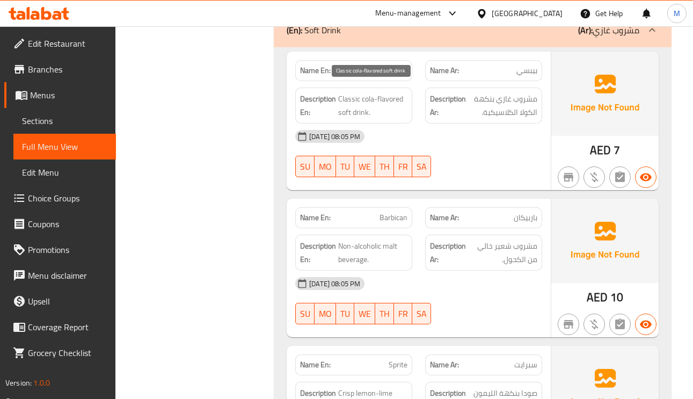
click at [371, 99] on span "Classic cola-flavored soft drink." at bounding box center [372, 105] width 69 height 26
click at [363, 98] on span "Classic cola-flavored soft drink." at bounding box center [372, 105] width 69 height 26
drag, startPoint x: 363, startPoint y: 98, endPoint x: 343, endPoint y: 90, distance: 21.4
click at [343, 92] on span "Classic cola-flavored soft drink." at bounding box center [372, 105] width 69 height 26
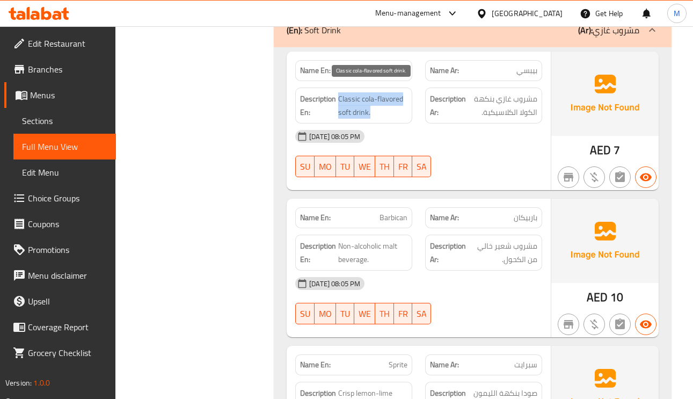
click at [351, 92] on span "Classic cola-flavored soft drink." at bounding box center [372, 105] width 69 height 26
click at [524, 207] on div "Name Ar: باربيكان" at bounding box center [483, 217] width 117 height 21
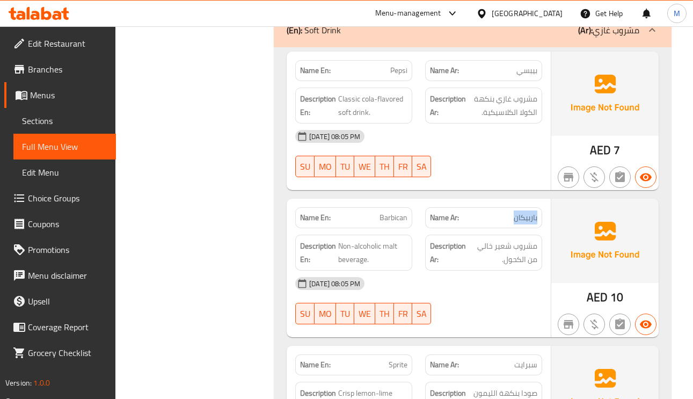
click at [524, 207] on div "Name Ar: باربيكان" at bounding box center [483, 217] width 117 height 21
drag, startPoint x: 524, startPoint y: 199, endPoint x: 406, endPoint y: 211, distance: 119.2
click at [406, 212] on span "Barbican" at bounding box center [394, 217] width 28 height 11
click at [396, 212] on span "Barbican" at bounding box center [394, 217] width 28 height 11
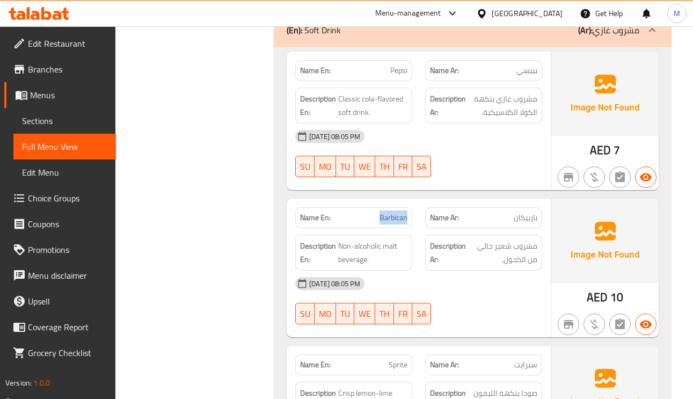
click at [396, 212] on span "Barbican" at bounding box center [394, 217] width 28 height 11
click at [518, 65] on span "بيبسي" at bounding box center [527, 70] width 21 height 11
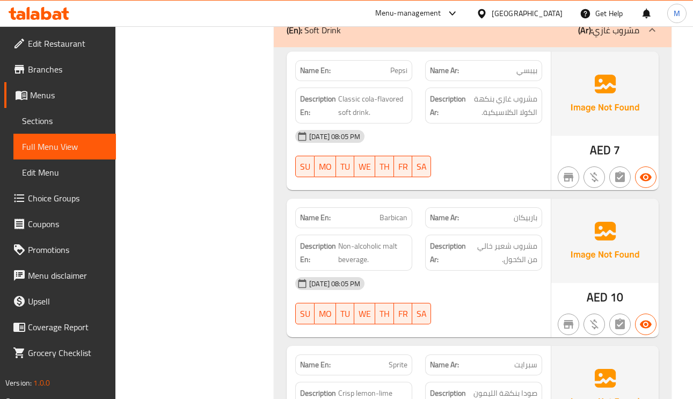
click at [518, 65] on span "بيبسي" at bounding box center [527, 70] width 21 height 11
click at [387, 60] on div "Name En: Pepsi" at bounding box center [353, 70] width 117 height 21
click at [521, 65] on span "بيبسي" at bounding box center [527, 70] width 21 height 11
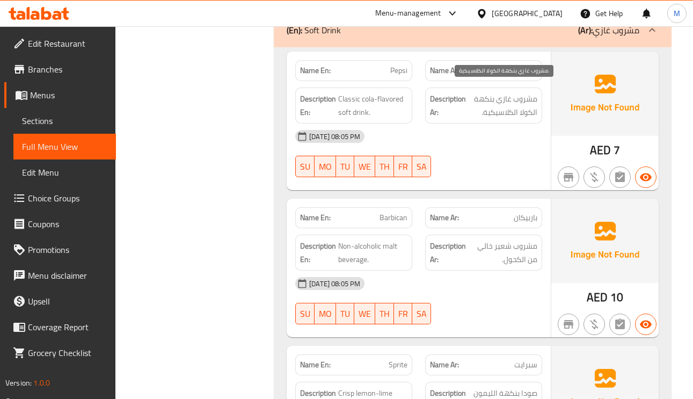
click at [509, 103] on span "مشروب غازي بنكهة الكولا الكلاسيكية." at bounding box center [502, 105] width 69 height 26
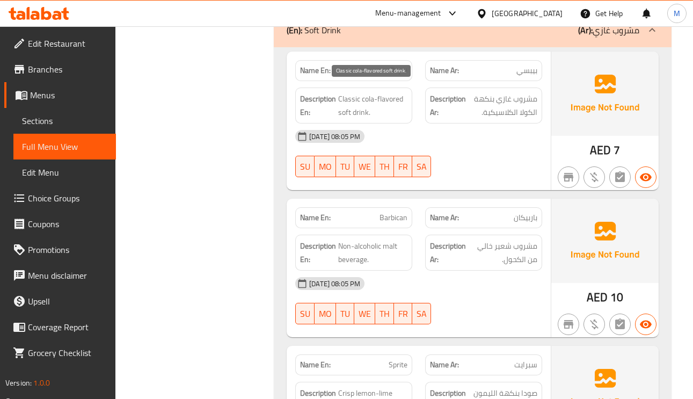
click at [384, 92] on span "Classic cola-flavored soft drink." at bounding box center [372, 105] width 69 height 26
click at [385, 92] on span "Classic cola-flavored soft drink." at bounding box center [372, 105] width 69 height 26
click at [513, 212] on p "Name Ar: باربيكان" at bounding box center [483, 217] width 107 height 11
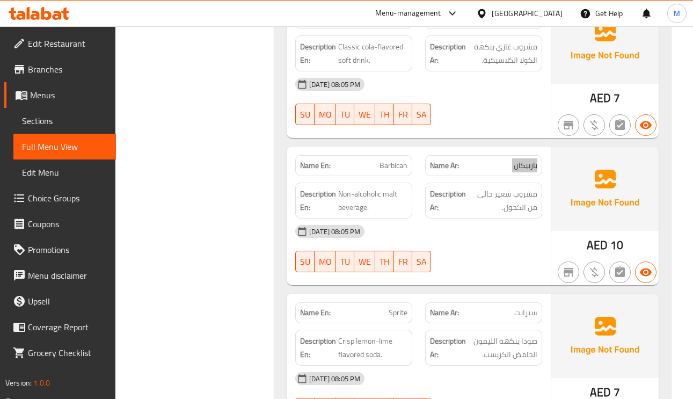
scroll to position [1289, 0]
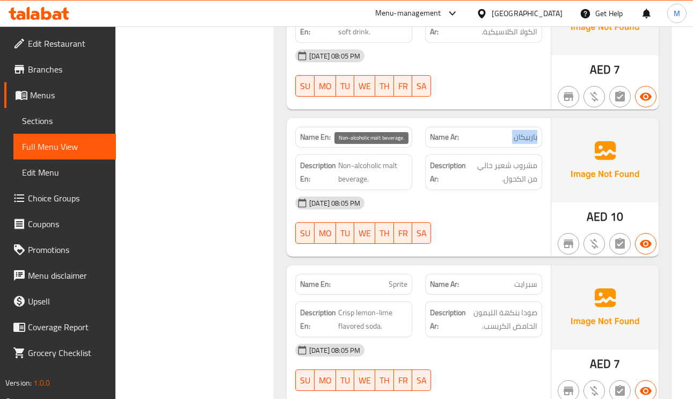
click at [369, 159] on span "Non-alcoholic malt beverage." at bounding box center [372, 172] width 69 height 26
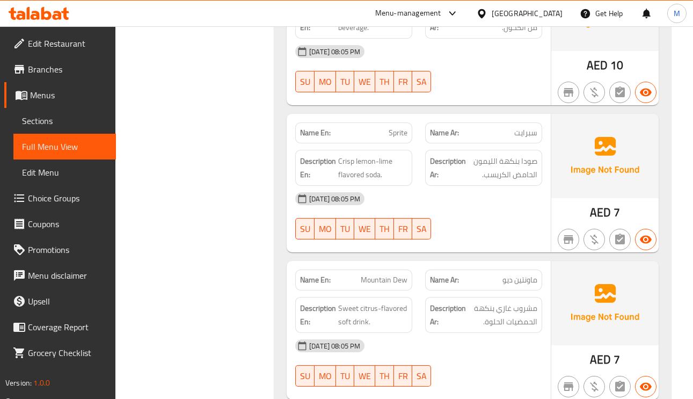
scroll to position [1450, 0]
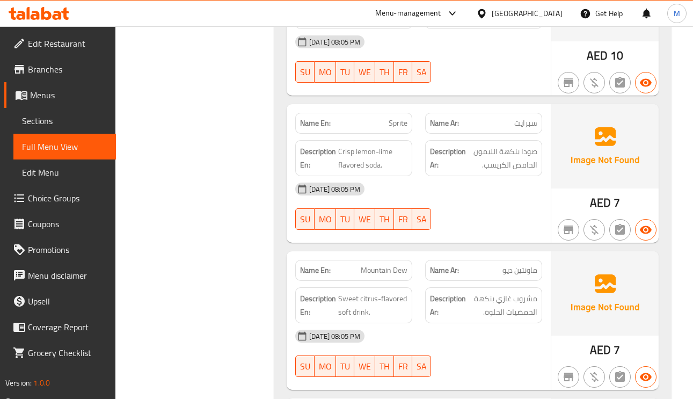
click at [509, 265] on span "ماونتين ديو" at bounding box center [520, 270] width 35 height 11
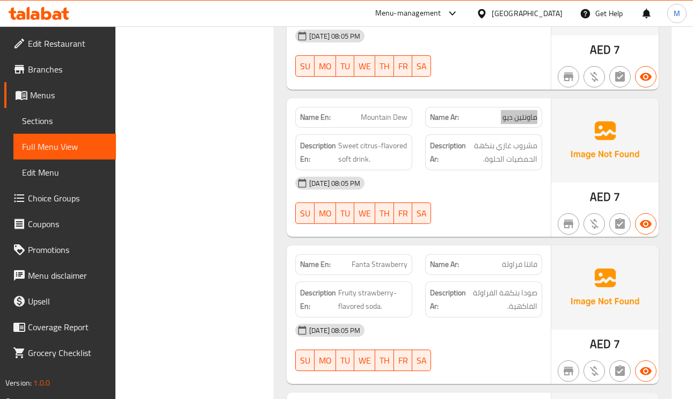
scroll to position [1612, 0]
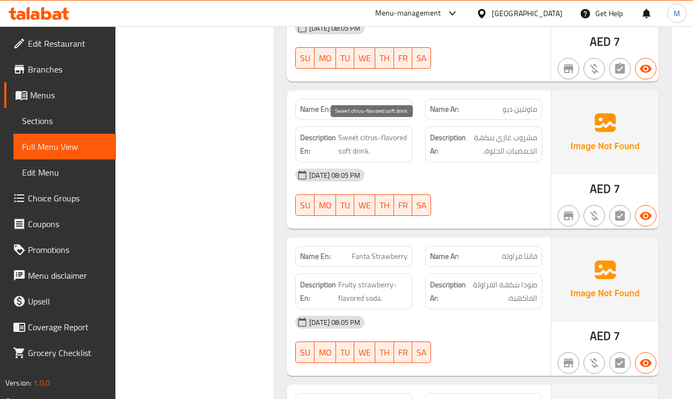
click at [350, 132] on span "Sweet citrus-flavored soft drink." at bounding box center [372, 144] width 69 height 26
click at [359, 131] on span "Sweet citrus-flavored soft drink." at bounding box center [372, 144] width 69 height 26
drag, startPoint x: 364, startPoint y: 122, endPoint x: 334, endPoint y: 129, distance: 31.4
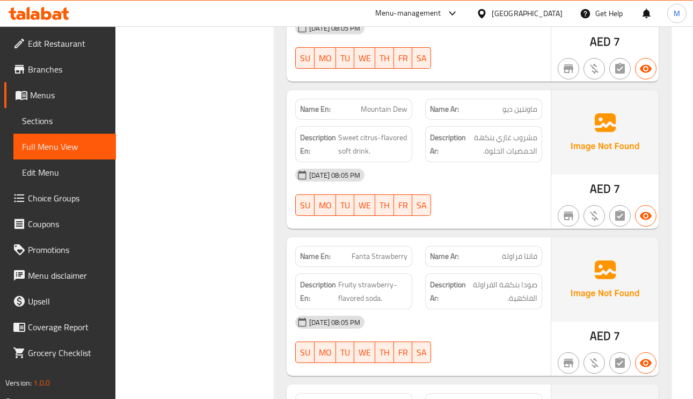
click at [334, 131] on strong "Description En:" at bounding box center [318, 144] width 36 height 26
click at [374, 132] on span "Sweet citrus-flavored soft drink." at bounding box center [372, 144] width 69 height 26
click at [367, 132] on span "Sweet citrus-flavored soft drink." at bounding box center [372, 144] width 69 height 26
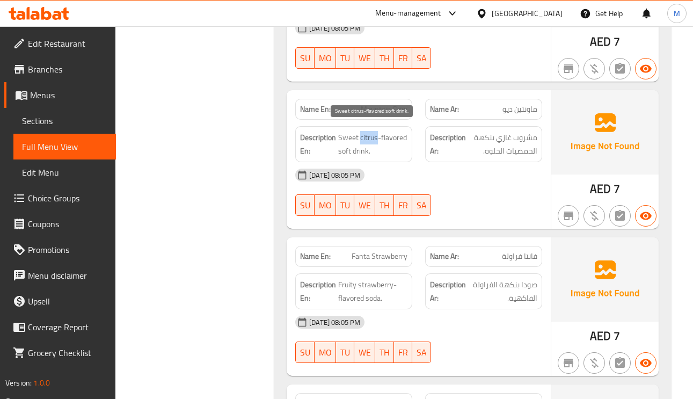
click at [367, 132] on span "Sweet citrus-flavored soft drink." at bounding box center [372, 144] width 69 height 26
click at [308, 151] on div "Description En: Sweet citrus-flavored soft drink." at bounding box center [353, 144] width 117 height 36
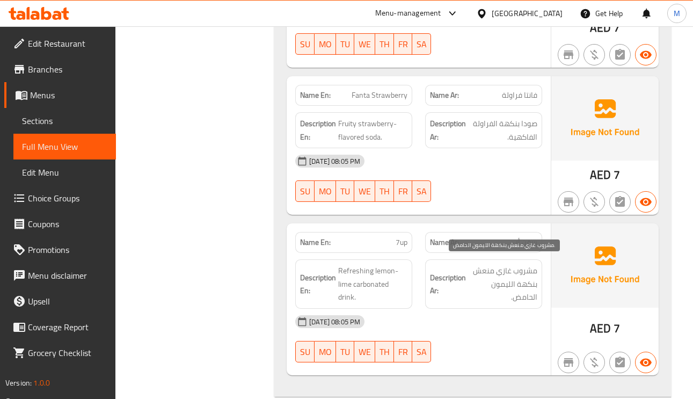
scroll to position [1853, 0]
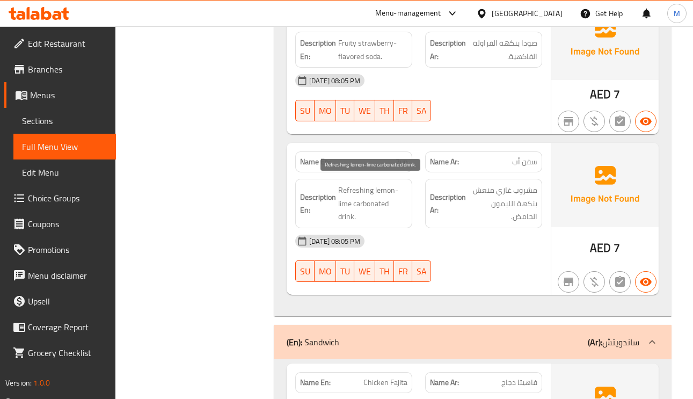
click at [352, 200] on span "Refreshing lemon-lime carbonated drink." at bounding box center [372, 204] width 69 height 40
click at [348, 203] on span "Refreshing lemon-lime carbonated drink." at bounding box center [372, 204] width 69 height 40
drag, startPoint x: 348, startPoint y: 203, endPoint x: 394, endPoint y: 222, distance: 50.3
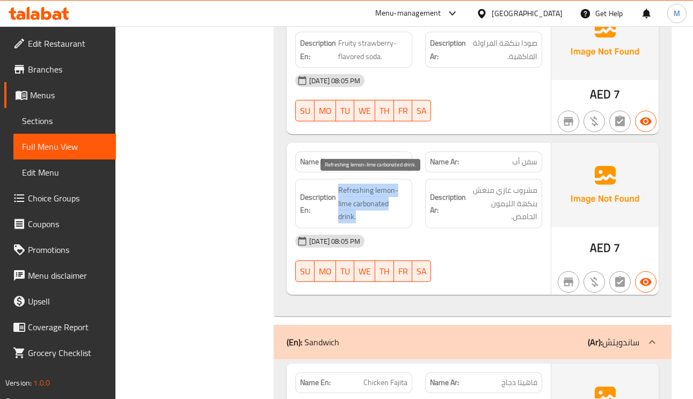
click at [394, 222] on div "Name En: 7up Name Ar: سفن أب Description En: Refreshing lemon-lime carbonated d…" at bounding box center [419, 219] width 264 height 152
click at [388, 207] on span "Refreshing lemon-lime carbonated drink." at bounding box center [372, 204] width 69 height 40
drag, startPoint x: 388, startPoint y: 207, endPoint x: 350, endPoint y: 191, distance: 41.4
click at [350, 191] on span "Refreshing lemon-lime carbonated drink." at bounding box center [372, 204] width 69 height 40
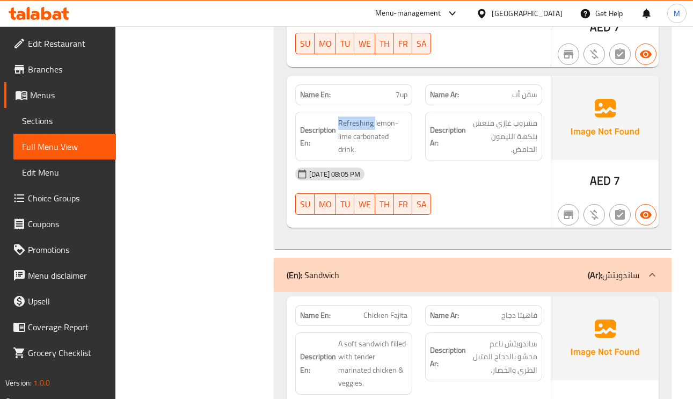
scroll to position [2014, 0]
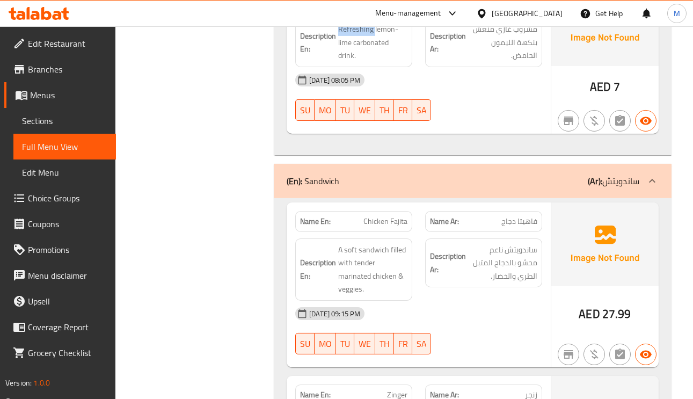
drag, startPoint x: 639, startPoint y: 176, endPoint x: 656, endPoint y: 180, distance: 17.9
drag, startPoint x: 656, startPoint y: 180, endPoint x: 663, endPoint y: 178, distance: 7.8
click at [663, 178] on div at bounding box center [653, 181] width 26 height 26
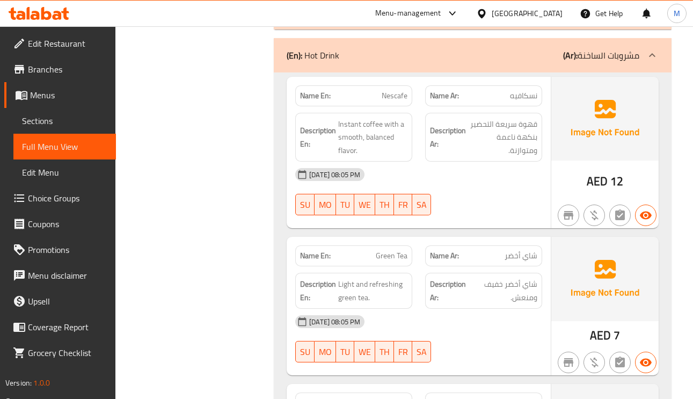
scroll to position [2176, 0]
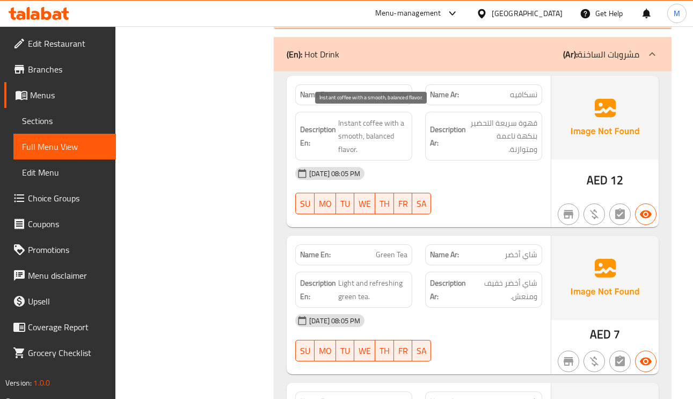
click at [352, 142] on span "Instant coffee with a smooth, balanced flavor." at bounding box center [372, 137] width 69 height 40
drag, startPoint x: 352, startPoint y: 142, endPoint x: 321, endPoint y: 141, distance: 31.2
click at [321, 141] on strong "Description En:" at bounding box center [318, 136] width 36 height 26
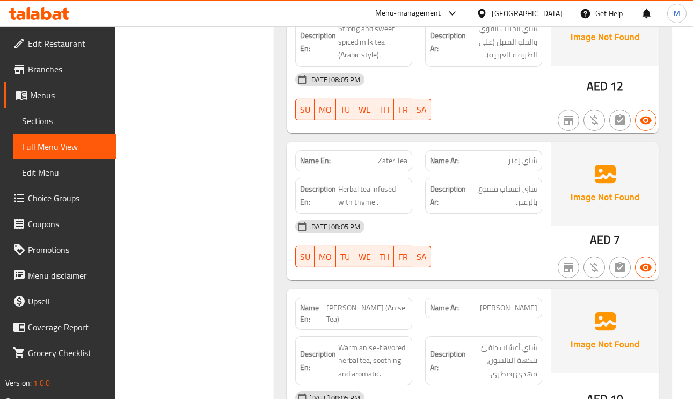
scroll to position [2578, 0]
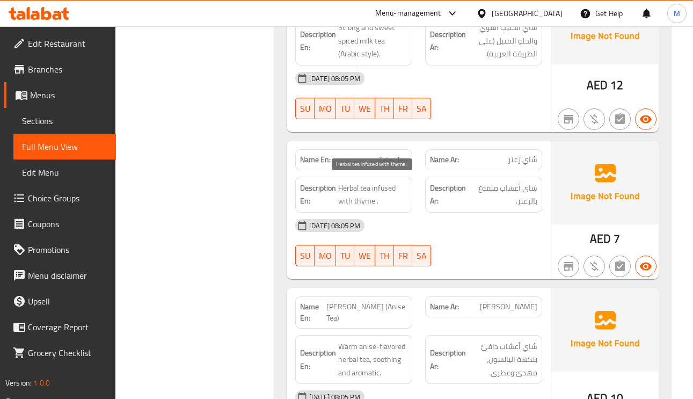
click at [351, 187] on span "Herbal tea infused with thyme ." at bounding box center [372, 195] width 69 height 26
drag, startPoint x: 351, startPoint y: 187, endPoint x: 363, endPoint y: 203, distance: 19.9
click at [363, 203] on span "Herbal tea infused with thyme ." at bounding box center [372, 195] width 69 height 26
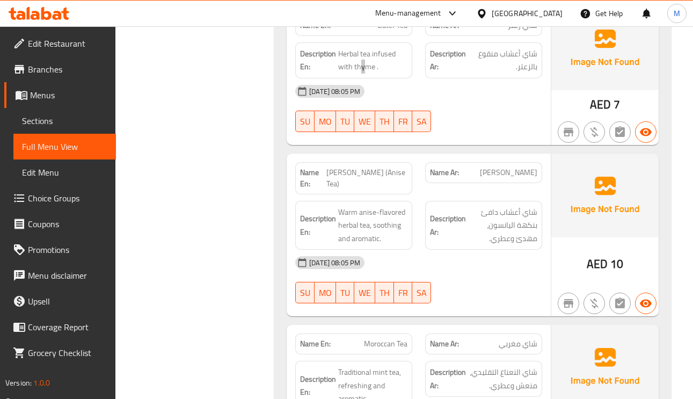
scroll to position [2740, 0]
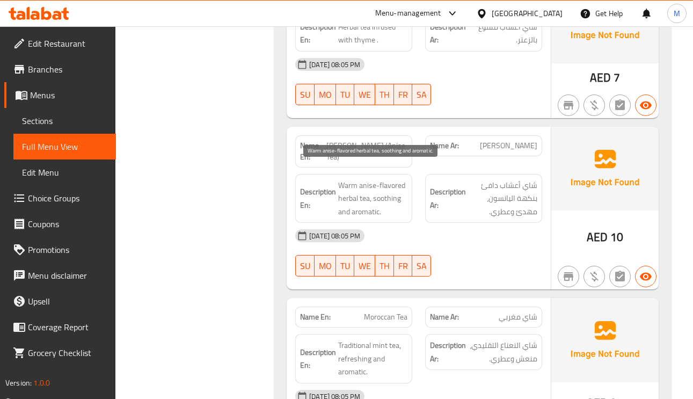
click at [352, 183] on span "Warm anise-flavored herbal tea, soothing and aromatic." at bounding box center [372, 199] width 69 height 40
click at [343, 179] on span "Warm anise-flavored herbal tea, soothing and aromatic." at bounding box center [372, 199] width 69 height 40
click at [352, 179] on span "Warm anise-flavored herbal tea, soothing and aromatic." at bounding box center [372, 199] width 69 height 40
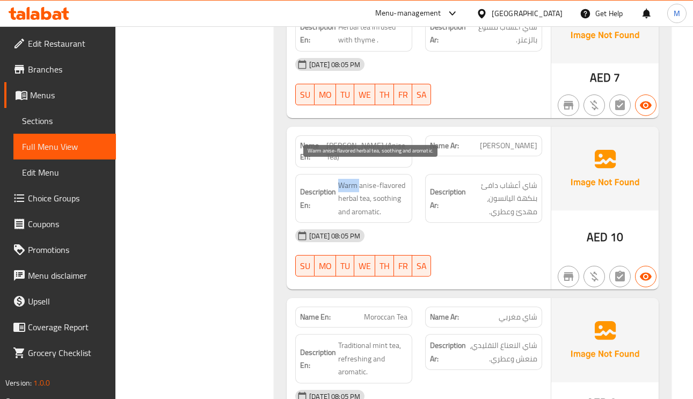
click at [352, 179] on span "Warm anise-flavored herbal tea, soothing and aromatic." at bounding box center [372, 199] width 69 height 40
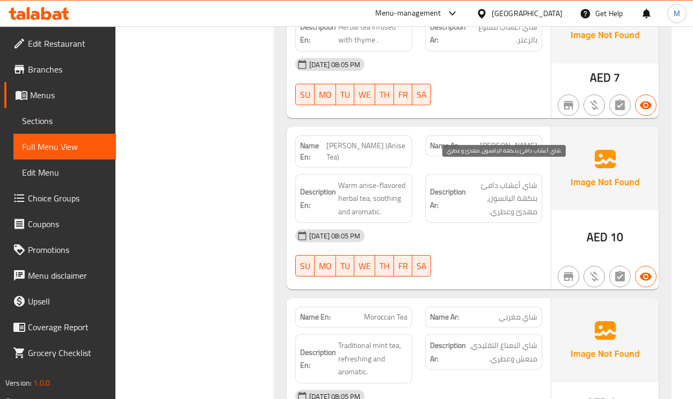
click at [519, 191] on span "شاي أعشاب دافئ بنكهة اليانسون، مهدئ وعطري." at bounding box center [502, 199] width 69 height 40
click at [362, 140] on span "Yanson (Anise Tea)" at bounding box center [367, 151] width 81 height 23
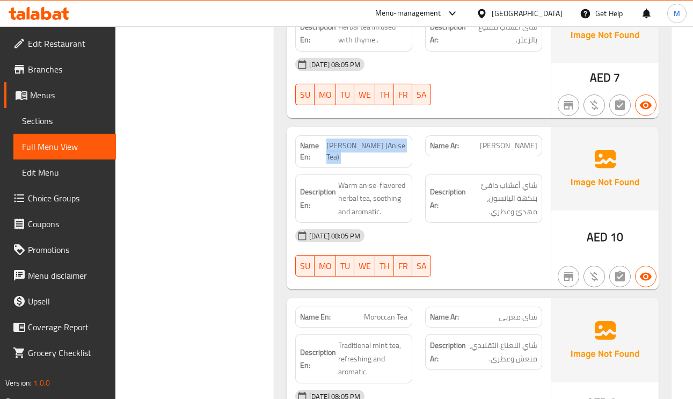
click at [362, 140] on span "Yanson (Anise Tea)" at bounding box center [367, 151] width 81 height 23
click at [503, 140] on span "شاي يانسون" at bounding box center [508, 145] width 57 height 11
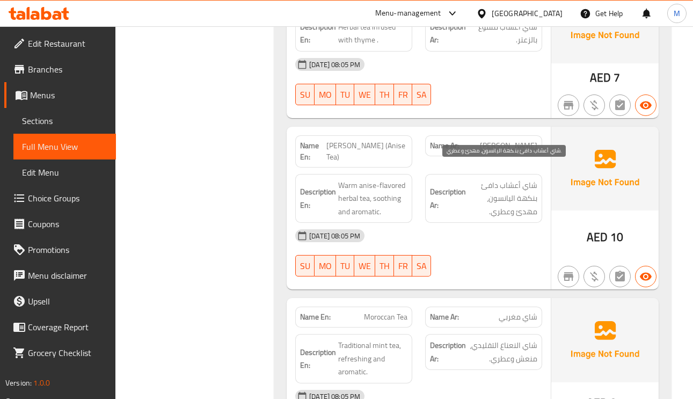
click at [526, 185] on span "شاي أعشاب دافئ بنكهة اليانسون، مهدئ وعطري." at bounding box center [502, 199] width 69 height 40
click at [518, 312] on span "شاي مغربي" at bounding box center [518, 317] width 39 height 11
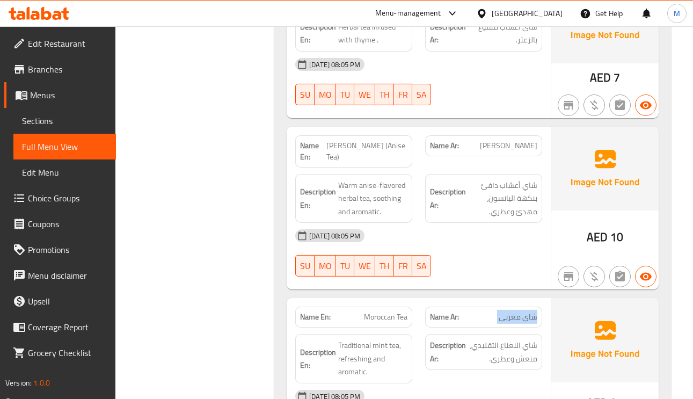
click at [518, 312] on span "شاي مغربي" at bounding box center [518, 317] width 39 height 11
click at [364, 179] on span "Warm anise-flavored herbal tea, soothing and aromatic." at bounding box center [372, 199] width 69 height 40
click at [349, 179] on span "Warm anise-flavored herbal tea, soothing and aromatic." at bounding box center [372, 199] width 69 height 40
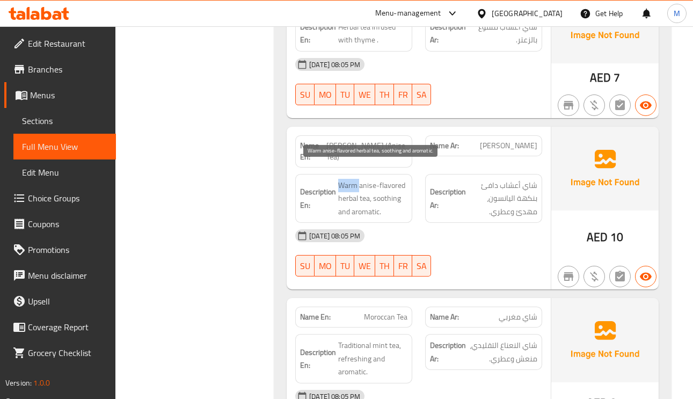
click at [349, 179] on span "Warm anise-flavored herbal tea, soothing and aromatic." at bounding box center [372, 199] width 69 height 40
click at [385, 179] on span "Warm anise-flavored herbal tea, soothing and aromatic." at bounding box center [372, 199] width 69 height 40
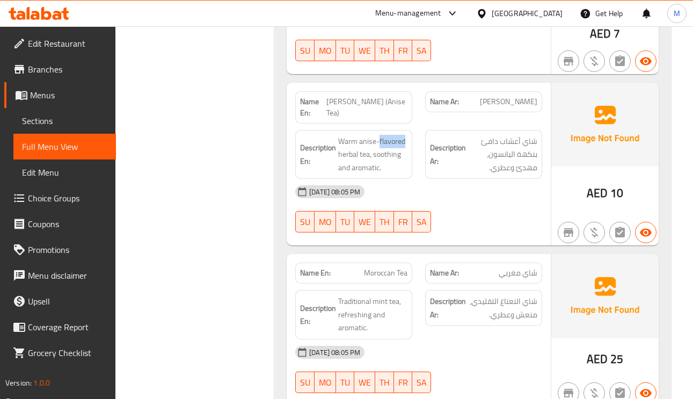
scroll to position [2820, 0]
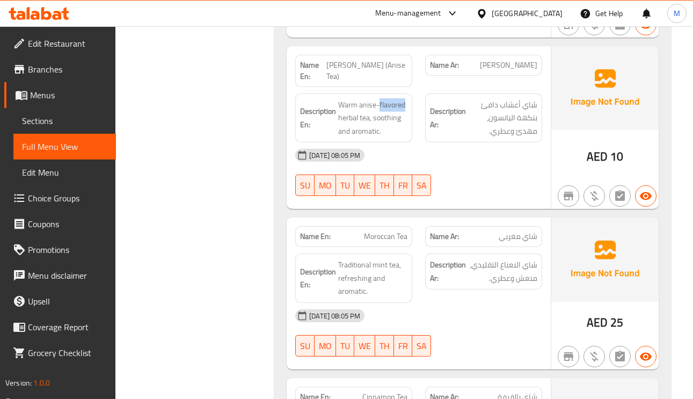
click at [509, 229] on div "Name Ar: شاي مغربي" at bounding box center [483, 236] width 117 height 21
click at [509, 231] on span "شاي مغربي" at bounding box center [518, 236] width 39 height 11
click at [518, 231] on span "شاي مغربي" at bounding box center [518, 236] width 39 height 11
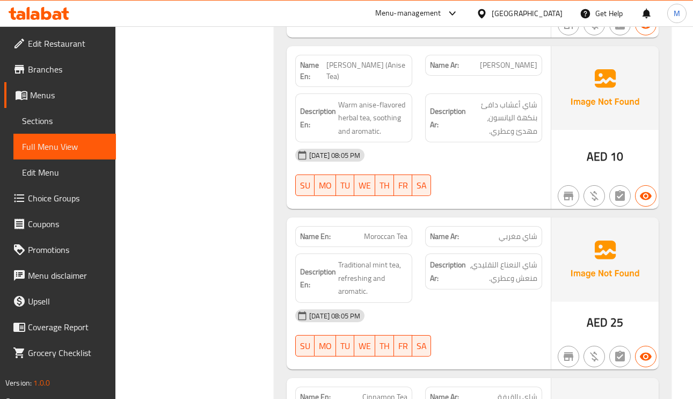
click at [398, 231] on span "Moroccan Tea" at bounding box center [386, 236] width 44 height 11
click at [379, 231] on span "Moroccan Tea" at bounding box center [386, 236] width 44 height 11
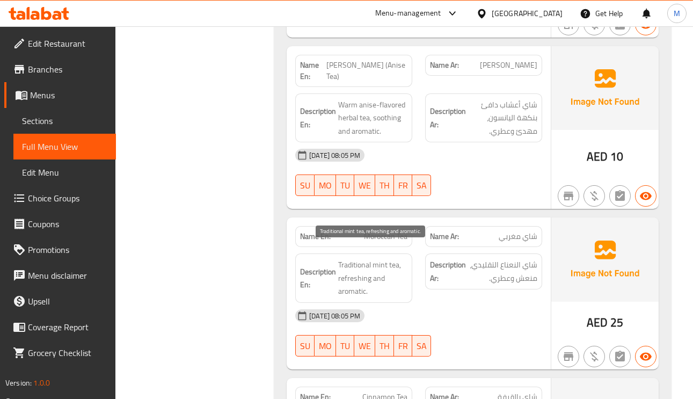
click at [360, 258] on span "Traditional mint tea, refreshing and aromatic." at bounding box center [372, 278] width 69 height 40
click at [349, 261] on span "Traditional mint tea, refreshing and aromatic." at bounding box center [372, 278] width 69 height 40
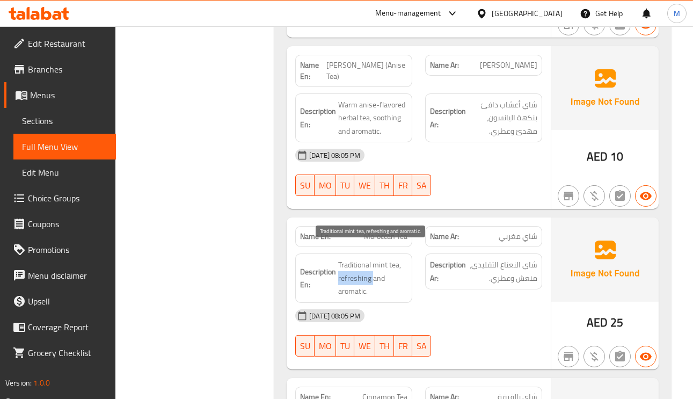
click at [360, 259] on span "Traditional mint tea, refreshing and aromatic." at bounding box center [372, 278] width 69 height 40
click at [384, 231] on span "Moroccan Tea" at bounding box center [386, 236] width 44 height 11
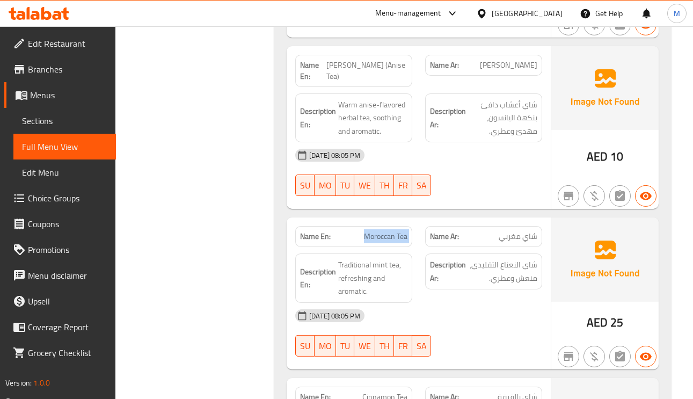
click at [384, 231] on span "Moroccan Tea" at bounding box center [386, 236] width 44 height 11
click at [502, 258] on span "شاي النعناع التقليدي، منعش وعطري." at bounding box center [502, 271] width 69 height 26
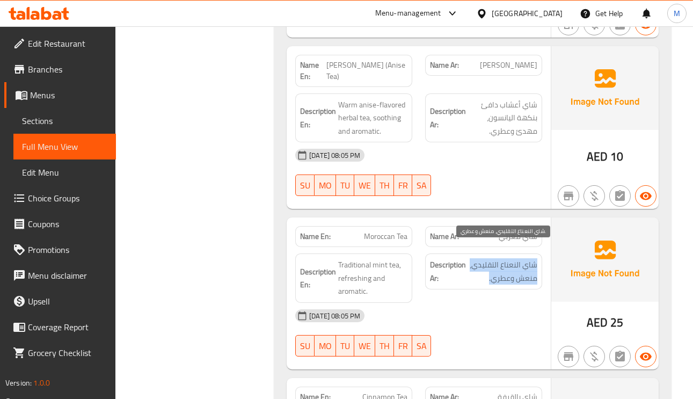
click at [502, 258] on span "شاي النعناع التقليدي، منعش وعطري." at bounding box center [502, 271] width 69 height 26
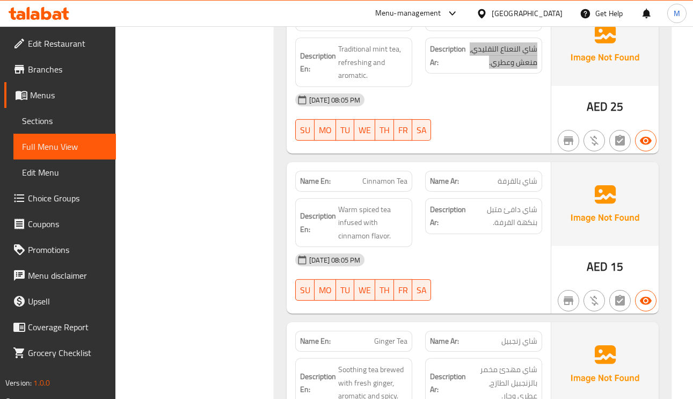
scroll to position [3062, 0]
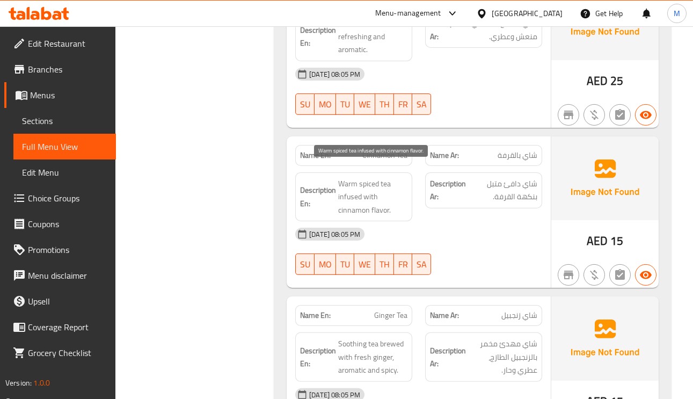
click at [373, 177] on span "Warm spiced tea infused with cinnamon flavor." at bounding box center [372, 197] width 69 height 40
click at [368, 177] on span "Warm spiced tea infused with cinnamon flavor." at bounding box center [372, 197] width 69 height 40
click at [378, 150] on span "Cinnamon Tea" at bounding box center [385, 155] width 45 height 11
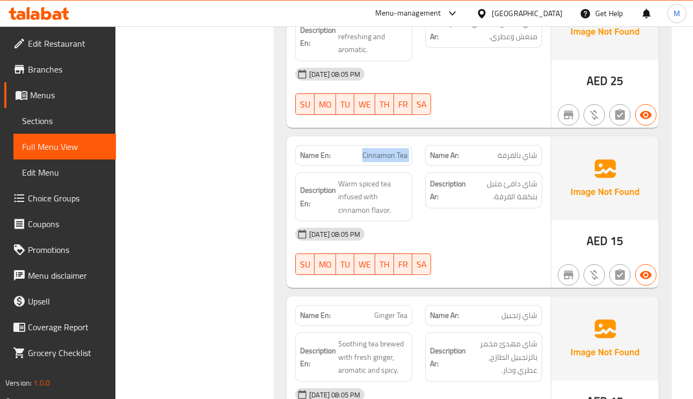
click at [378, 150] on span "Cinnamon Tea" at bounding box center [385, 155] width 45 height 11
copy span "Cinnamon Tea"
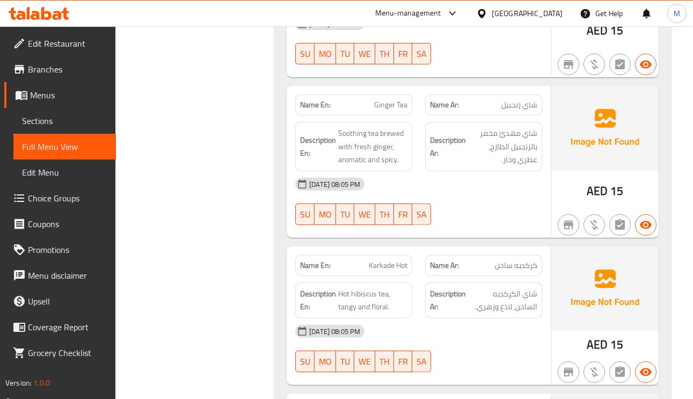
scroll to position [3304, 0]
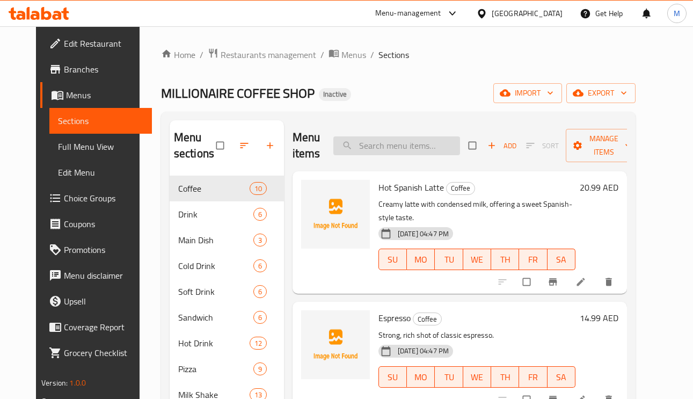
paste input "silky"
click at [410, 144] on input "silky" at bounding box center [397, 145] width 127 height 19
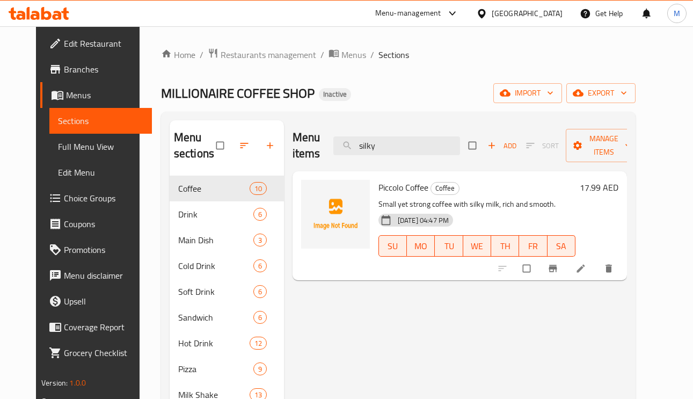
type input "silky"
click at [587, 269] on icon at bounding box center [581, 268] width 11 height 11
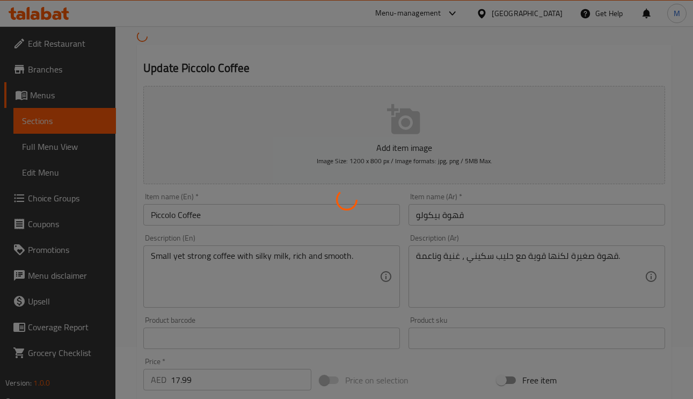
scroll to position [81, 0]
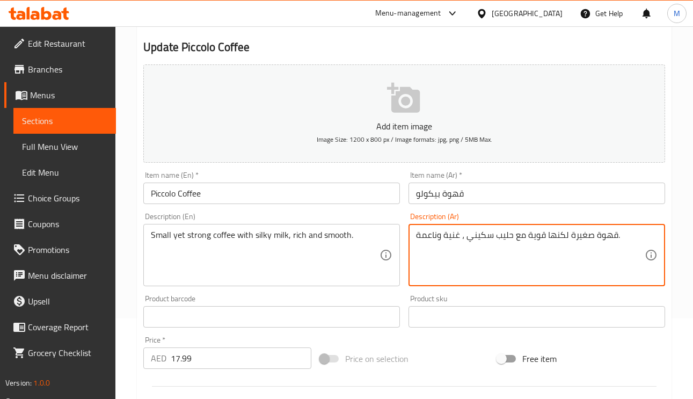
click at [485, 239] on textarea "قهوة صغيرة لكنها قوية مع حليب سكيني ، غنية وناعمة." at bounding box center [530, 255] width 229 height 51
paste textarea "ريري"
type textarea "قهوة صغيرة لكنها قوية مع حليب حريري، غنية وناعمة."
click at [496, 189] on input "قهوة بيكولو" at bounding box center [537, 193] width 257 height 21
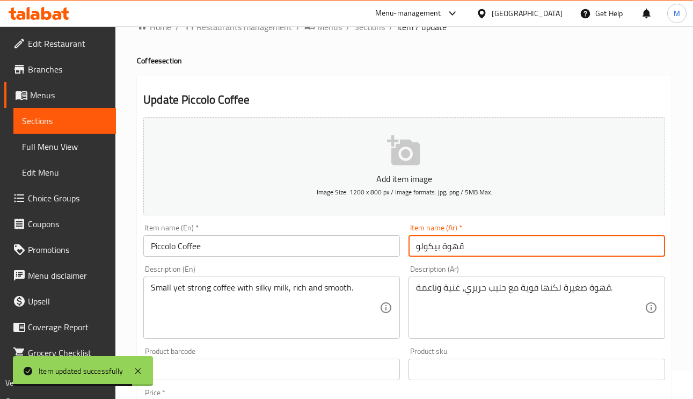
scroll to position [0, 0]
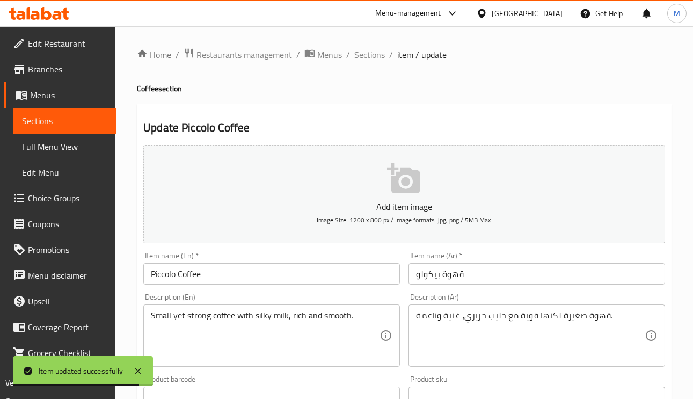
click at [367, 59] on span "Sections" at bounding box center [370, 54] width 31 height 13
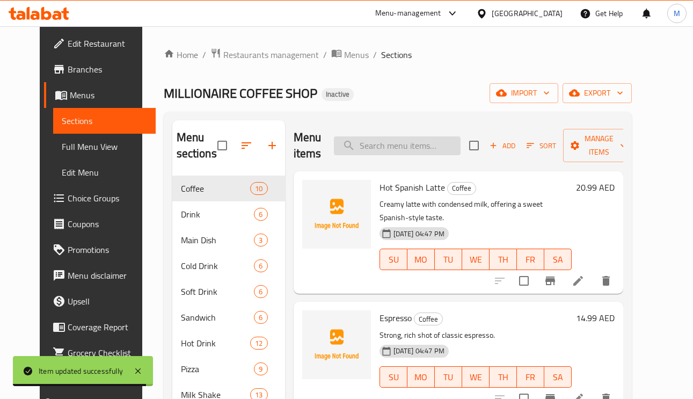
click at [421, 150] on input "search" at bounding box center [397, 145] width 127 height 19
paste input "V60"
type input "V60"
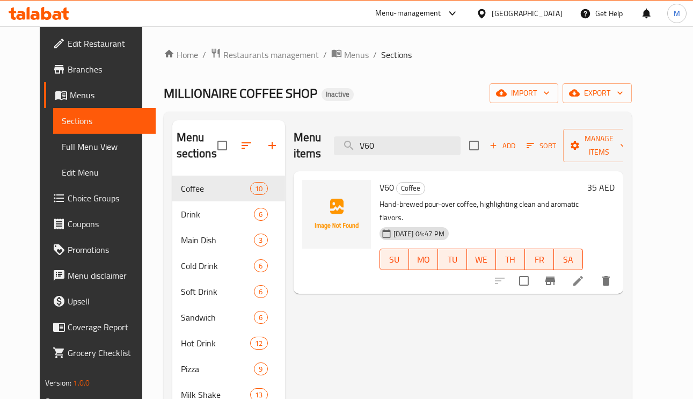
click at [585, 274] on icon at bounding box center [578, 280] width 13 height 13
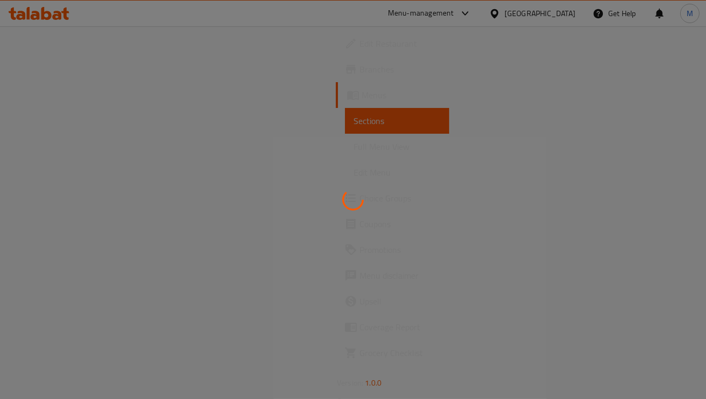
click at [621, 271] on div at bounding box center [353, 199] width 706 height 399
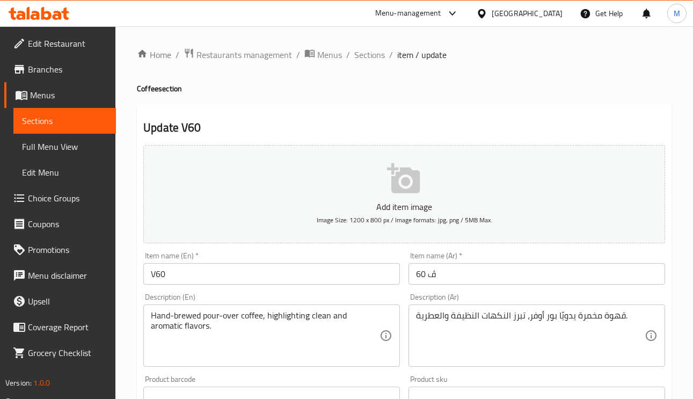
click at [430, 278] on input "ڤ 60" at bounding box center [537, 273] width 257 height 21
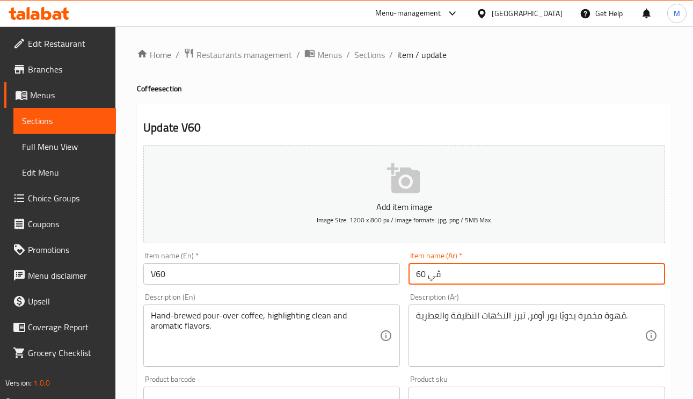
type input "ڤي 60"
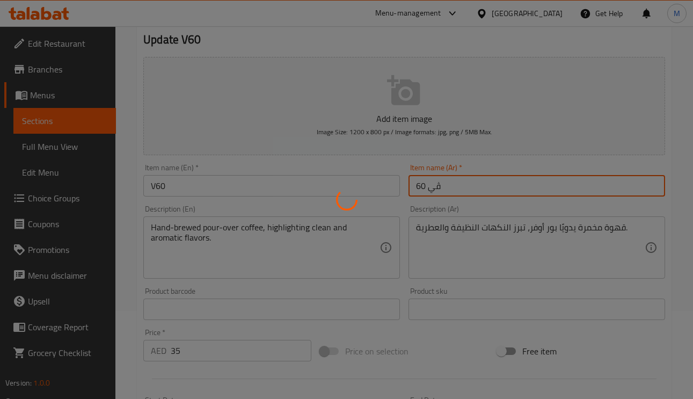
scroll to position [161, 0]
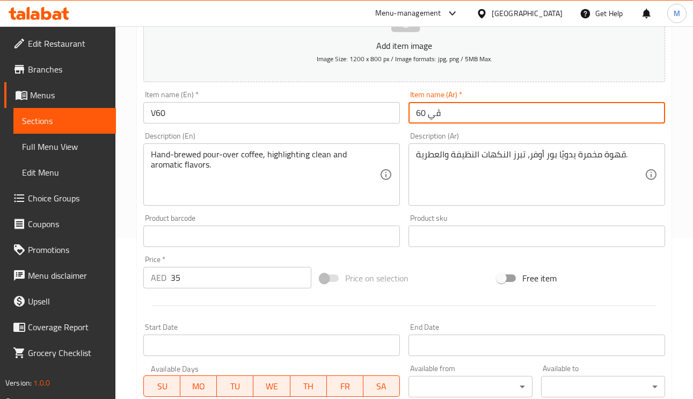
click at [518, 103] on input "ڤي 60" at bounding box center [537, 112] width 257 height 21
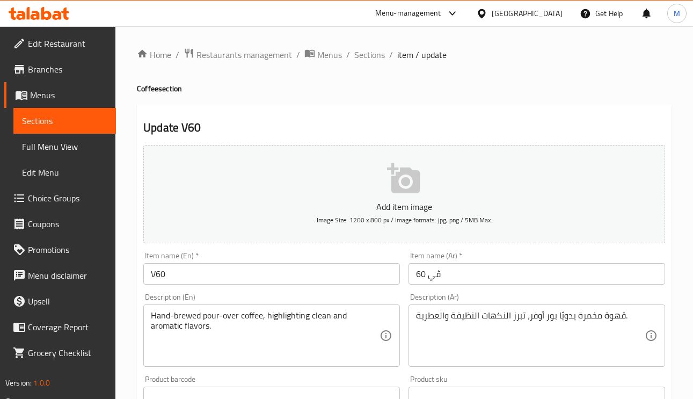
click at [371, 43] on div "Home / Restaurants management / Menus / Sections / item / update Coffee section…" at bounding box center [404, 392] width 578 height 733
click at [369, 48] on span "Sections" at bounding box center [370, 54] width 31 height 13
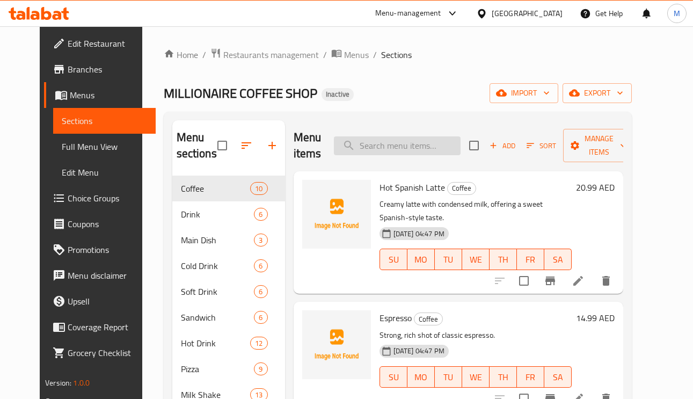
paste input "Cinnamon Tea"
click at [413, 151] on input "Cinnamon Tea" at bounding box center [397, 145] width 127 height 19
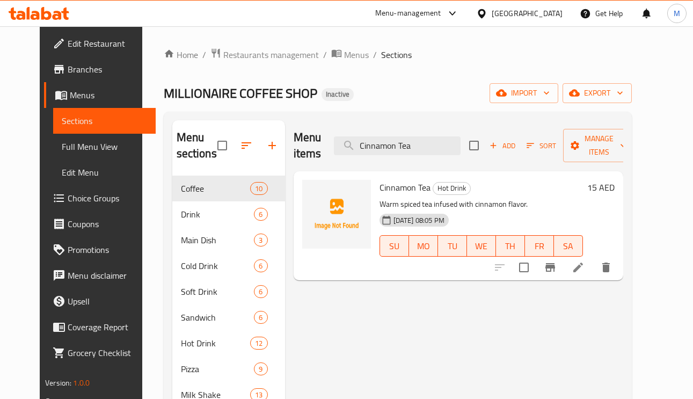
type input "Cinnamon Tea"
click at [594, 276] on li at bounding box center [578, 267] width 30 height 19
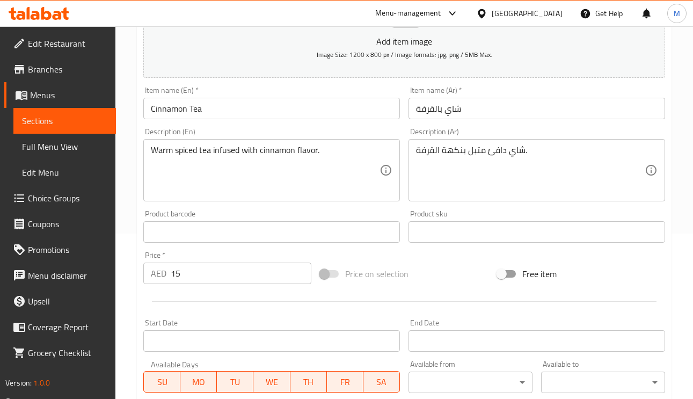
scroll to position [242, 0]
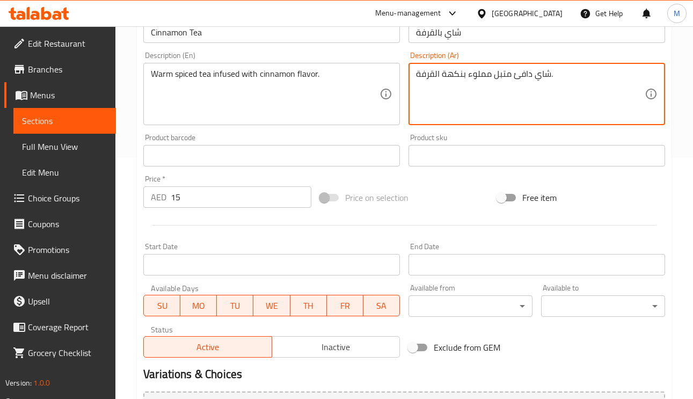
type textarea "شاي دافئ متبل مملوء بنكهة القرفة."
click at [472, 31] on input "شاي بالقرفة" at bounding box center [537, 31] width 257 height 21
